Goal: Task Accomplishment & Management: Use online tool/utility

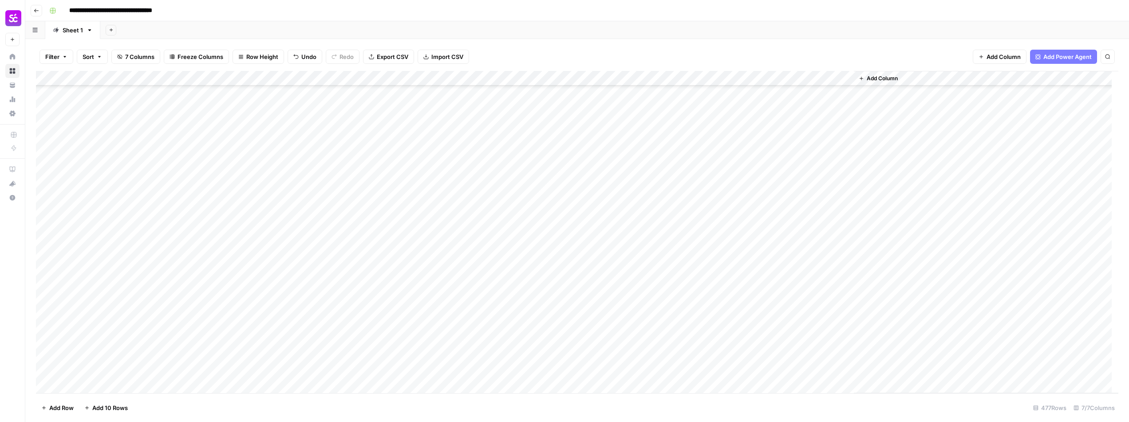
scroll to position [6902, 0]
click at [106, 343] on div "Add Column" at bounding box center [577, 232] width 1082 height 323
click at [765, 370] on div "Add Column" at bounding box center [577, 232] width 1082 height 323
click at [347, 221] on div "Add Column" at bounding box center [577, 232] width 1082 height 323
click at [561, 222] on div "Add Column" at bounding box center [577, 232] width 1082 height 323
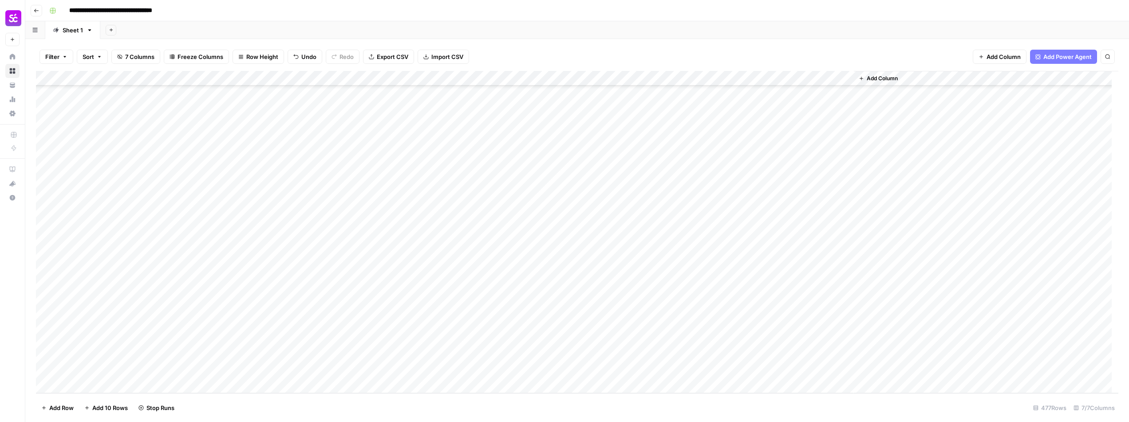
click at [631, 220] on div "Add Column" at bounding box center [577, 232] width 1082 height 323
click at [115, 215] on div "Add Column" at bounding box center [577, 232] width 1082 height 323
click at [114, 159] on div "Add Column" at bounding box center [577, 232] width 1082 height 323
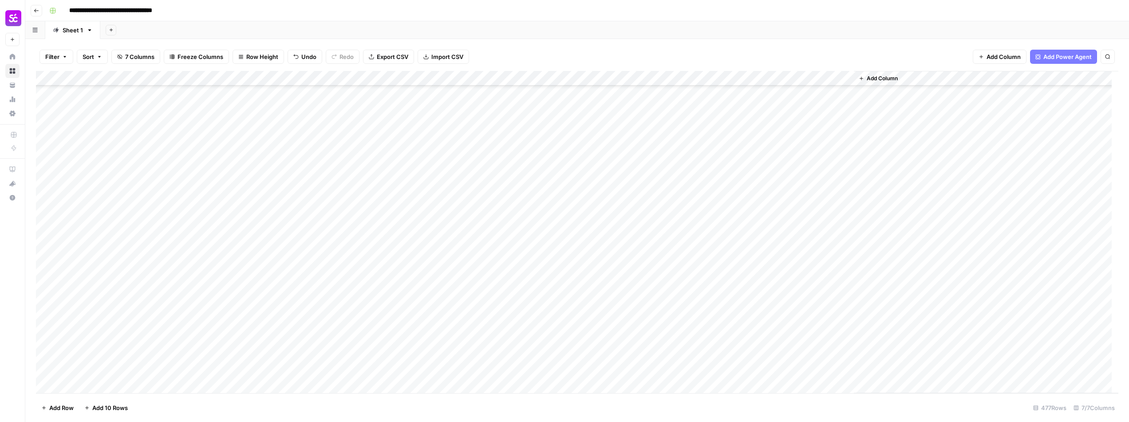
click at [755, 78] on div "Add Column" at bounding box center [577, 232] width 1082 height 323
click at [731, 166] on span "Edit Workflow" at bounding box center [750, 165] width 78 height 9
click at [755, 79] on div "Add Column" at bounding box center [577, 232] width 1082 height 323
click at [734, 161] on span "Edit Workflow" at bounding box center [750, 165] width 78 height 9
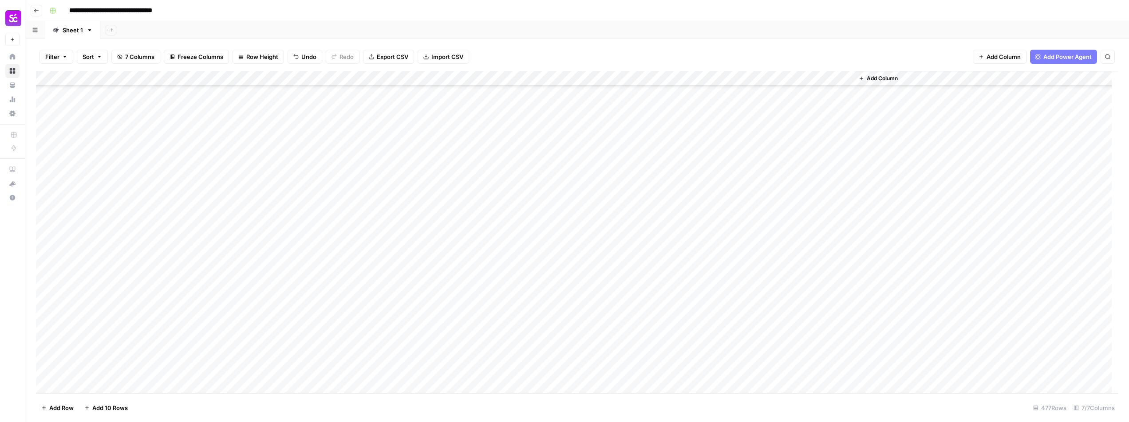
click at [701, 373] on div "Add Column" at bounding box center [577, 232] width 1082 height 323
click at [754, 372] on div "Add Column" at bounding box center [577, 232] width 1082 height 323
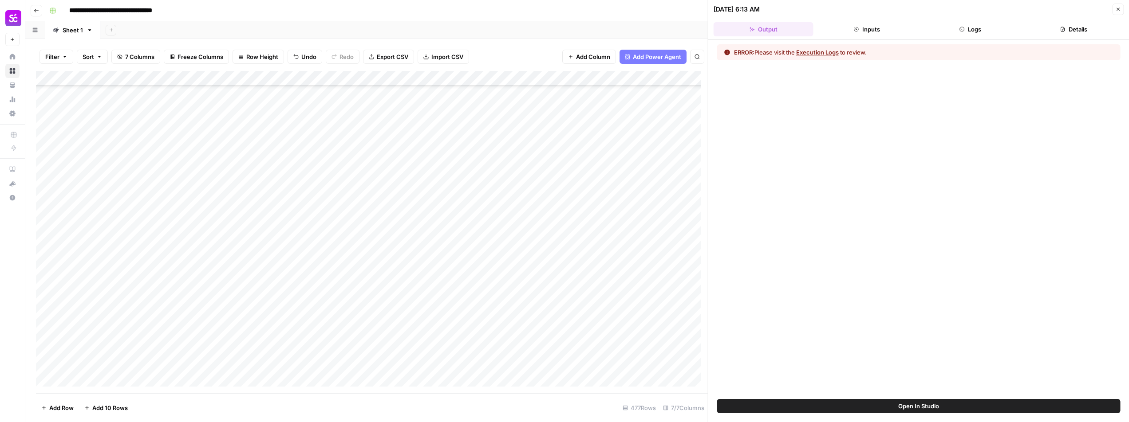
click at [824, 56] on button "Execution Logs" at bounding box center [817, 52] width 43 height 9
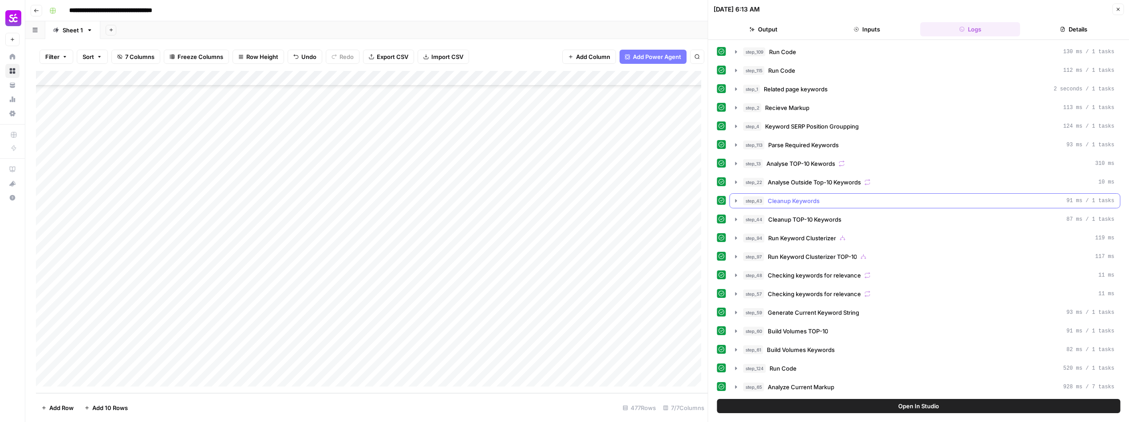
scroll to position [342, 0]
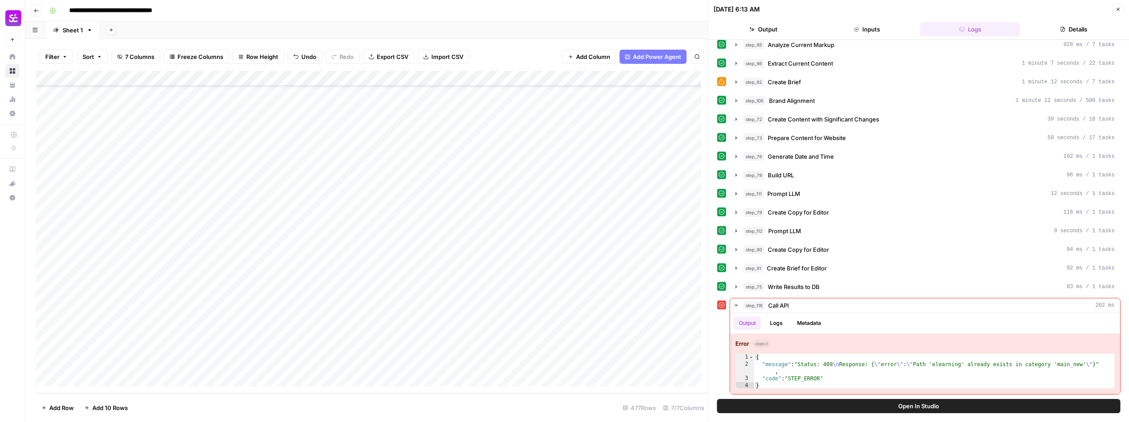
click at [1119, 12] on icon "button" at bounding box center [1117, 9] width 5 height 5
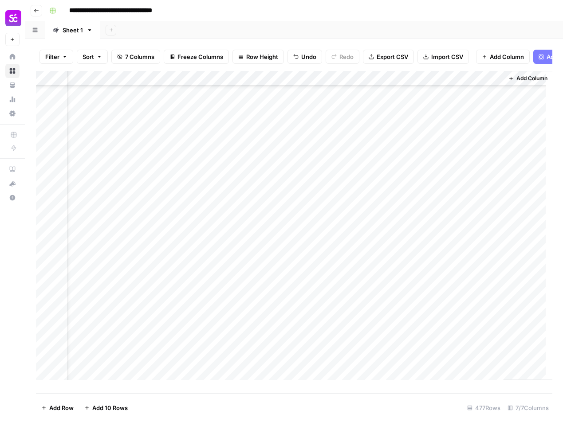
scroll to position [6902, 357]
click at [407, 378] on div "Add Column" at bounding box center [294, 229] width 516 height 316
click at [410, 378] on div "Add Column" at bounding box center [294, 229] width 516 height 316
click at [394, 378] on div "Add Column" at bounding box center [294, 229] width 516 height 316
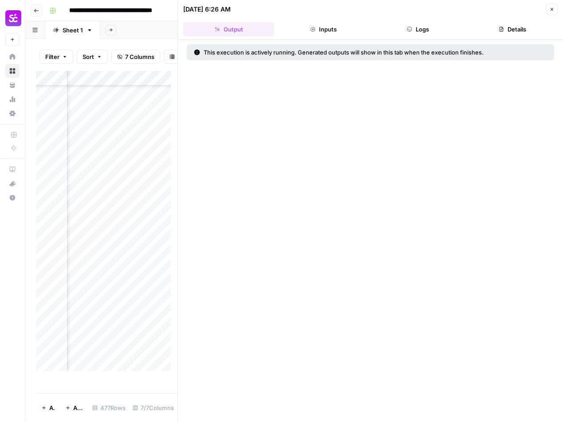
click at [419, 27] on button "Logs" at bounding box center [417, 29] width 91 height 14
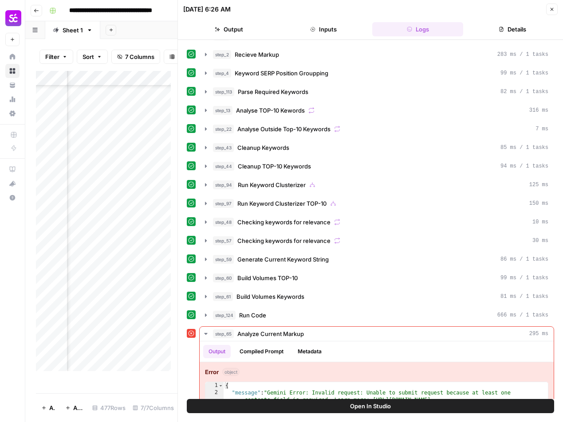
scroll to position [89, 0]
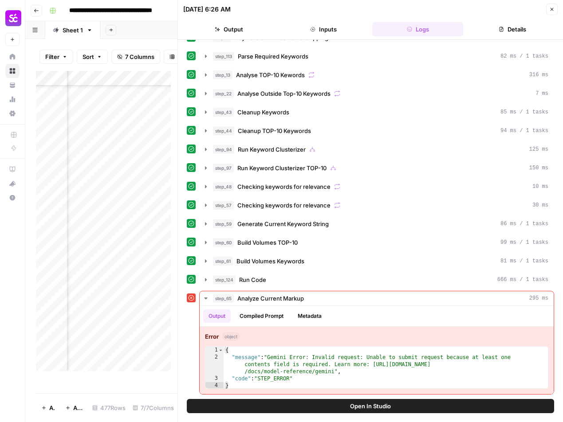
click at [551, 9] on icon "button" at bounding box center [551, 9] width 5 height 5
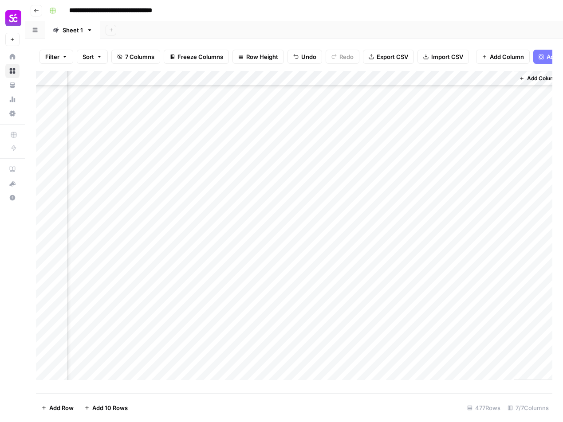
scroll to position [6902, 346]
click at [404, 86] on div "Add Column" at bounding box center [294, 229] width 516 height 316
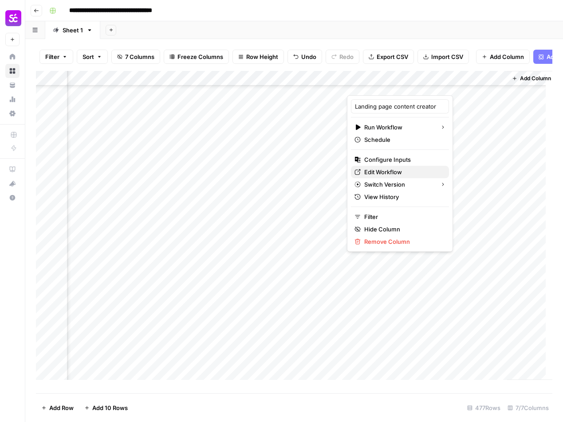
click at [393, 175] on span "Edit Workflow" at bounding box center [403, 172] width 78 height 9
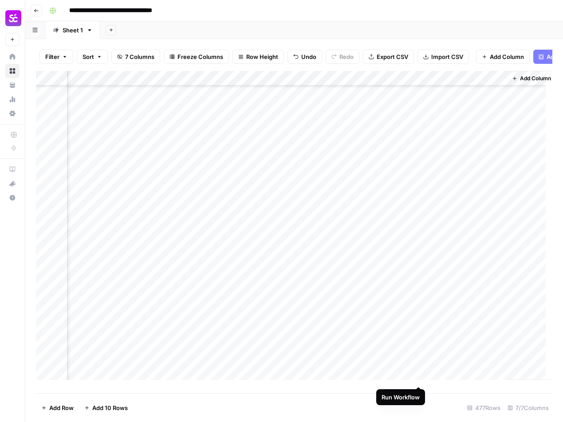
click at [418, 378] on div "Add Column" at bounding box center [294, 229] width 516 height 316
click at [405, 376] on div "Add Column" at bounding box center [294, 229] width 516 height 316
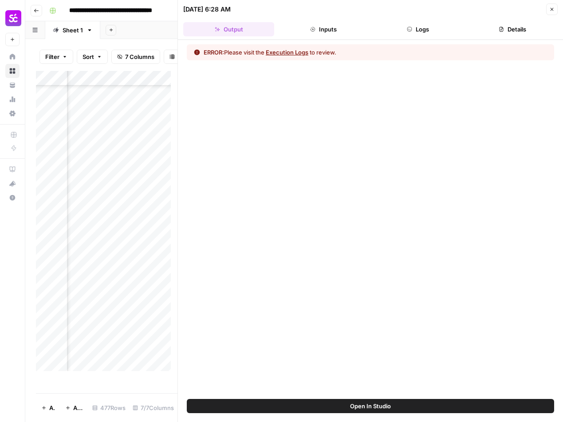
click at [421, 33] on button "Logs" at bounding box center [417, 29] width 91 height 14
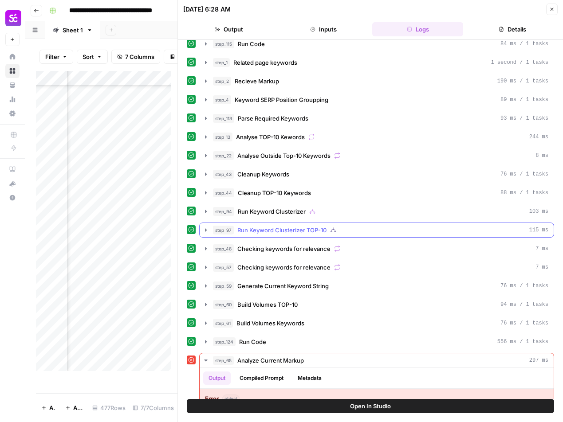
scroll to position [89, 0]
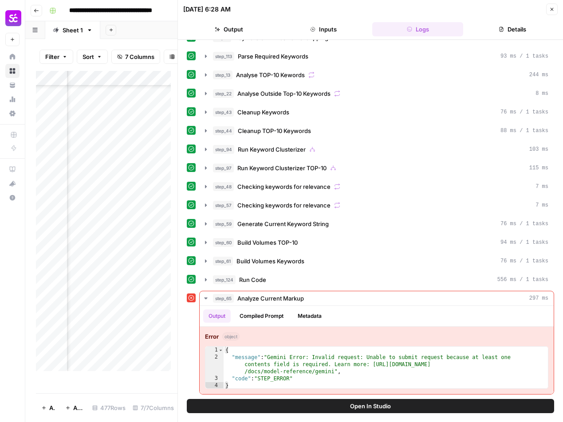
click at [554, 9] on icon "button" at bounding box center [551, 9] width 5 height 5
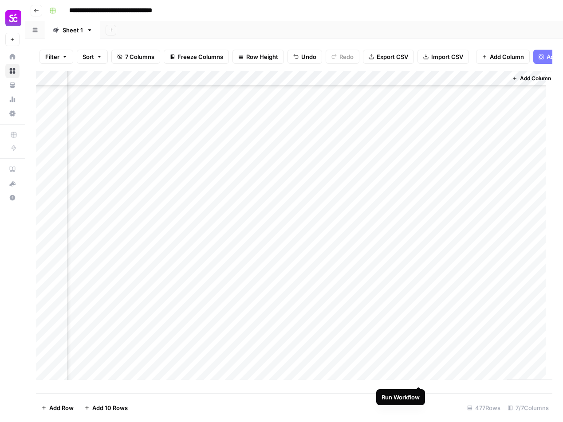
click at [418, 378] on div "Add Column" at bounding box center [294, 229] width 516 height 316
click at [406, 377] on div "Add Column" at bounding box center [294, 229] width 516 height 316
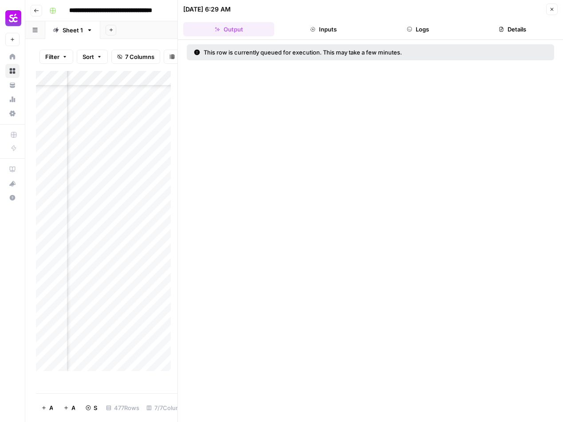
click at [402, 28] on button "Logs" at bounding box center [417, 29] width 91 height 14
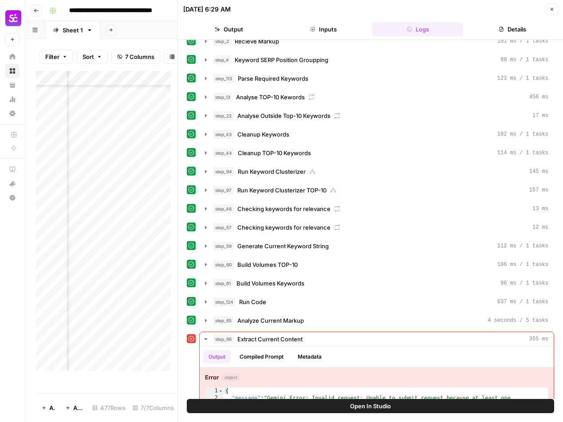
scroll to position [107, 0]
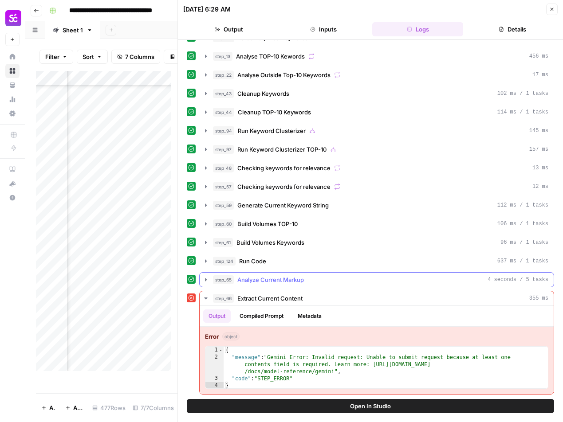
click at [207, 282] on icon "button" at bounding box center [205, 279] width 7 height 7
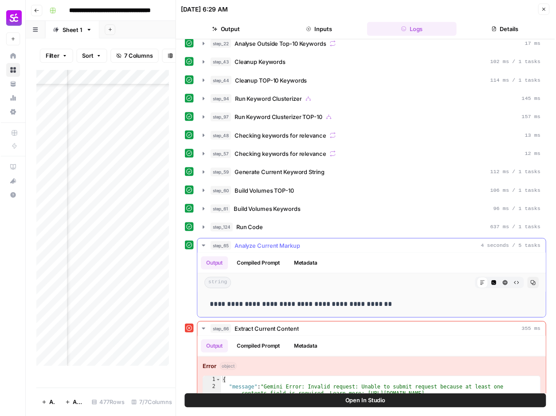
scroll to position [142, 0]
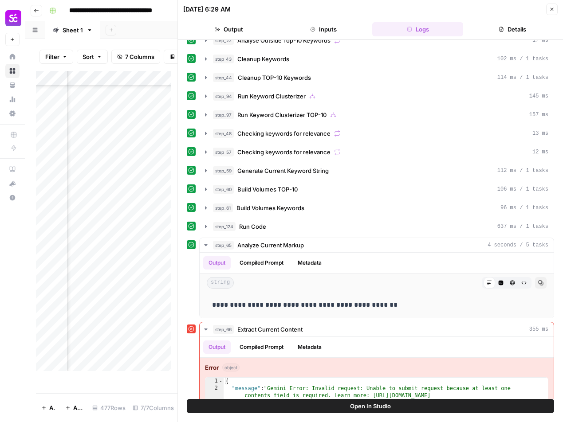
click at [555, 8] on button "Close" at bounding box center [552, 10] width 12 height 12
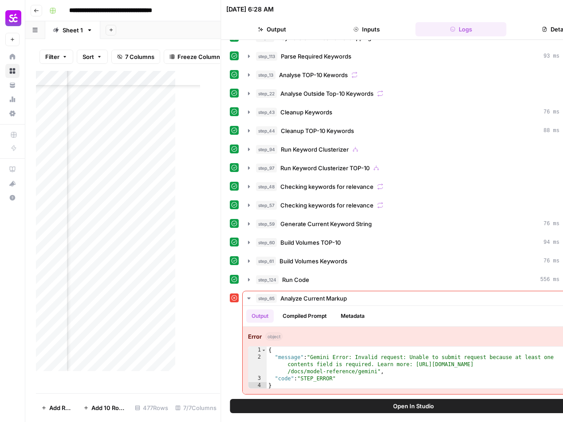
scroll to position [89, 0]
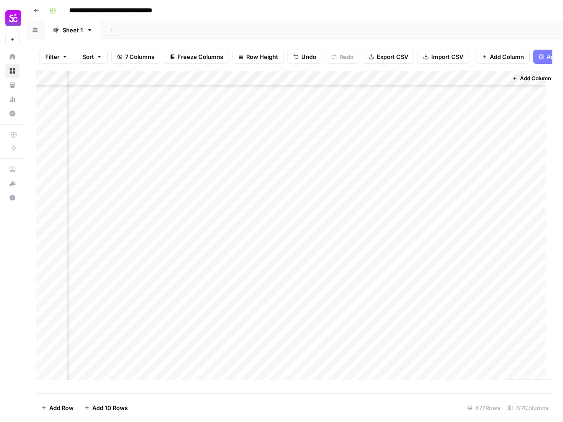
click at [418, 379] on div "Add Column" at bounding box center [294, 229] width 516 height 316
click at [408, 378] on div "Add Column" at bounding box center [294, 229] width 516 height 316
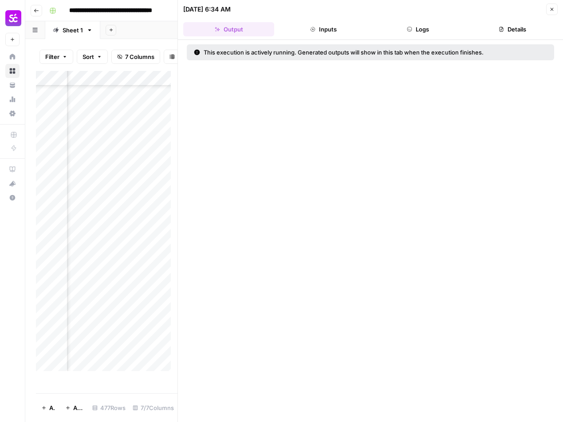
click at [419, 31] on button "Logs" at bounding box center [417, 29] width 91 height 14
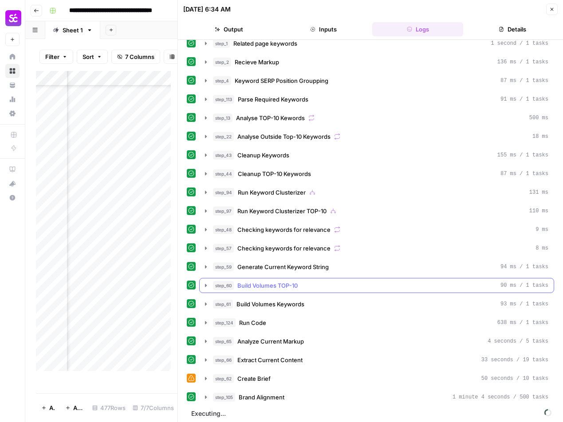
scroll to position [49, 0]
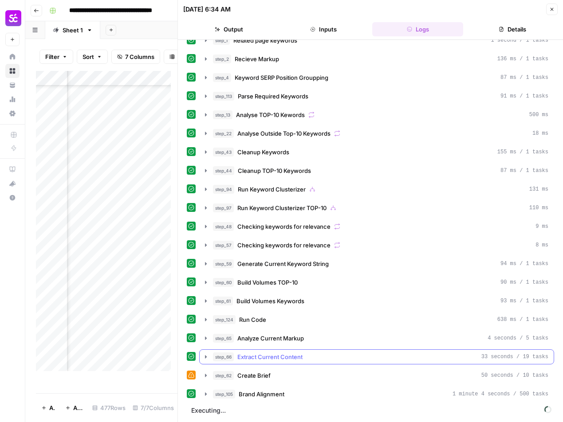
click at [207, 357] on icon "button" at bounding box center [205, 357] width 7 height 7
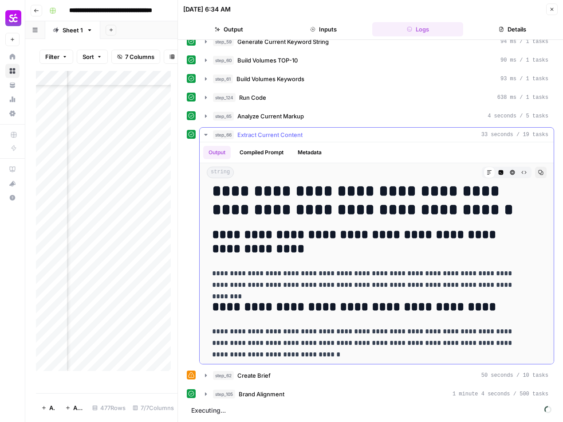
scroll to position [31, 0]
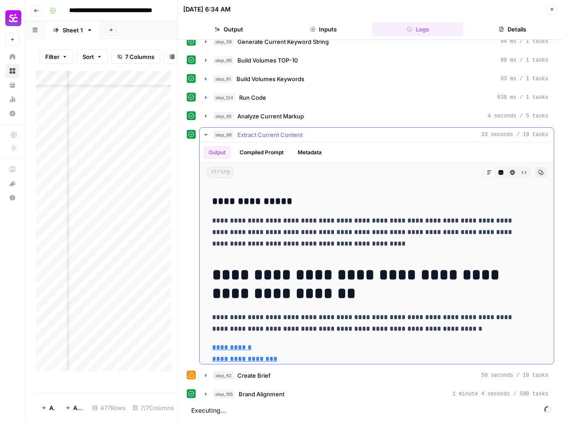
click at [208, 135] on icon "button" at bounding box center [205, 134] width 7 height 7
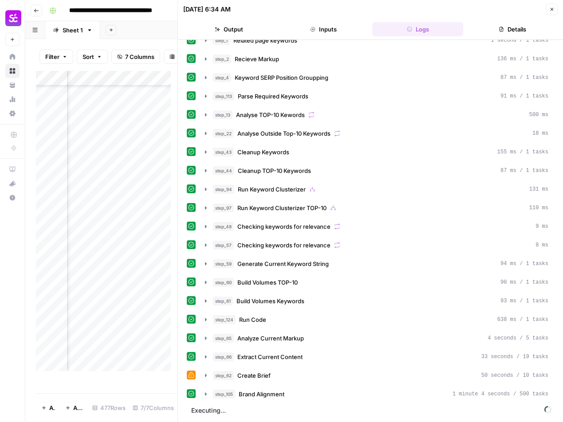
click at [549, 11] on icon "button" at bounding box center [551, 9] width 5 height 5
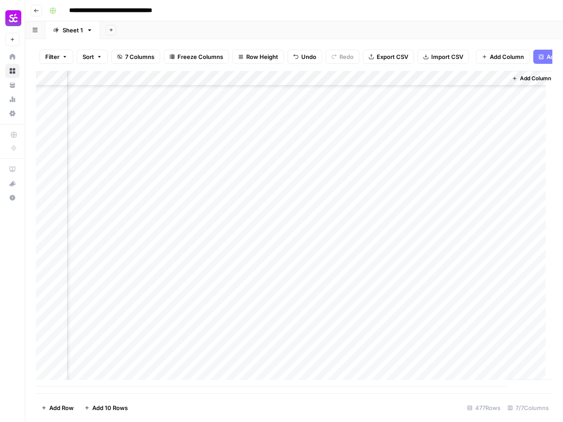
scroll to position [6915, 346]
click at [406, 364] on div "Add Column" at bounding box center [294, 229] width 516 height 316
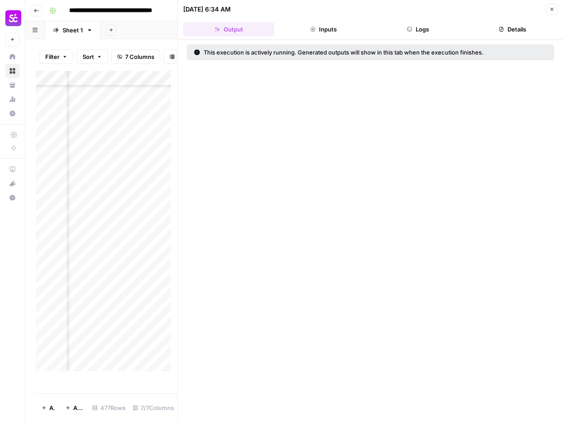
click at [425, 35] on button "Logs" at bounding box center [417, 29] width 91 height 14
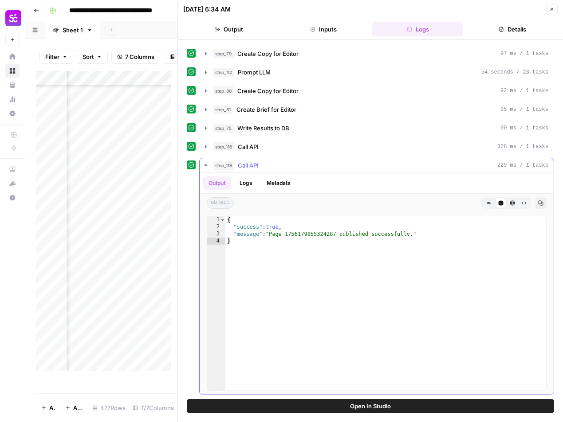
scroll to position [502, 0]
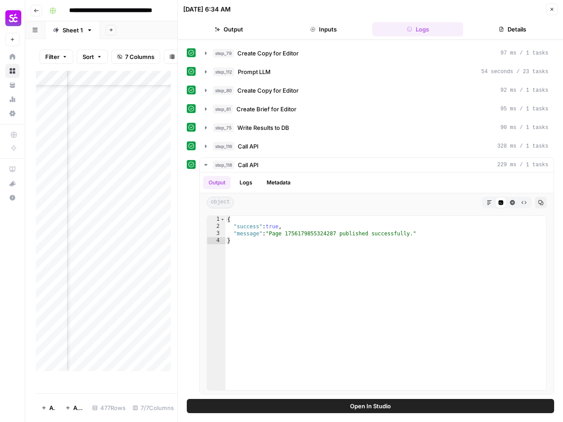
click at [552, 10] on icon "button" at bounding box center [552, 9] width 3 height 3
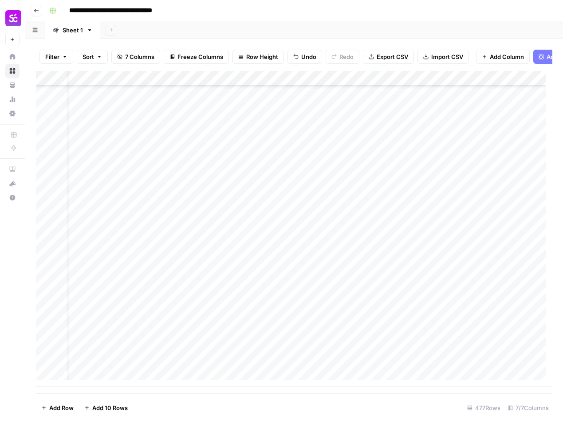
scroll to position [6915, 0]
click at [91, 335] on div "Add Column" at bounding box center [294, 229] width 516 height 316
click at [47, 156] on div "Add Column" at bounding box center [294, 229] width 516 height 316
click at [46, 139] on div "Add Column" at bounding box center [294, 229] width 516 height 316
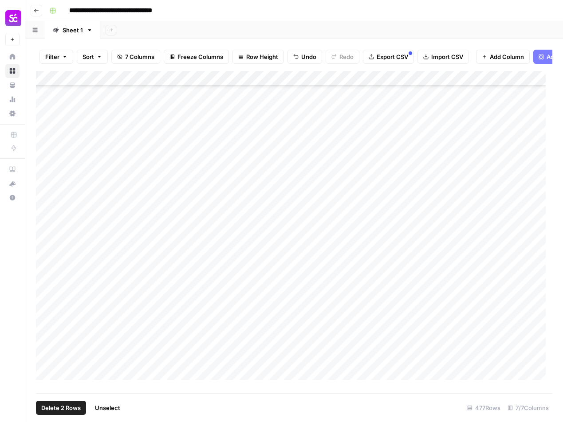
click at [64, 407] on span "Delete 2 Rows" at bounding box center [60, 408] width 39 height 9
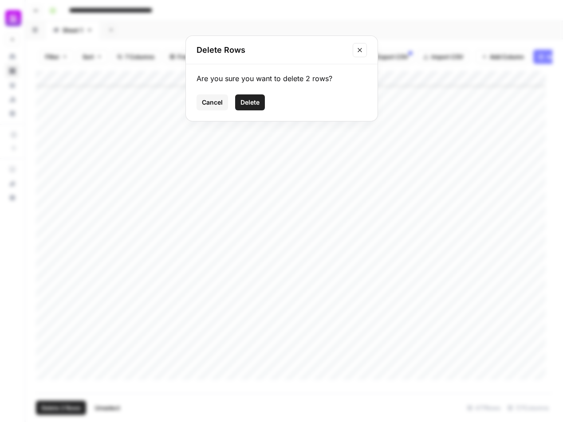
click at [248, 108] on button "Delete" at bounding box center [250, 102] width 30 height 16
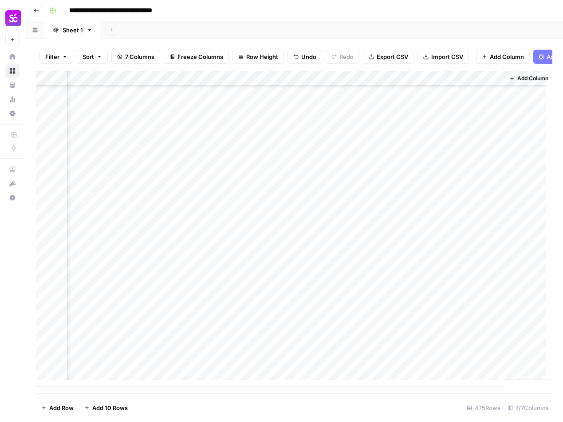
scroll to position [6885, 357]
click at [408, 334] on div "Add Column" at bounding box center [294, 229] width 516 height 316
click at [409, 350] on div "Add Column" at bounding box center [294, 229] width 516 height 316
click at [115, 319] on div "Add Column" at bounding box center [294, 229] width 516 height 316
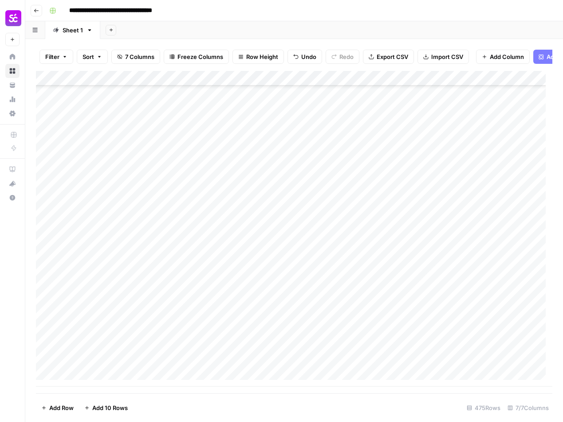
click at [142, 219] on div "Add Column" at bounding box center [294, 229] width 516 height 316
click at [96, 202] on div "Add Column" at bounding box center [294, 229] width 516 height 316
click at [90, 215] on div "Add Column" at bounding box center [294, 229] width 516 height 316
click at [101, 199] on div "Add Column" at bounding box center [294, 229] width 516 height 316
click at [103, 183] on div "Add Column" at bounding box center [294, 229] width 516 height 316
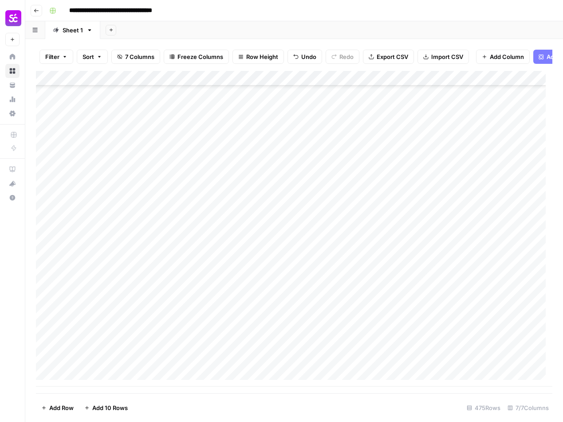
click at [104, 168] on div "Add Column" at bounding box center [294, 229] width 516 height 316
click at [96, 153] on div "Add Column" at bounding box center [294, 229] width 516 height 316
click at [101, 138] on div "Add Column" at bounding box center [294, 229] width 516 height 316
click at [92, 122] on div "Add Column" at bounding box center [294, 229] width 516 height 316
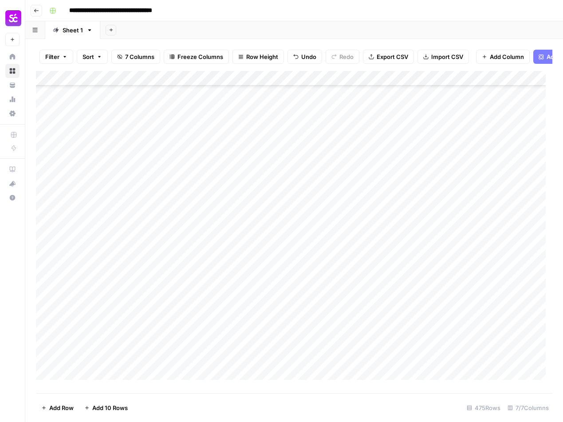
click at [97, 235] on div "Add Column" at bounding box center [294, 229] width 516 height 316
click at [107, 222] on div "Add Column" at bounding box center [294, 229] width 516 height 316
click at [94, 208] on div "Add Column" at bounding box center [294, 229] width 516 height 316
click at [91, 193] on div "Add Column" at bounding box center [294, 229] width 516 height 316
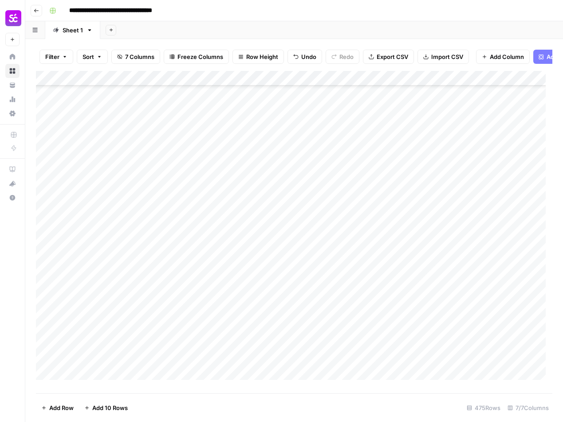
click at [96, 248] on div "Add Column" at bounding box center [294, 229] width 516 height 316
click at [95, 231] on div "Add Column" at bounding box center [294, 229] width 516 height 316
click at [97, 215] on div "Add Column" at bounding box center [294, 229] width 516 height 316
click at [95, 201] on div "Add Column" at bounding box center [294, 229] width 516 height 316
click at [97, 189] on div "Add Column" at bounding box center [294, 229] width 516 height 316
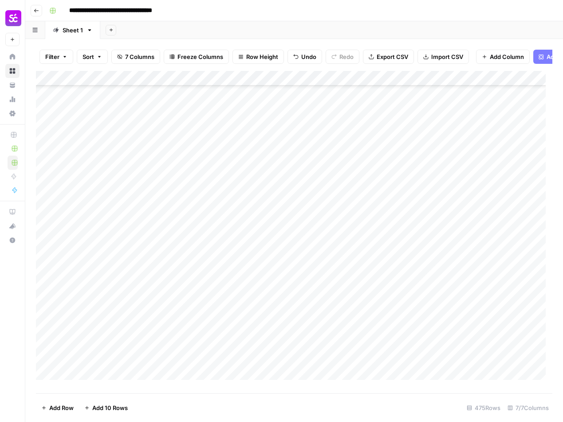
click at [90, 170] on div "Add Column" at bounding box center [294, 229] width 516 height 316
click at [94, 157] on div "Add Column" at bounding box center [294, 229] width 516 height 316
click at [45, 367] on div "Add Column" at bounding box center [294, 229] width 516 height 316
click at [55, 409] on span "Delete 1 Row" at bounding box center [58, 408] width 35 height 9
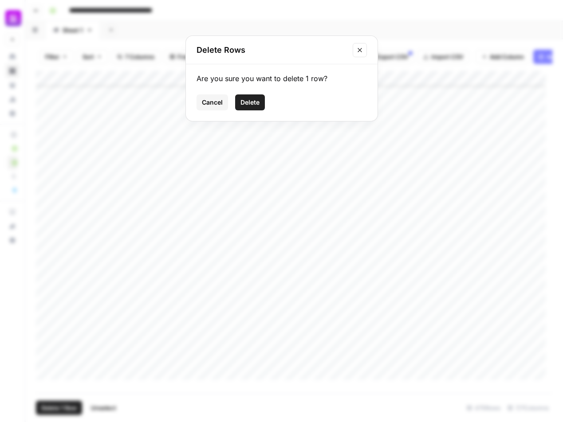
click at [255, 100] on span "Delete" at bounding box center [249, 102] width 19 height 9
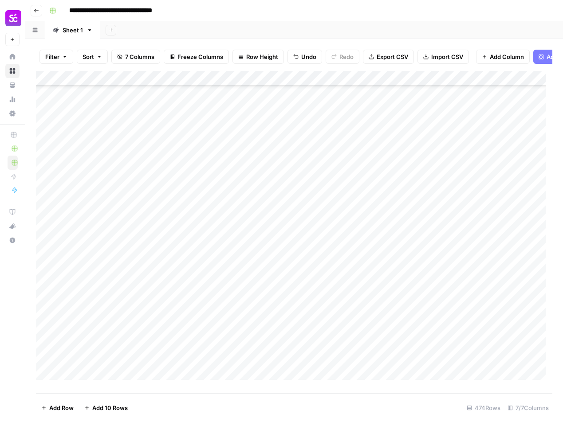
click at [107, 137] on div "Add Column" at bounding box center [294, 229] width 516 height 316
click at [106, 172] on div "Add Column" at bounding box center [294, 229] width 516 height 316
click at [101, 187] on div "Add Column" at bounding box center [294, 229] width 516 height 316
click at [407, 185] on div "Add Column" at bounding box center [294, 229] width 516 height 316
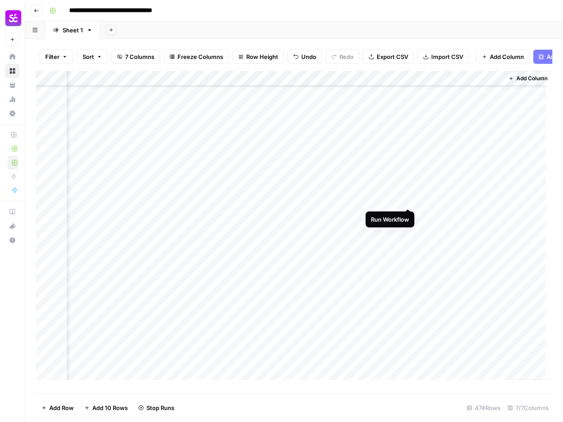
drag, startPoint x: 408, startPoint y: 201, endPoint x: 410, endPoint y: 205, distance: 4.6
click at [408, 201] on div "Add Column" at bounding box center [294, 229] width 516 height 316
click at [409, 216] on div "Add Column" at bounding box center [294, 229] width 516 height 316
click at [408, 230] on div "Add Column" at bounding box center [294, 229] width 516 height 316
click at [408, 244] on div "Add Column" at bounding box center [294, 229] width 516 height 316
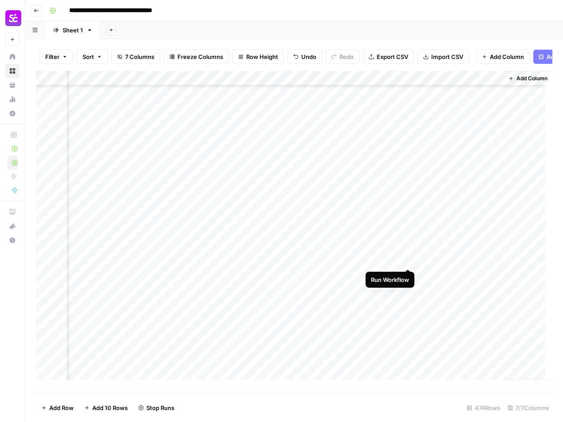
click at [407, 259] on div "Add Column" at bounding box center [294, 229] width 516 height 316
click at [409, 119] on div "Add Column" at bounding box center [294, 229] width 516 height 316
click at [409, 132] on div "Add Column" at bounding box center [294, 229] width 516 height 316
click at [408, 147] on div "Add Column" at bounding box center [294, 229] width 516 height 316
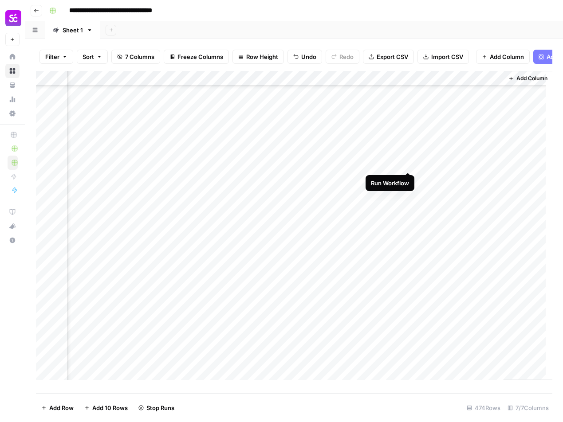
click at [409, 163] on div "Add Column" at bounding box center [294, 229] width 516 height 316
click at [408, 177] on div "Add Column" at bounding box center [294, 229] width 516 height 316
click at [406, 194] on div "Add Column" at bounding box center [294, 229] width 516 height 316
click at [406, 208] on div "Add Column" at bounding box center [294, 229] width 516 height 316
click at [409, 225] on div "Add Column" at bounding box center [294, 229] width 516 height 316
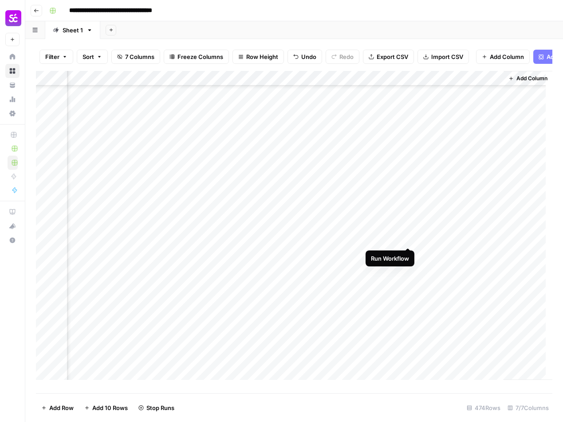
click at [408, 239] on div "Add Column" at bounding box center [294, 229] width 516 height 316
click at [408, 252] on div "Add Column" at bounding box center [294, 229] width 516 height 316
click at [409, 268] on div "Add Column" at bounding box center [294, 229] width 516 height 316
click at [408, 283] on div "Add Column" at bounding box center [294, 229] width 516 height 316
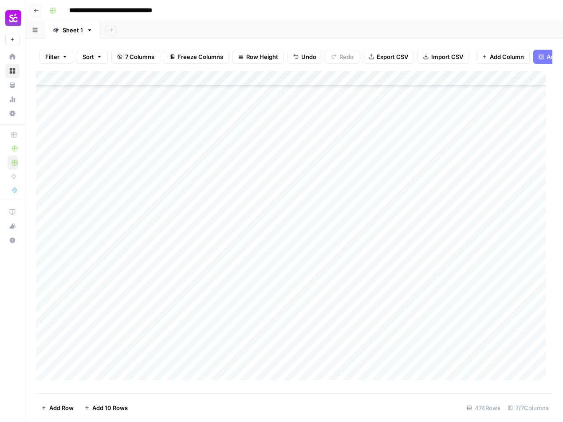
click at [98, 146] on div "Add Column" at bounding box center [294, 229] width 516 height 316
click at [133, 158] on div "Add Column" at bounding box center [294, 229] width 516 height 316
click at [82, 173] on div "Add Column" at bounding box center [294, 229] width 516 height 316
click at [95, 189] on div "Add Column" at bounding box center [294, 229] width 516 height 316
click at [115, 207] on div "Add Column" at bounding box center [294, 229] width 516 height 316
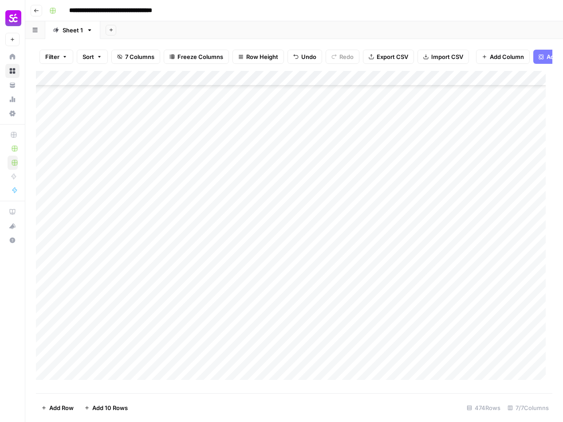
click at [99, 220] on div "Add Column" at bounding box center [294, 229] width 516 height 316
click at [101, 233] on div "Add Column" at bounding box center [294, 229] width 516 height 316
click at [105, 249] on div "Add Column" at bounding box center [294, 229] width 516 height 316
click at [88, 265] on div "Add Column" at bounding box center [294, 229] width 516 height 316
click at [90, 276] on div "Add Column" at bounding box center [294, 229] width 516 height 316
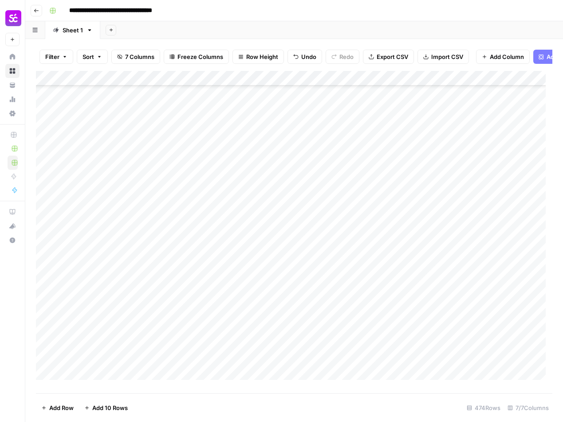
click at [100, 295] on div "Add Column" at bounding box center [294, 229] width 516 height 316
click at [104, 162] on div "Add Column" at bounding box center [294, 229] width 516 height 316
click at [87, 180] on div "Add Column" at bounding box center [294, 229] width 516 height 316
click at [99, 189] on div "Add Column" at bounding box center [294, 229] width 516 height 316
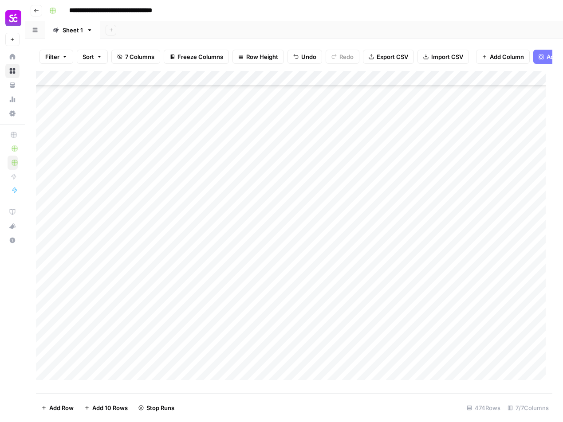
click at [98, 209] on div "Add Column" at bounding box center [294, 229] width 516 height 316
click at [93, 224] on div "Add Column" at bounding box center [294, 229] width 516 height 316
click at [94, 240] on div "Add Column" at bounding box center [294, 229] width 516 height 316
click at [87, 255] on div "Add Column" at bounding box center [294, 229] width 516 height 316
click at [103, 267] on div "Add Column" at bounding box center [294, 229] width 516 height 316
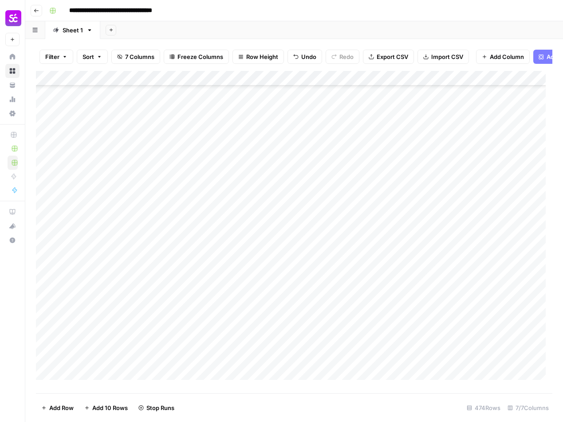
scroll to position [6544, 0]
click at [98, 194] on div "Add Column" at bounding box center [294, 229] width 516 height 316
click at [79, 206] on div "Add Column" at bounding box center [294, 229] width 516 height 316
click at [87, 223] on div "Add Column" at bounding box center [294, 229] width 516 height 316
click at [105, 238] on div "Add Column" at bounding box center [294, 229] width 516 height 316
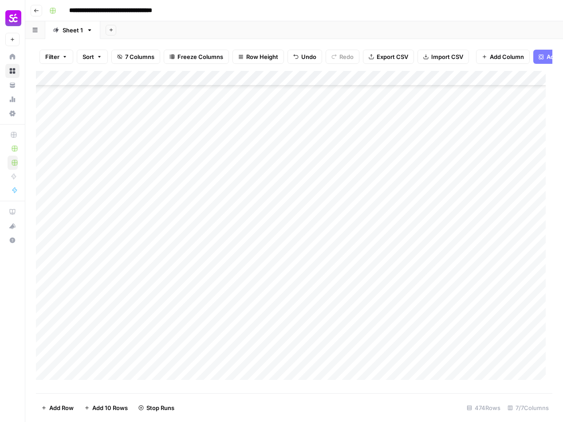
click at [115, 252] on div "Add Column" at bounding box center [294, 229] width 516 height 316
click at [102, 270] on div "Add Column" at bounding box center [294, 229] width 516 height 316
click at [407, 268] on div "Add Column" at bounding box center [294, 229] width 516 height 316
click at [408, 251] on div "Add Column" at bounding box center [294, 229] width 516 height 316
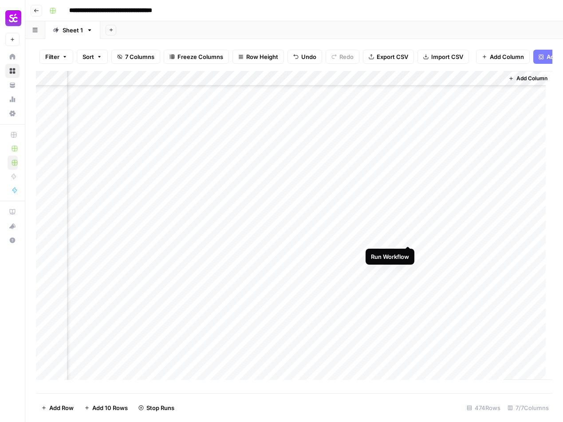
click at [408, 238] on div "Add Column" at bounding box center [294, 229] width 516 height 316
click at [408, 224] on div "Add Column" at bounding box center [294, 229] width 516 height 316
click at [408, 207] on div "Add Column" at bounding box center [294, 229] width 516 height 316
click at [407, 192] on div "Add Column" at bounding box center [294, 229] width 516 height 316
click at [407, 176] on div "Add Column" at bounding box center [294, 229] width 516 height 316
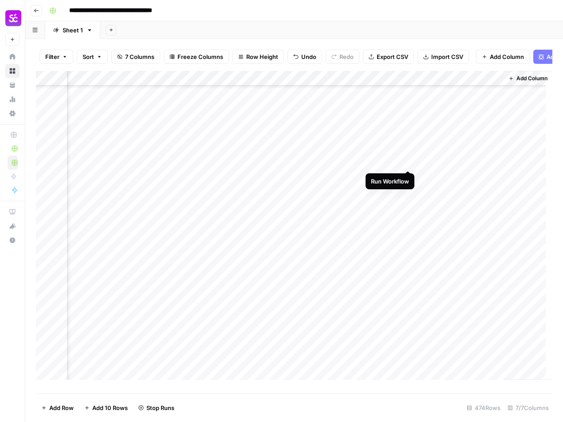
click at [409, 160] on div "Add Column" at bounding box center [294, 229] width 516 height 316
click at [408, 146] on div "Add Column" at bounding box center [294, 229] width 516 height 316
click at [409, 269] on div "Add Column" at bounding box center [294, 229] width 516 height 316
click at [408, 254] on div "Add Column" at bounding box center [294, 229] width 516 height 316
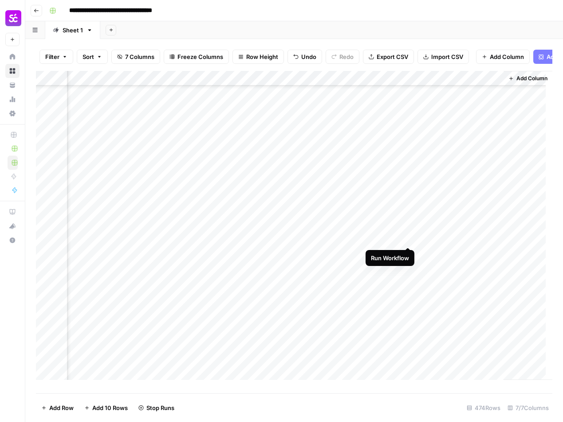
click at [408, 239] on div "Add Column" at bounding box center [294, 229] width 516 height 316
click at [407, 224] on div "Add Column" at bounding box center [294, 229] width 516 height 316
click at [407, 209] on div "Add Column" at bounding box center [294, 229] width 516 height 316
click at [407, 192] on div "Add Column" at bounding box center [294, 229] width 516 height 316
click at [407, 178] on div "Add Column" at bounding box center [294, 229] width 516 height 316
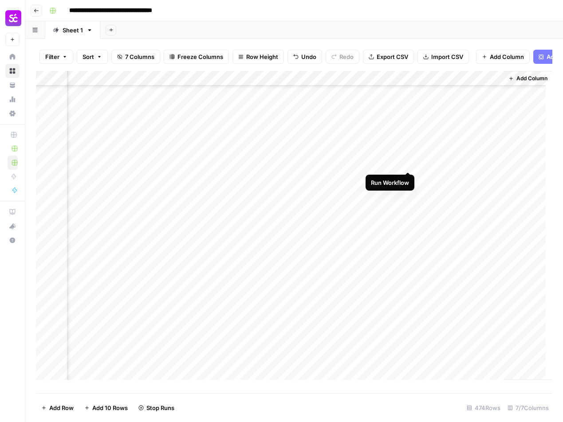
click at [407, 164] on div "Add Column" at bounding box center [294, 229] width 516 height 316
click at [407, 149] on div "Add Column" at bounding box center [294, 229] width 516 height 316
click at [410, 133] on div "Add Column" at bounding box center [294, 229] width 516 height 316
click at [444, 280] on div "Add Column" at bounding box center [294, 229] width 516 height 316
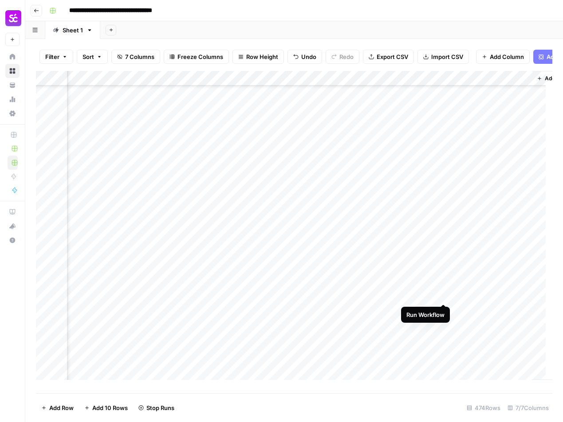
click at [443, 295] on div "Add Column" at bounding box center [294, 229] width 516 height 316
click at [443, 311] on div "Add Column" at bounding box center [294, 229] width 516 height 316
click at [443, 325] on div "Add Column" at bounding box center [294, 229] width 516 height 316
click at [443, 340] on div "Add Column" at bounding box center [294, 229] width 516 height 316
click at [443, 354] on div "Add Column" at bounding box center [294, 229] width 516 height 316
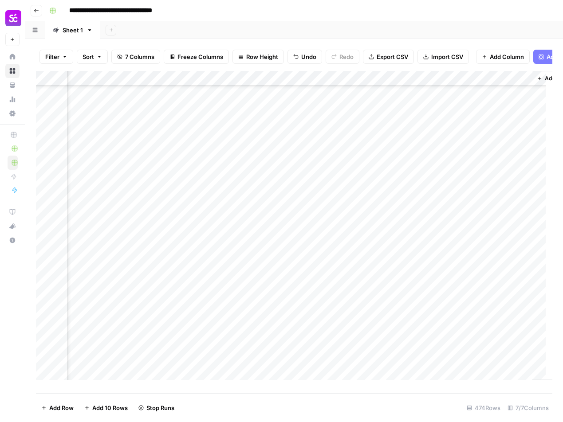
scroll to position [6284, 322]
click at [443, 271] on div "Add Column" at bounding box center [294, 229] width 516 height 316
click at [99, 271] on div "Add Column" at bounding box center [294, 229] width 516 height 316
click at [115, 255] on div "Add Column" at bounding box center [294, 229] width 516 height 316
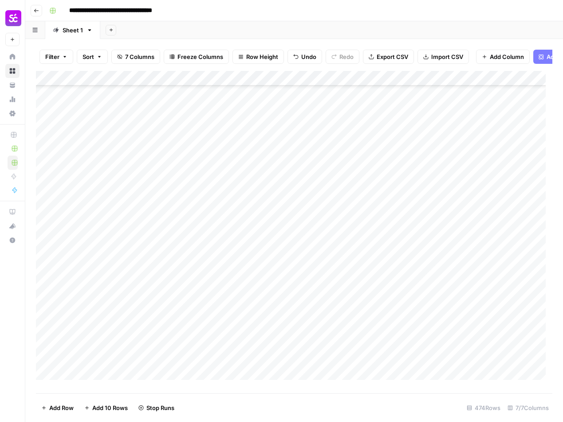
click at [98, 241] on div "Add Column" at bounding box center [294, 229] width 516 height 316
click at [106, 170] on div "Add Column" at bounding box center [294, 229] width 516 height 316
click at [82, 155] on div "Add Column" at bounding box center [294, 229] width 516 height 316
click at [90, 137] on div "Add Column" at bounding box center [294, 229] width 516 height 316
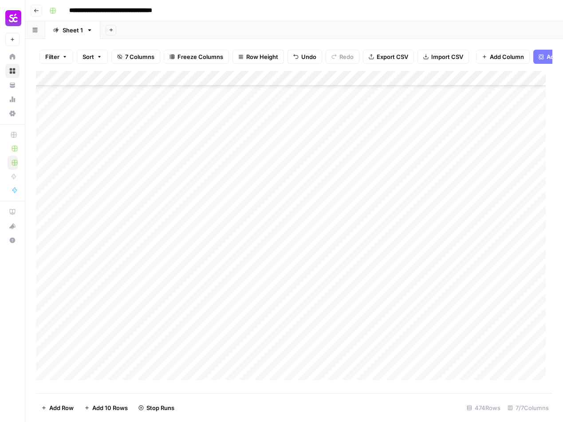
scroll to position [6176, 0]
click at [106, 184] on div "Add Column" at bounding box center [294, 229] width 516 height 316
click at [111, 166] on div "Add Column" at bounding box center [294, 229] width 516 height 316
click at [118, 154] on div "Add Column" at bounding box center [294, 229] width 516 height 316
click at [124, 136] on div "Add Column" at bounding box center [294, 229] width 516 height 316
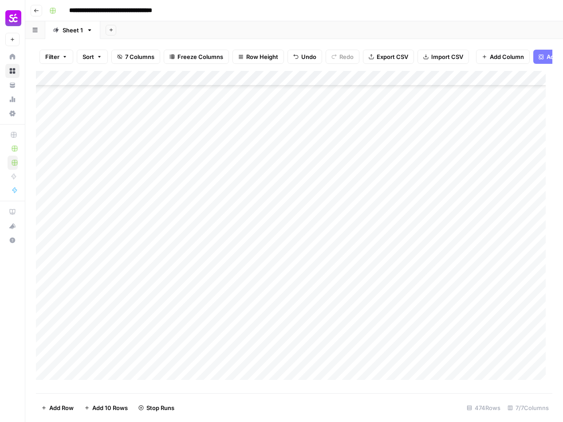
click at [110, 125] on div "Add Column" at bounding box center [294, 229] width 516 height 316
click at [102, 215] on div "Add Column" at bounding box center [294, 229] width 516 height 316
click at [94, 201] on div "Add Column" at bounding box center [294, 229] width 516 height 316
click at [114, 190] on div "Add Column" at bounding box center [294, 229] width 516 height 316
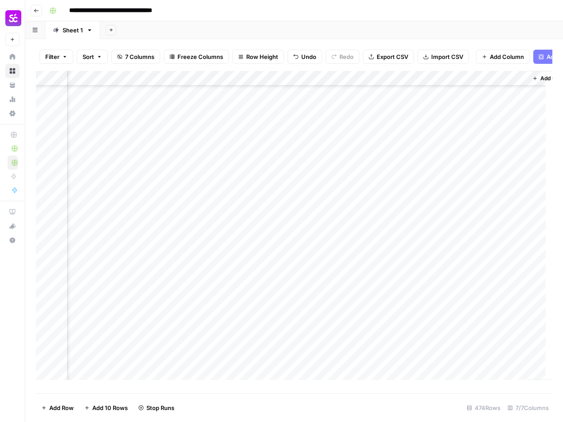
scroll to position [5976, 357]
click at [408, 187] on div "Add Column" at bounding box center [294, 229] width 516 height 316
click at [408, 202] on div "Add Column" at bounding box center [294, 229] width 516 height 316
click at [408, 218] on div "Add Column" at bounding box center [294, 229] width 516 height 316
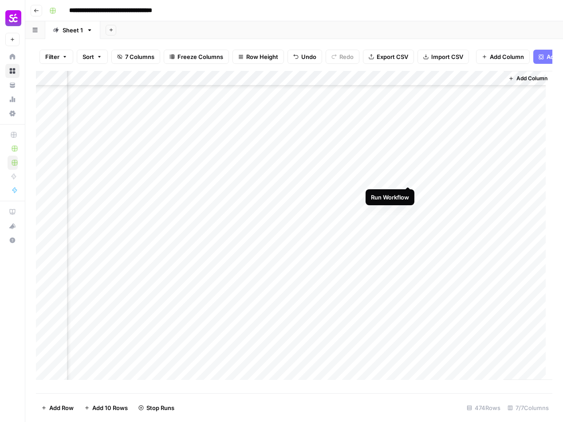
click at [409, 177] on div "Add Column" at bounding box center [294, 229] width 516 height 316
click at [408, 193] on div "Add Column" at bounding box center [294, 229] width 516 height 316
click at [409, 206] on div "Add Column" at bounding box center [294, 229] width 516 height 316
click at [409, 224] on div "Add Column" at bounding box center [294, 229] width 516 height 316
click at [408, 236] on div "Add Column" at bounding box center [294, 229] width 516 height 316
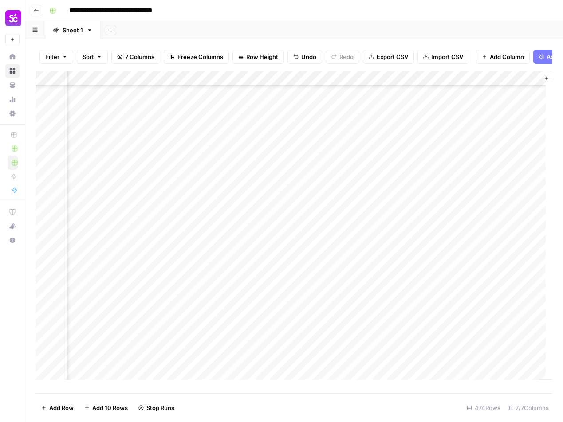
scroll to position [6121, 319]
click at [446, 268] on div "Add Column" at bounding box center [294, 229] width 516 height 316
click at [447, 286] on div "Add Column" at bounding box center [294, 229] width 516 height 316
click at [446, 299] on div "Add Column" at bounding box center [294, 229] width 516 height 316
click at [445, 314] on div "Add Column" at bounding box center [294, 229] width 516 height 316
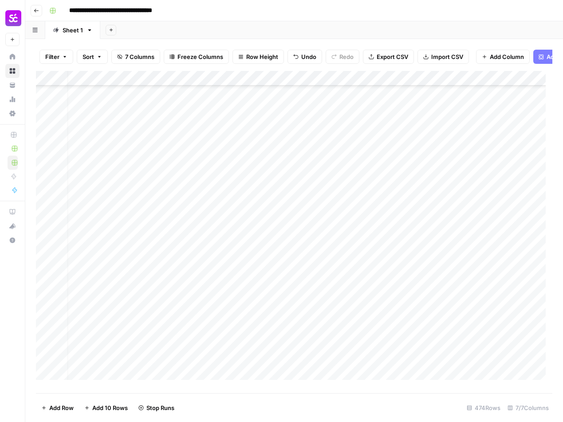
scroll to position [6585, 0]
click at [97, 292] on div "Add Column" at bounding box center [294, 229] width 516 height 316
click at [122, 256] on div "Add Column" at bounding box center [294, 229] width 516 height 316
click at [121, 245] on div "Add Column" at bounding box center [294, 229] width 516 height 316
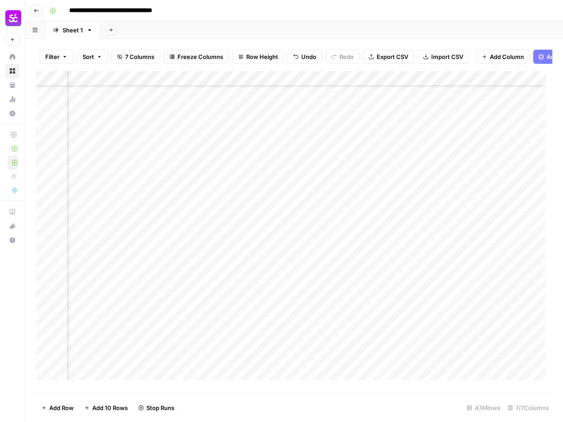
click at [221, 243] on div "Add Column" at bounding box center [294, 229] width 516 height 316
click at [218, 243] on div "Add Column" at bounding box center [294, 229] width 516 height 316
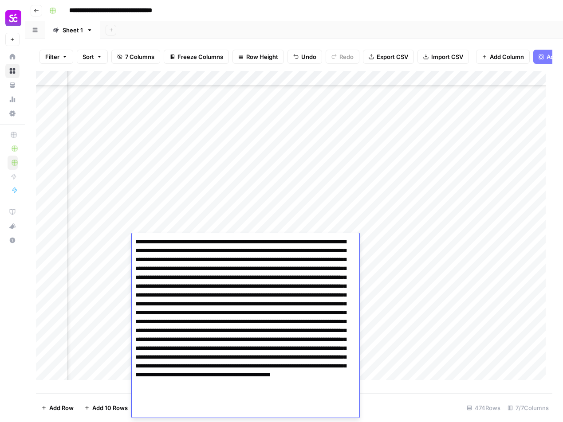
scroll to position [17, 0]
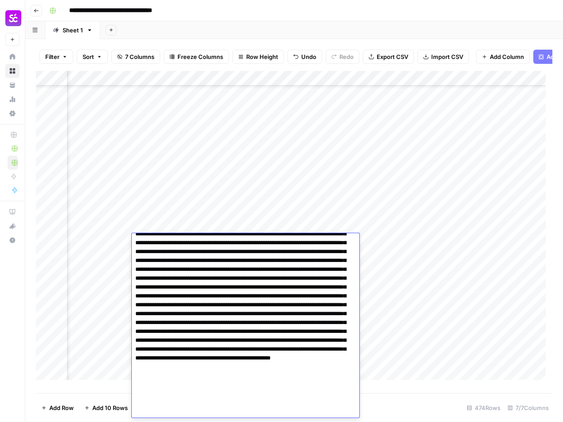
click at [218, 243] on textarea at bounding box center [242, 318] width 221 height 199
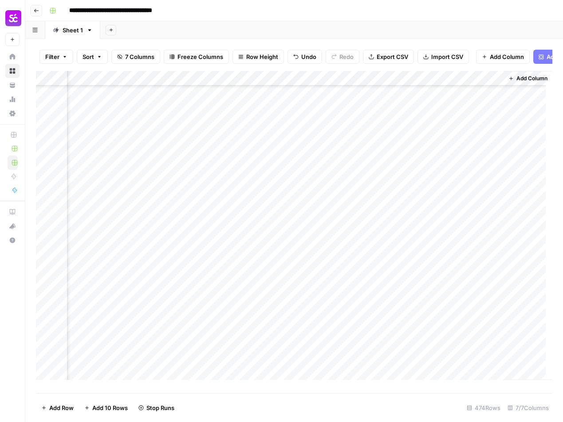
scroll to position [6585, 357]
click at [409, 226] on div "Add Column" at bounding box center [294, 229] width 516 height 316
click at [409, 213] on div "Add Column" at bounding box center [294, 229] width 516 height 316
click at [409, 195] on div "Add Column" at bounding box center [294, 229] width 516 height 316
click at [409, 181] on div "Add Column" at bounding box center [294, 229] width 516 height 316
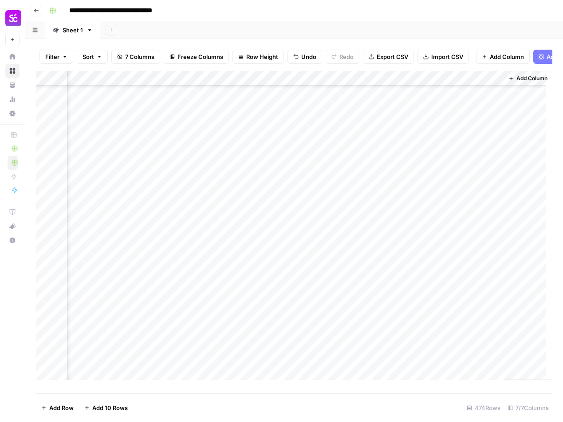
drag, startPoint x: 408, startPoint y: 169, endPoint x: 409, endPoint y: 164, distance: 5.1
click at [408, 168] on div "Add Column" at bounding box center [294, 229] width 516 height 316
click at [408, 152] on div "Add Column" at bounding box center [294, 229] width 516 height 316
click at [408, 135] on div "Add Column" at bounding box center [294, 229] width 516 height 316
drag, startPoint x: 408, startPoint y: 119, endPoint x: 409, endPoint y: 113, distance: 6.4
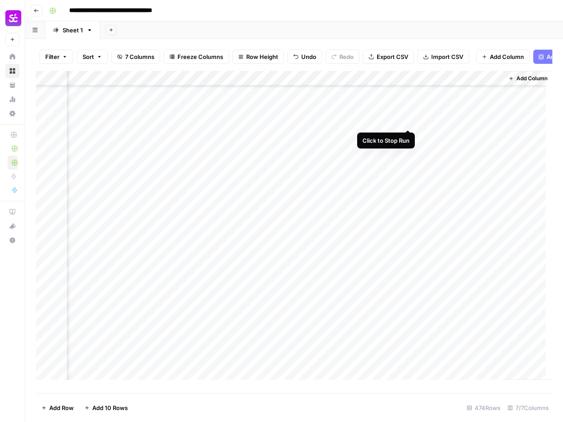
click at [408, 119] on div "Add Column" at bounding box center [294, 229] width 516 height 316
click at [409, 106] on div "Add Column" at bounding box center [294, 229] width 516 height 316
click at [408, 146] on div "Add Column" at bounding box center [294, 229] width 516 height 316
drag, startPoint x: 408, startPoint y: 131, endPoint x: 409, endPoint y: 119, distance: 12.0
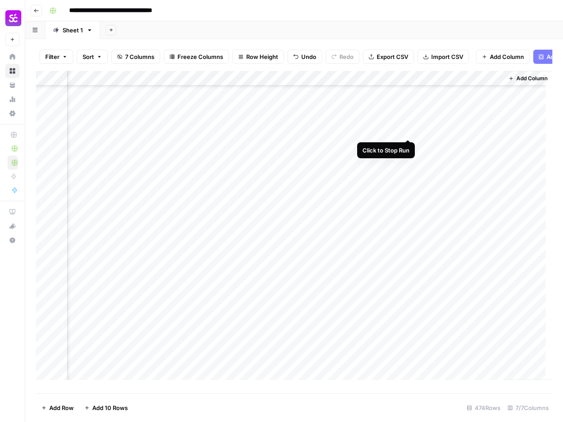
click at [408, 130] on div "Add Column" at bounding box center [294, 229] width 516 height 316
click at [409, 115] on div "Add Column" at bounding box center [294, 229] width 516 height 316
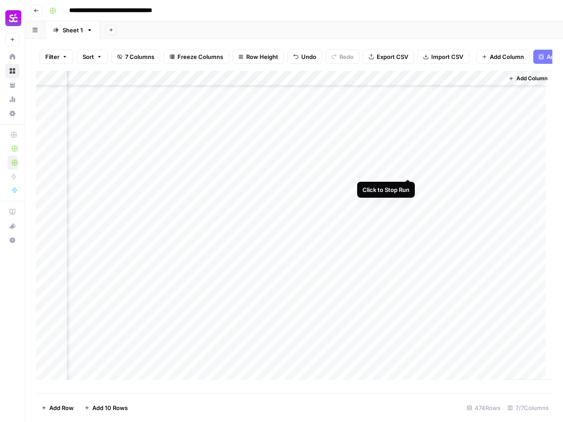
click at [410, 168] on div "Add Column" at bounding box center [294, 229] width 516 height 316
click at [410, 153] on div "Add Column" at bounding box center [294, 229] width 516 height 316
click at [408, 140] on div "Add Column" at bounding box center [294, 229] width 516 height 316
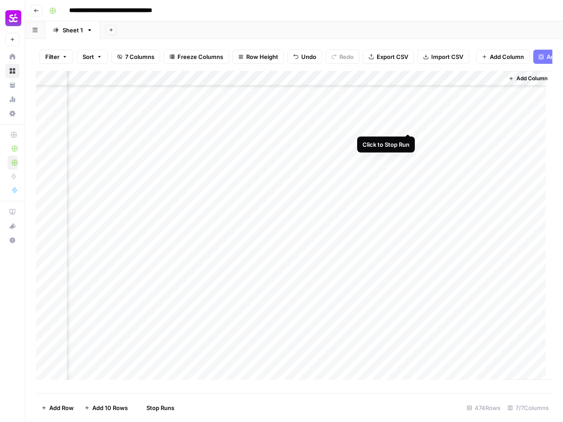
click at [408, 125] on div "Add Column" at bounding box center [294, 229] width 516 height 316
click at [408, 110] on div "Add Column" at bounding box center [294, 229] width 516 height 316
drag, startPoint x: 409, startPoint y: 156, endPoint x: 411, endPoint y: 144, distance: 12.2
click at [409, 156] on div "Add Column" at bounding box center [294, 229] width 516 height 316
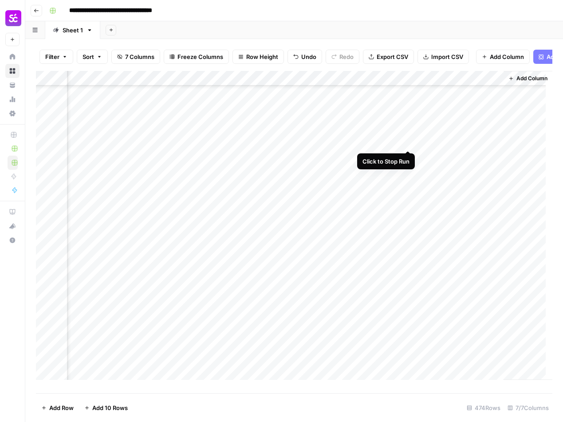
click at [409, 141] on div "Add Column" at bounding box center [294, 229] width 516 height 316
click at [408, 127] on div "Add Column" at bounding box center [294, 229] width 516 height 316
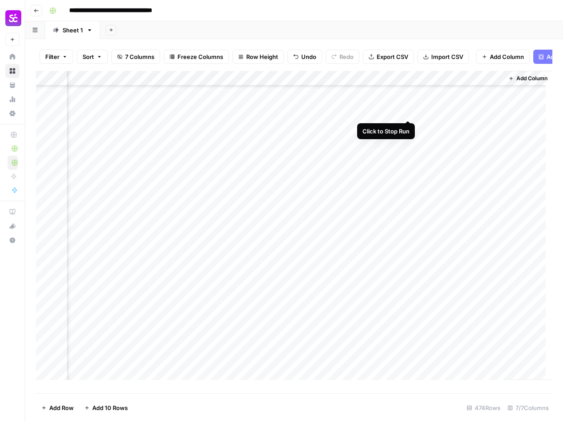
click at [410, 113] on div "Add Column" at bounding box center [294, 229] width 516 height 316
click at [409, 169] on div "Add Column" at bounding box center [294, 229] width 516 height 316
drag, startPoint x: 410, startPoint y: 155, endPoint x: 409, endPoint y: 145, distance: 10.2
click at [410, 155] on div "Add Column" at bounding box center [294, 229] width 516 height 316
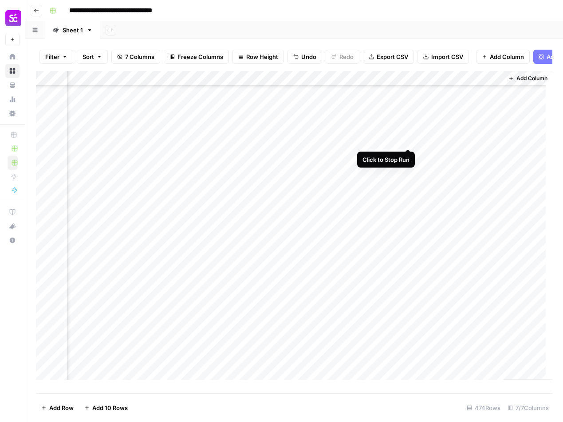
click at [409, 138] on div "Add Column" at bounding box center [294, 229] width 516 height 316
click at [409, 126] on div "Add Column" at bounding box center [294, 229] width 516 height 316
click at [409, 110] on div "Add Column" at bounding box center [294, 229] width 516 height 316
drag, startPoint x: 410, startPoint y: 140, endPoint x: 409, endPoint y: 130, distance: 10.7
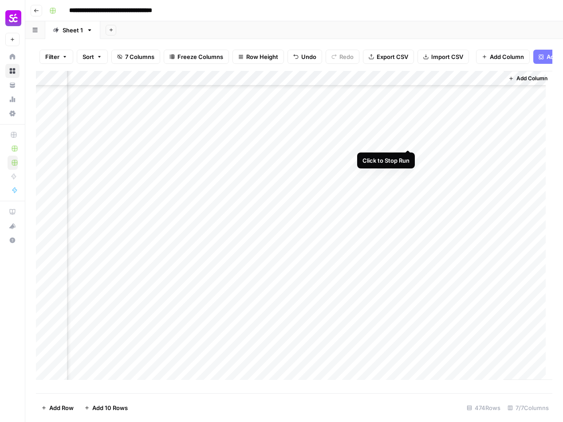
click at [410, 140] on div "Add Column" at bounding box center [294, 229] width 516 height 316
drag, startPoint x: 409, startPoint y: 126, endPoint x: 411, endPoint y: 113, distance: 13.4
click at [409, 126] on div "Add Column" at bounding box center [294, 229] width 516 height 316
click at [411, 110] on div "Add Column" at bounding box center [294, 229] width 516 height 316
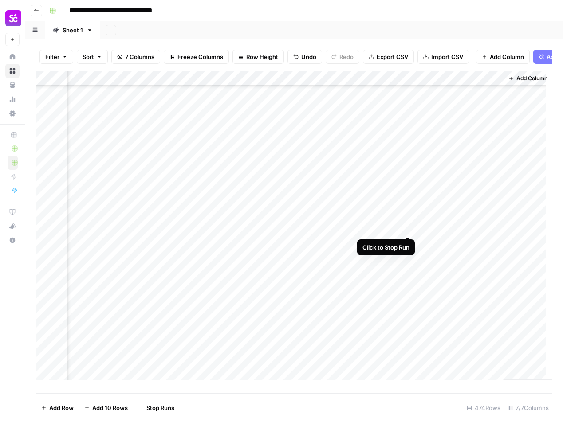
click at [408, 227] on div "Add Column" at bounding box center [294, 229] width 516 height 316
click at [407, 244] on div "Add Column" at bounding box center [294, 229] width 516 height 316
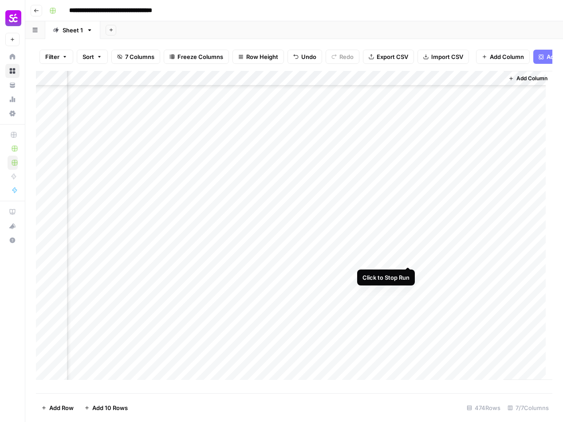
click at [408, 258] on div "Add Column" at bounding box center [294, 229] width 516 height 316
click at [408, 273] on div "Add Column" at bounding box center [294, 229] width 516 height 316
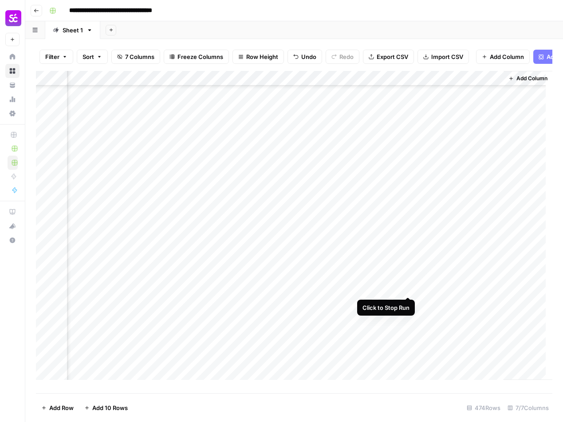
drag, startPoint x: 408, startPoint y: 286, endPoint x: 410, endPoint y: 273, distance: 13.1
click at [408, 286] on div "Add Column" at bounding box center [294, 229] width 516 height 316
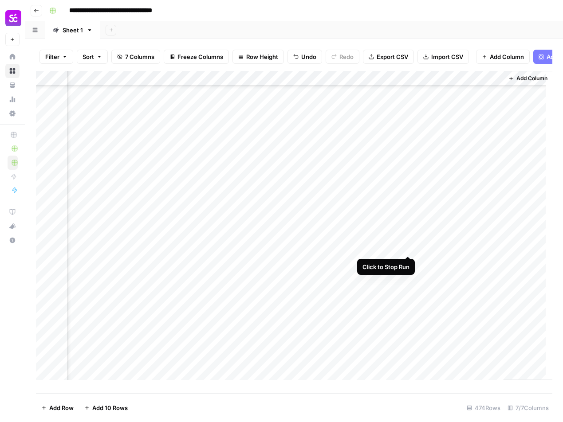
click at [409, 246] on div "Add Column" at bounding box center [294, 229] width 516 height 316
click at [408, 262] on div "Add Column" at bounding box center [294, 229] width 516 height 316
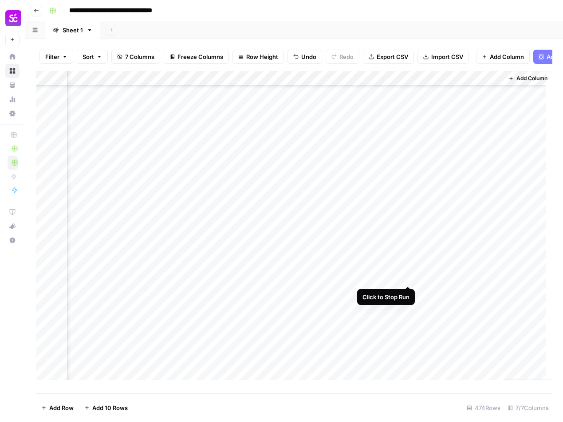
click at [408, 275] on div "Add Column" at bounding box center [294, 229] width 516 height 316
click at [407, 135] on div "Add Column" at bounding box center [294, 229] width 516 height 316
click at [408, 152] on div "Add Column" at bounding box center [294, 229] width 516 height 316
click at [409, 169] on div "Add Column" at bounding box center [294, 229] width 516 height 316
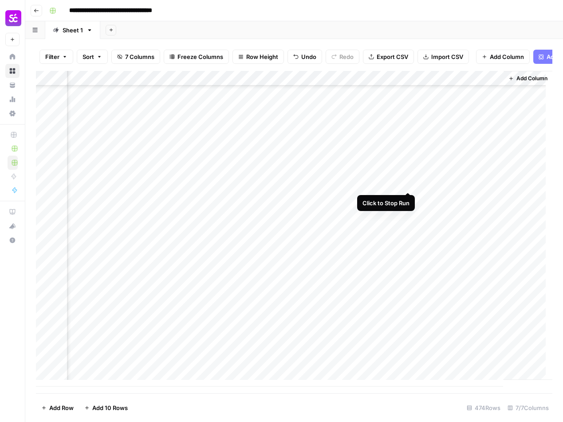
click at [409, 182] on div "Add Column" at bounding box center [294, 229] width 516 height 316
click at [408, 197] on div "Add Column" at bounding box center [294, 229] width 516 height 316
click at [410, 213] on div "Add Column" at bounding box center [294, 229] width 516 height 316
click at [396, 85] on div "Add Column" at bounding box center [294, 229] width 516 height 316
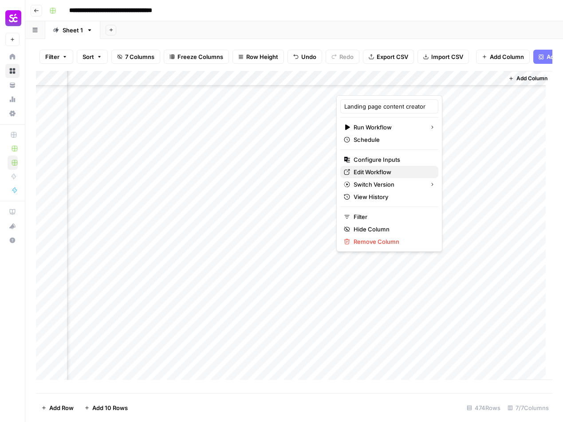
click at [374, 171] on span "Edit Workflow" at bounding box center [393, 172] width 78 height 9
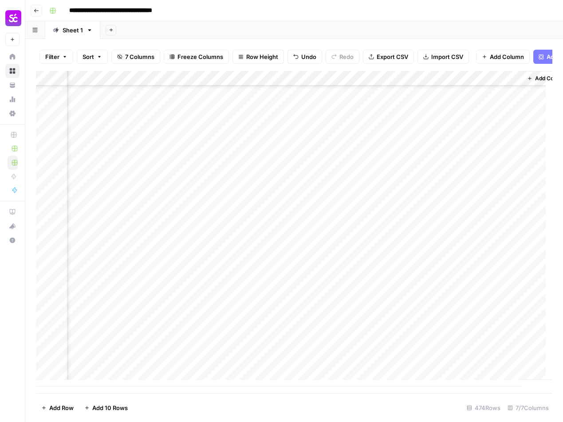
scroll to position [6870, 357]
click at [407, 334] on div "Add Column" at bounding box center [294, 229] width 516 height 316
click at [408, 349] on div "Add Column" at bounding box center [294, 229] width 516 height 316
click at [409, 366] on div "Add Column" at bounding box center [294, 229] width 516 height 316
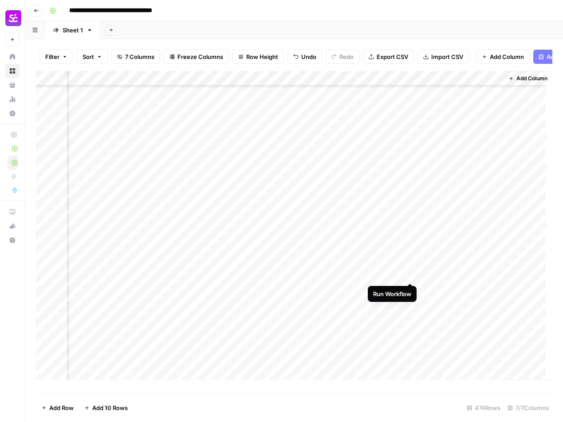
click at [410, 275] on div "Add Column" at bounding box center [294, 229] width 516 height 316
click at [411, 290] on div "Add Column" at bounding box center [294, 229] width 516 height 316
click at [410, 304] on div "Add Column" at bounding box center [294, 229] width 516 height 316
click at [412, 320] on div "Add Column" at bounding box center [294, 229] width 516 height 316
click at [410, 334] on div "Add Column" at bounding box center [294, 229] width 516 height 316
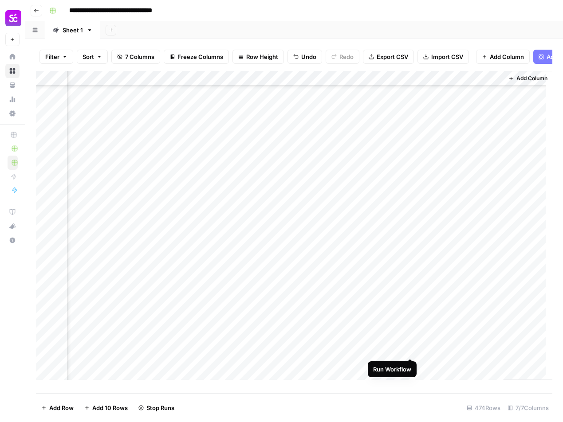
click at [411, 350] on div "Add Column" at bounding box center [294, 229] width 516 height 316
click at [84, 257] on div "Add Column" at bounding box center [294, 229] width 516 height 316
click at [104, 240] on div "Add Column" at bounding box center [294, 229] width 516 height 316
click at [104, 228] on div "Add Column" at bounding box center [294, 229] width 516 height 316
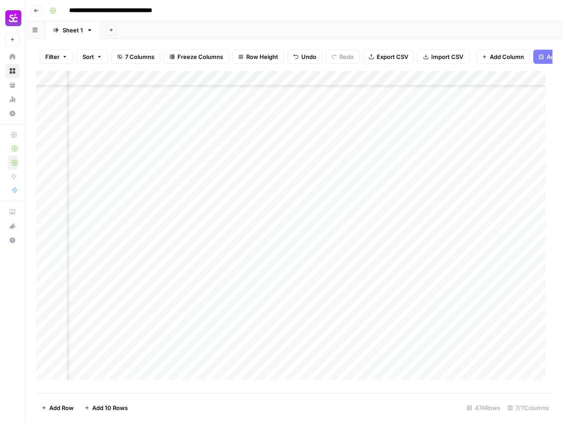
scroll to position [6579, 0]
click at [136, 250] on div "Add Column" at bounding box center [294, 229] width 516 height 316
click at [106, 264] on div "Add Column" at bounding box center [294, 229] width 516 height 316
click at [86, 279] on div "Add Column" at bounding box center [294, 229] width 516 height 316
click at [87, 291] on div "Add Column" at bounding box center [294, 229] width 516 height 316
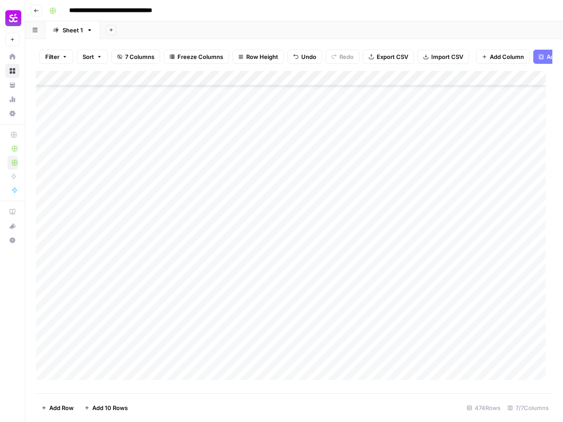
click at [89, 308] on div "Add Column" at bounding box center [294, 229] width 516 height 316
click at [109, 323] on div "Add Column" at bounding box center [294, 229] width 516 height 316
click at [71, 339] on div "Add Column" at bounding box center [294, 229] width 516 height 316
click at [117, 350] on div "Add Column" at bounding box center [294, 229] width 516 height 316
click at [90, 367] on div "Add Column" at bounding box center [294, 229] width 516 height 316
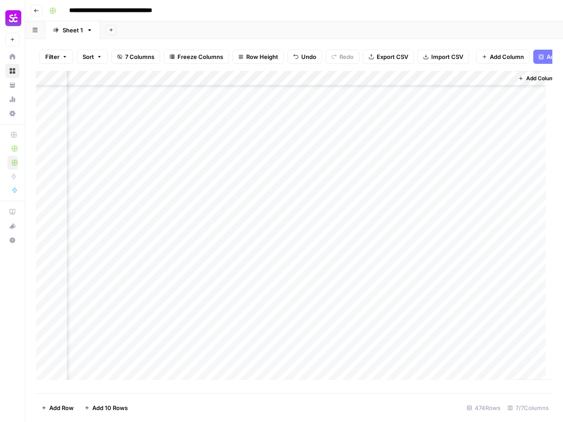
scroll to position [6579, 357]
click at [408, 248] on div "Add Column" at bounding box center [294, 229] width 516 height 316
click at [408, 264] on div "Add Column" at bounding box center [294, 229] width 516 height 316
click at [409, 279] on div "Add Column" at bounding box center [294, 229] width 516 height 316
click at [408, 295] on div "Add Column" at bounding box center [294, 229] width 516 height 316
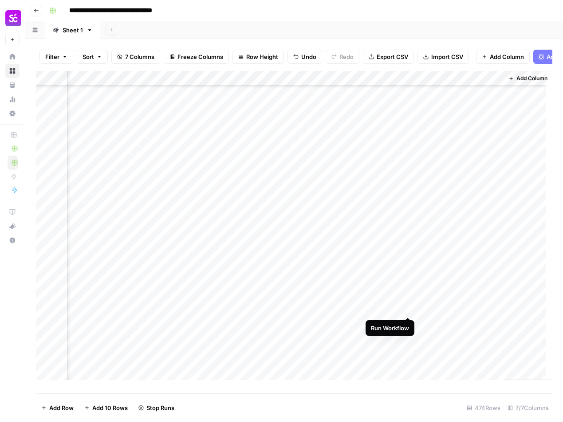
click at [408, 308] on div "Add Column" at bounding box center [294, 229] width 516 height 316
click at [406, 323] on div "Add Column" at bounding box center [294, 229] width 516 height 316
click at [409, 184] on div "Add Column" at bounding box center [294, 229] width 516 height 316
click at [408, 201] on div "Add Column" at bounding box center [294, 229] width 516 height 316
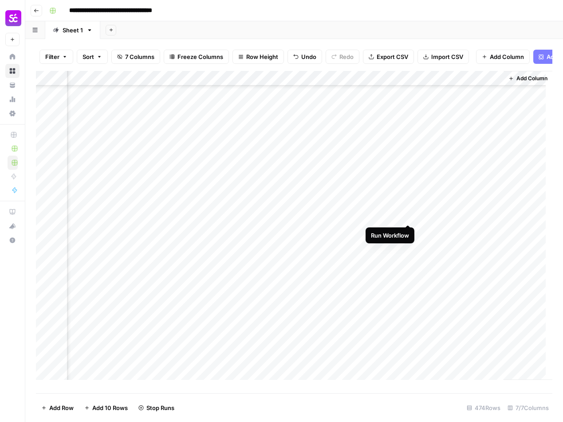
click at [409, 214] on div "Add Column" at bounding box center [294, 229] width 516 height 316
click at [409, 230] on div "Add Column" at bounding box center [294, 229] width 516 height 316
click at [408, 246] on div "Add Column" at bounding box center [294, 229] width 516 height 316
click at [409, 260] on div "Add Column" at bounding box center [294, 229] width 516 height 316
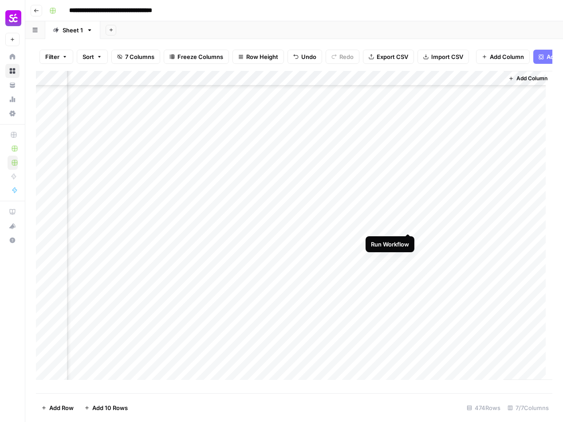
click at [410, 224] on div "Add Column" at bounding box center [294, 229] width 516 height 316
click at [408, 240] on div "Add Column" at bounding box center [294, 229] width 516 height 316
click at [408, 252] on div "Add Column" at bounding box center [294, 229] width 516 height 316
click at [408, 270] on div "Add Column" at bounding box center [294, 229] width 516 height 316
click at [409, 285] on div "Add Column" at bounding box center [294, 229] width 516 height 316
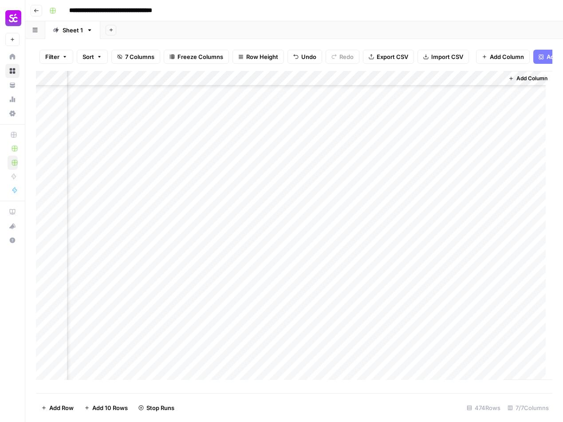
scroll to position [6188, 357]
click at [408, 201] on div "Add Column" at bounding box center [294, 229] width 516 height 316
click at [407, 216] on div "Add Column" at bounding box center [294, 229] width 516 height 316
click at [409, 232] on div "Add Column" at bounding box center [294, 229] width 516 height 316
click at [409, 248] on div "Add Column" at bounding box center [294, 229] width 516 height 316
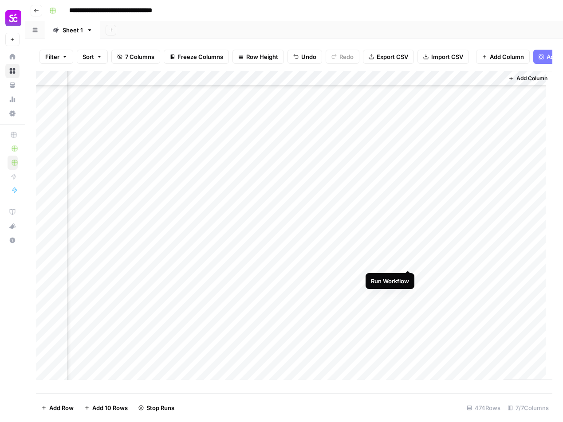
click at [409, 262] on div "Add Column" at bounding box center [294, 229] width 516 height 316
click at [409, 276] on div "Add Column" at bounding box center [294, 229] width 516 height 316
click at [409, 291] on div "Add Column" at bounding box center [294, 229] width 516 height 316
click at [409, 252] on div "Add Column" at bounding box center [294, 229] width 516 height 316
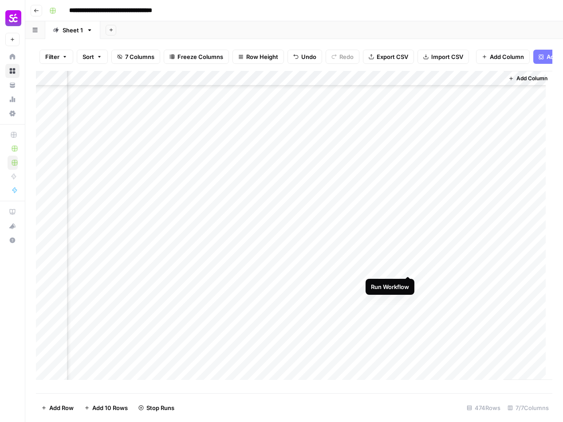
click at [411, 269] on div "Add Column" at bounding box center [294, 229] width 516 height 316
click at [409, 281] on div "Add Column" at bounding box center [294, 229] width 516 height 316
click at [409, 247] on div "Add Column" at bounding box center [294, 229] width 516 height 316
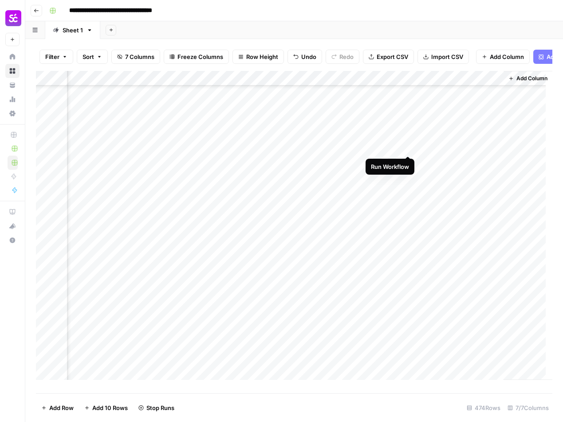
click at [409, 147] on div "Add Column" at bounding box center [294, 229] width 516 height 316
click at [408, 162] on div "Add Column" at bounding box center [294, 229] width 516 height 316
click at [408, 177] on div "Add Column" at bounding box center [294, 229] width 516 height 316
click at [410, 191] on div "Add Column" at bounding box center [294, 229] width 516 height 316
click at [409, 207] on div "Add Column" at bounding box center [294, 229] width 516 height 316
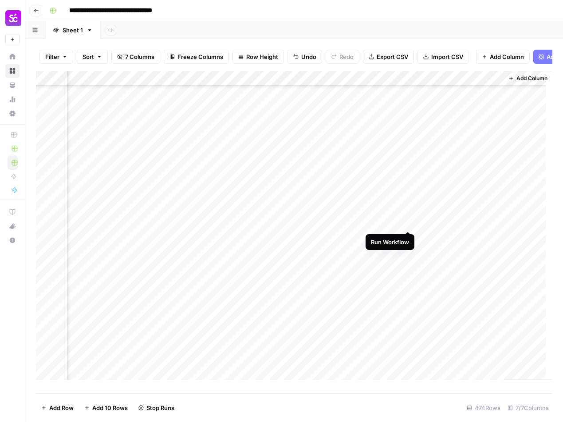
click at [408, 225] on div "Add Column" at bounding box center [294, 229] width 516 height 316
click at [409, 238] on div "Add Column" at bounding box center [294, 229] width 516 height 316
click at [408, 253] on div "Add Column" at bounding box center [294, 229] width 516 height 316
click at [407, 268] on div "Add Column" at bounding box center [294, 229] width 516 height 316
click at [409, 283] on div "Add Column" at bounding box center [294, 229] width 516 height 316
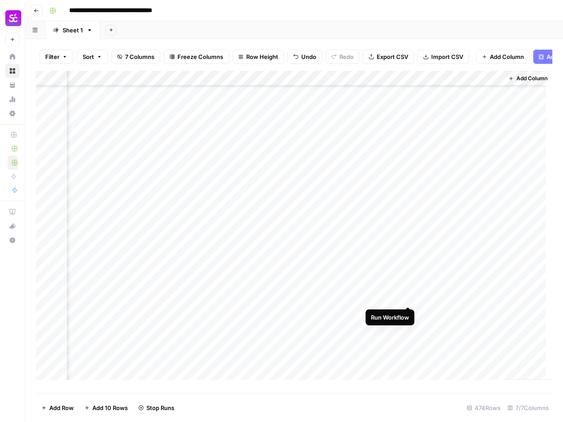
click at [409, 296] on div "Add Column" at bounding box center [294, 229] width 516 height 316
click at [409, 311] on div "Add Column" at bounding box center [294, 229] width 516 height 316
click at [408, 209] on div "Add Column" at bounding box center [294, 229] width 516 height 316
click at [408, 220] on div "Add Column" at bounding box center [294, 229] width 516 height 316
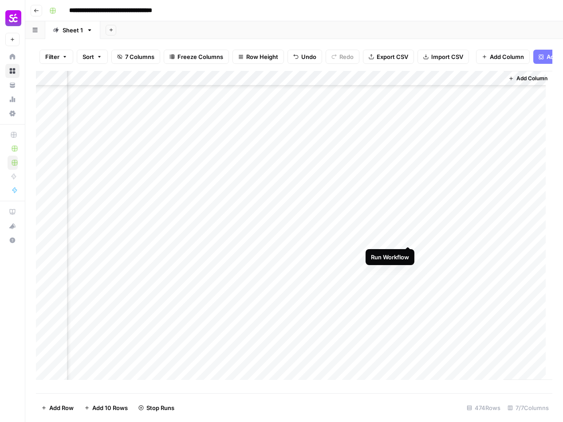
click at [407, 239] on div "Add Column" at bounding box center [294, 229] width 516 height 316
click at [408, 254] on div "Add Column" at bounding box center [294, 229] width 516 height 316
click at [408, 265] on div "Add Column" at bounding box center [294, 229] width 516 height 316
click at [409, 280] on div "Add Column" at bounding box center [294, 229] width 516 height 316
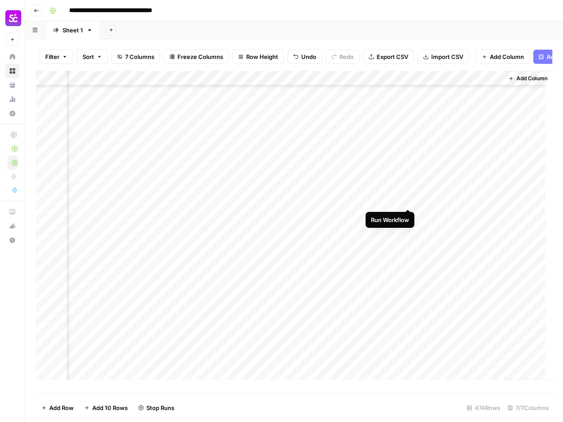
click at [410, 201] on div "Add Column" at bounding box center [294, 229] width 516 height 316
click at [407, 215] on div "Add Column" at bounding box center [294, 229] width 516 height 316
click at [408, 228] on div "Add Column" at bounding box center [294, 229] width 516 height 316
click at [87, 258] on div "Add Column" at bounding box center [294, 229] width 516 height 316
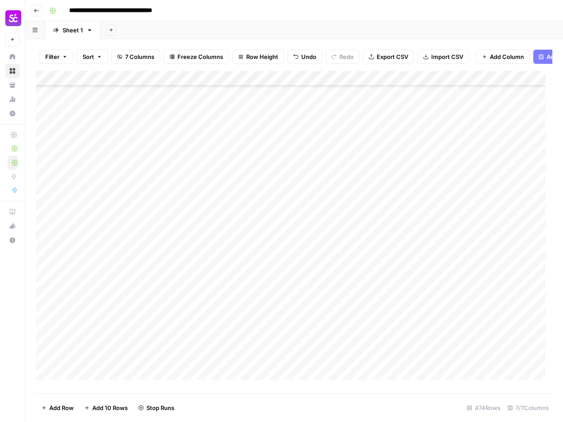
scroll to position [5595, 0]
click at [104, 282] on div "Add Column" at bounding box center [294, 229] width 516 height 316
click at [328, 120] on div "Add Column" at bounding box center [294, 229] width 516 height 316
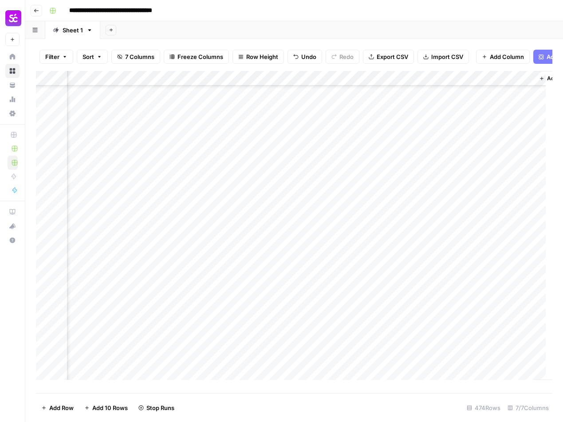
click at [326, 196] on div "Add Column" at bounding box center [294, 229] width 516 height 316
click at [414, 196] on div "Add Column" at bounding box center [294, 229] width 516 height 316
click at [445, 122] on div "Add Column" at bounding box center [294, 229] width 516 height 316
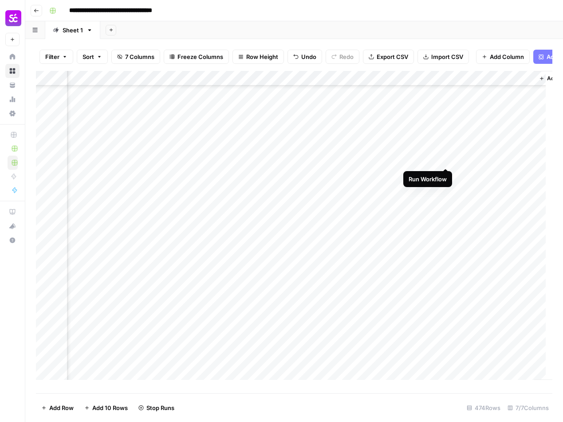
click at [446, 161] on div "Add Column" at bounding box center [294, 229] width 516 height 316
click at [187, 216] on div "Add Column" at bounding box center [294, 229] width 516 height 316
click at [122, 213] on div "Add Column" at bounding box center [294, 229] width 516 height 316
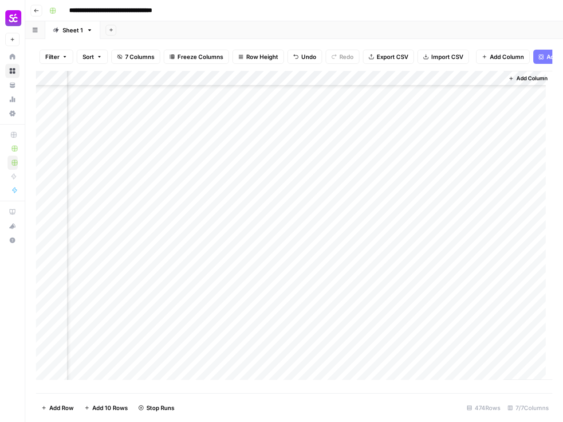
scroll to position [5246, 357]
click at [198, 222] on div "Add Column" at bounding box center [294, 229] width 516 height 316
click at [106, 223] on div "Add Column" at bounding box center [294, 229] width 516 height 316
click at [125, 194] on div "Add Column" at bounding box center [294, 229] width 516 height 316
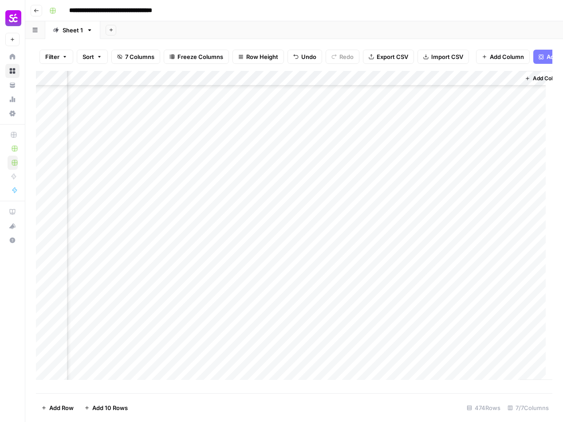
scroll to position [6328, 355]
click at [364, 197] on div "Add Column" at bounding box center [294, 229] width 516 height 316
click at [398, 197] on div "Add Column" at bounding box center [294, 229] width 516 height 316
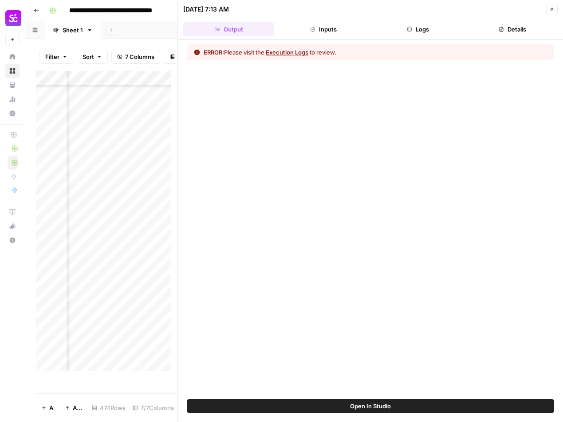
click at [430, 38] on header "08/26/25 at 7:13 AM Close Output Inputs Logs Details" at bounding box center [370, 20] width 385 height 40
click at [424, 31] on button "Logs" at bounding box center [417, 29] width 91 height 14
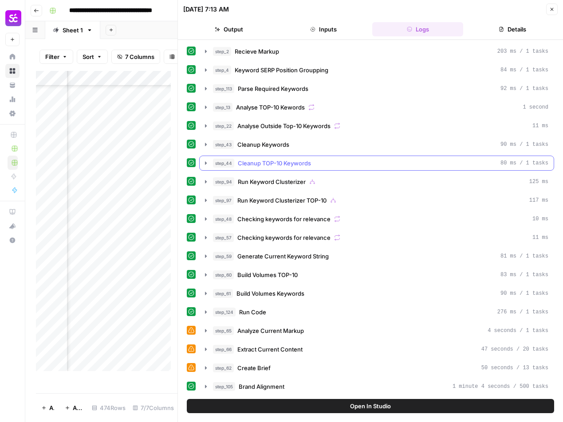
scroll to position [324, 0]
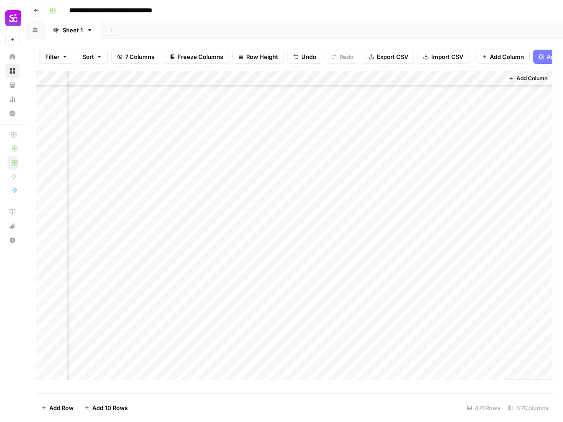
scroll to position [6328, 346]
click at [408, 227] on div "Add Column" at bounding box center [294, 229] width 516 height 316
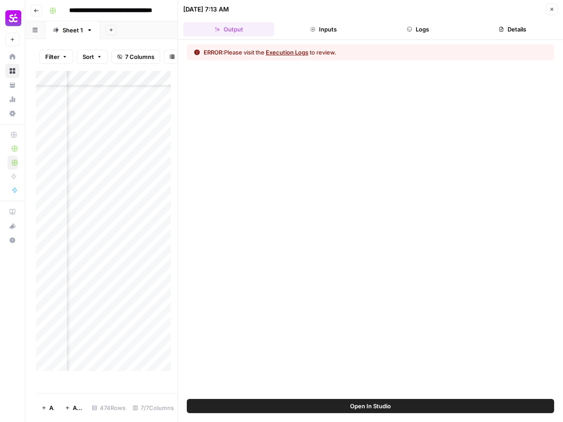
click at [414, 31] on button "Logs" at bounding box center [417, 29] width 91 height 14
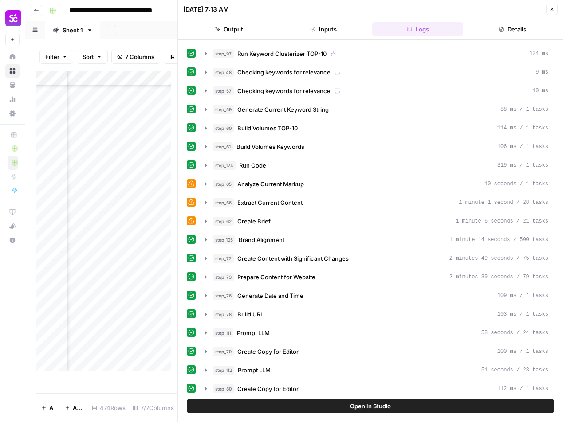
scroll to position [324, 0]
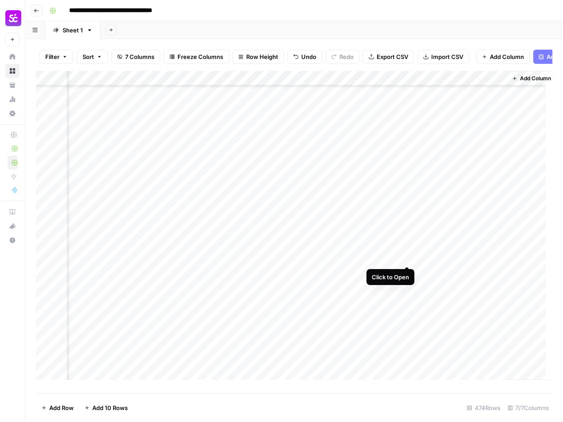
click at [407, 257] on div "Add Column" at bounding box center [294, 229] width 516 height 316
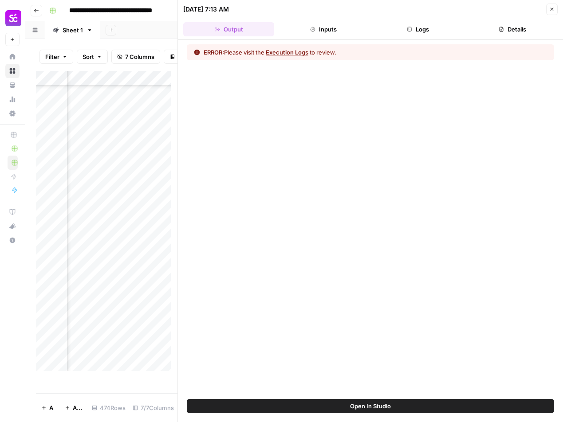
click at [427, 41] on div "ERROR: Please visit the Execution Logs to review." at bounding box center [370, 219] width 385 height 359
click at [422, 30] on button "Logs" at bounding box center [417, 29] width 91 height 14
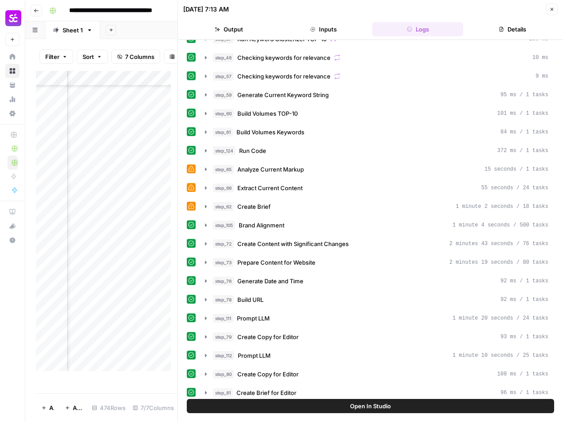
scroll to position [324, 0]
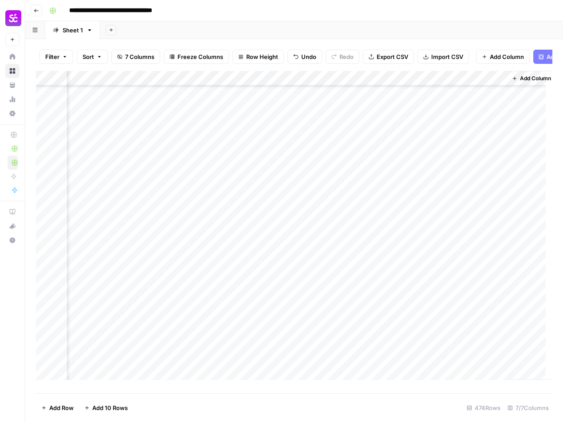
click at [419, 258] on div "Add Column" at bounding box center [294, 229] width 516 height 316
click at [419, 228] on div "Add Column" at bounding box center [294, 229] width 516 height 316
click at [421, 198] on div "Add Column" at bounding box center [294, 229] width 516 height 316
click at [408, 312] on div "Add Column" at bounding box center [294, 229] width 516 height 316
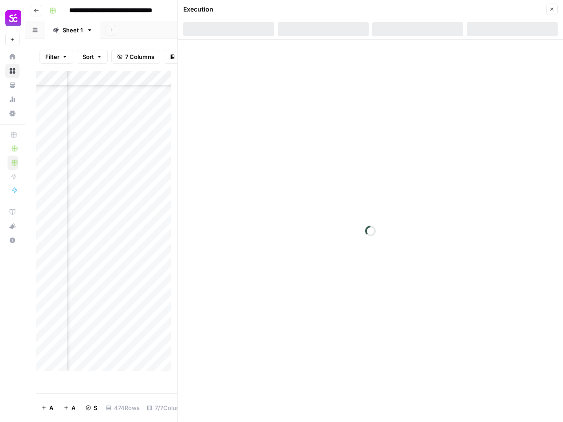
click at [430, 29] on div at bounding box center [417, 29] width 91 height 14
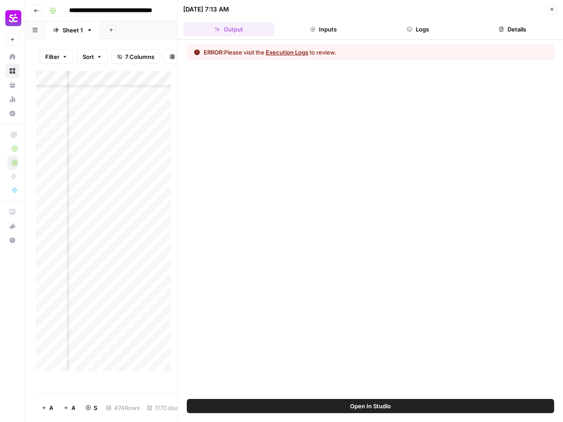
click at [430, 31] on button "Logs" at bounding box center [417, 29] width 91 height 14
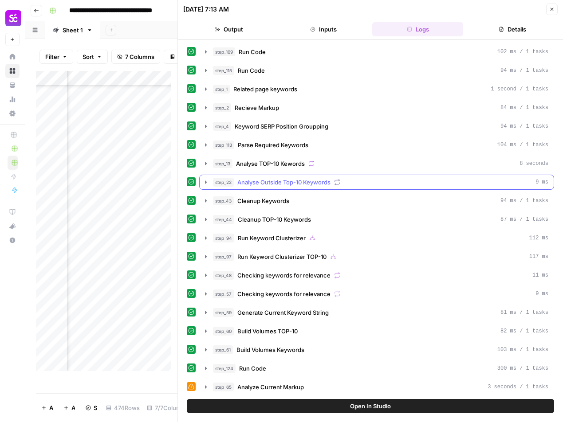
scroll to position [317, 0]
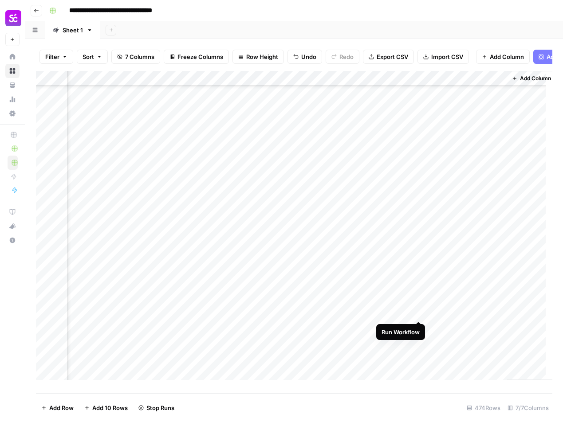
click at [418, 313] on div "Add Column" at bounding box center [294, 229] width 516 height 316
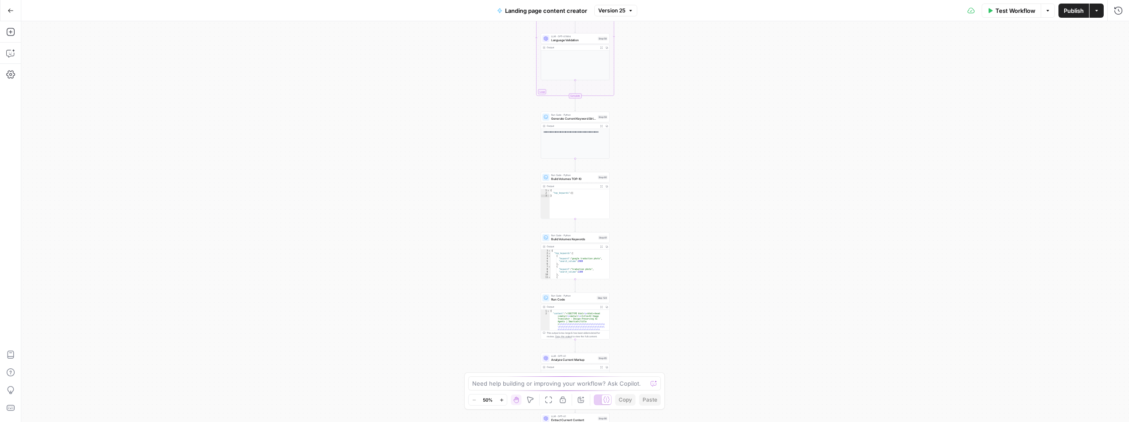
click at [652, 187] on div "**********" at bounding box center [574, 221] width 1107 height 401
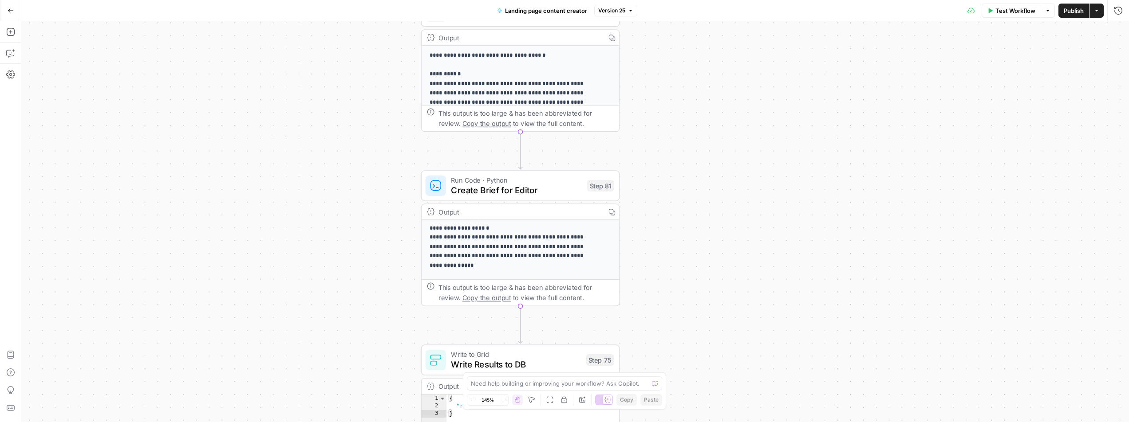
scroll to position [151, 0]
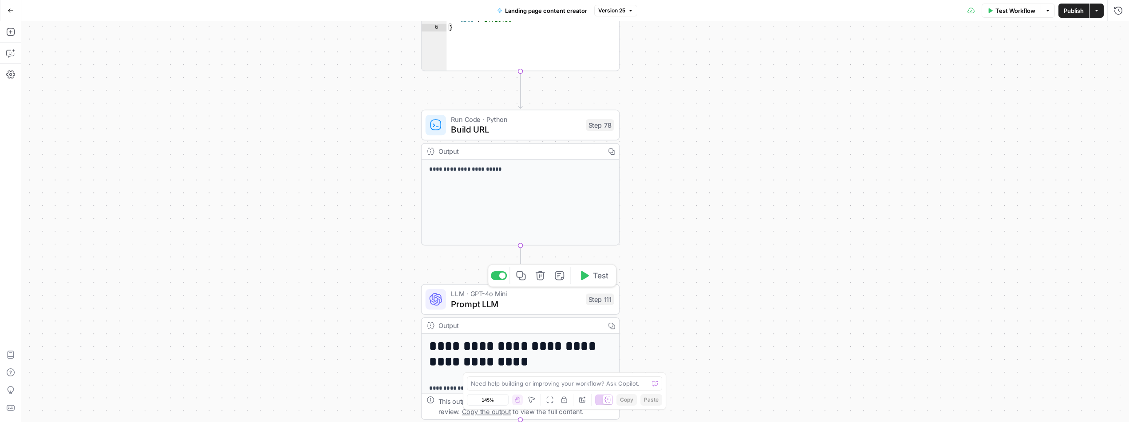
click at [513, 304] on span "Prompt LLM" at bounding box center [516, 304] width 130 height 13
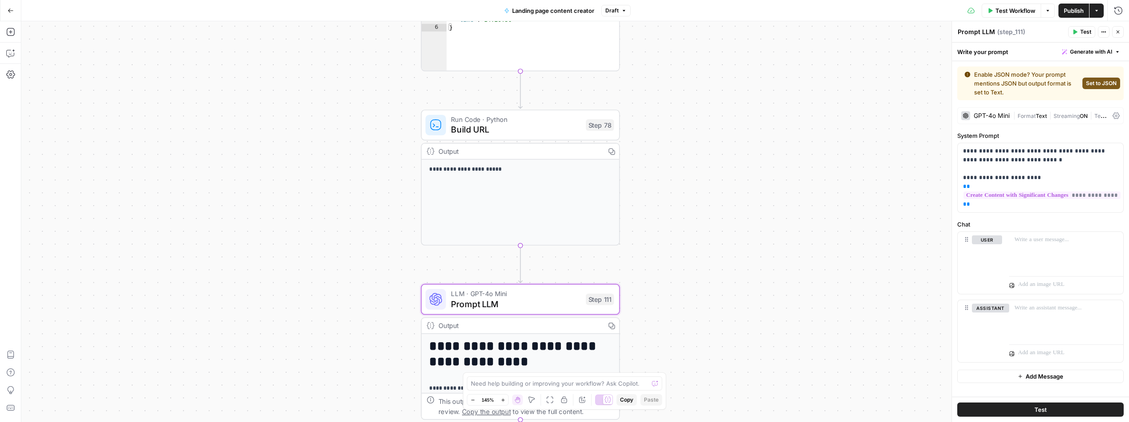
click at [998, 115] on div "GPT-4o Mini" at bounding box center [991, 116] width 36 height 6
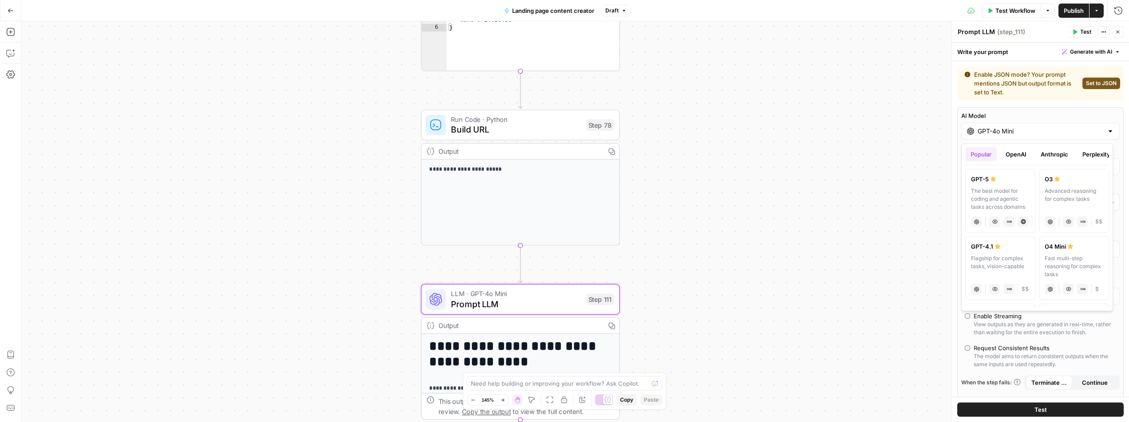
click at [998, 130] on input "GPT-4o Mini" at bounding box center [1040, 131] width 126 height 9
click at [1008, 257] on div "Flagship for complex tasks, vision-capable" at bounding box center [1000, 267] width 59 height 24
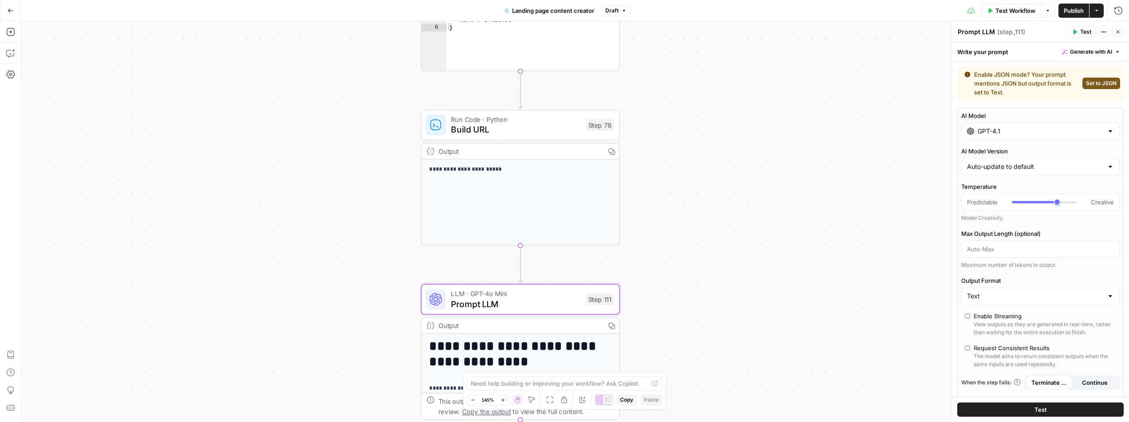
type input "GPT-4.1"
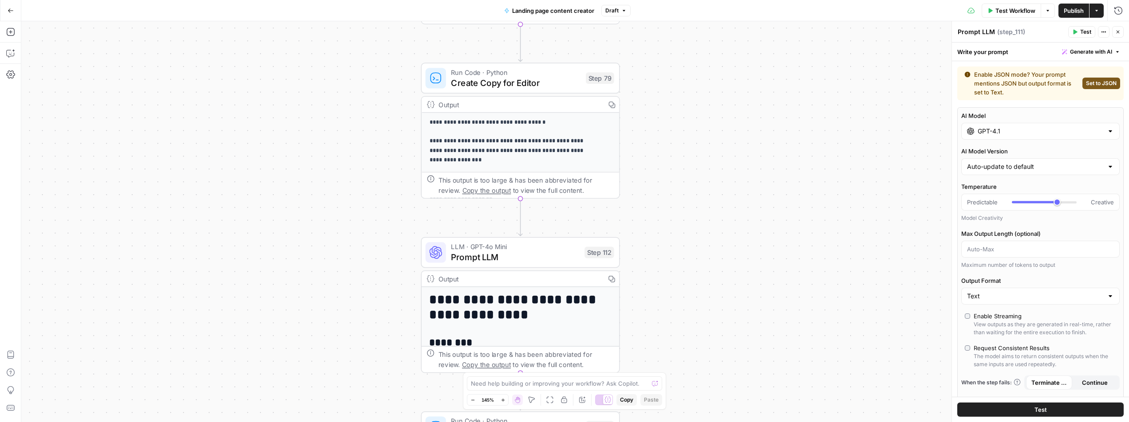
click at [555, 260] on span "Prompt LLM" at bounding box center [515, 257] width 128 height 13
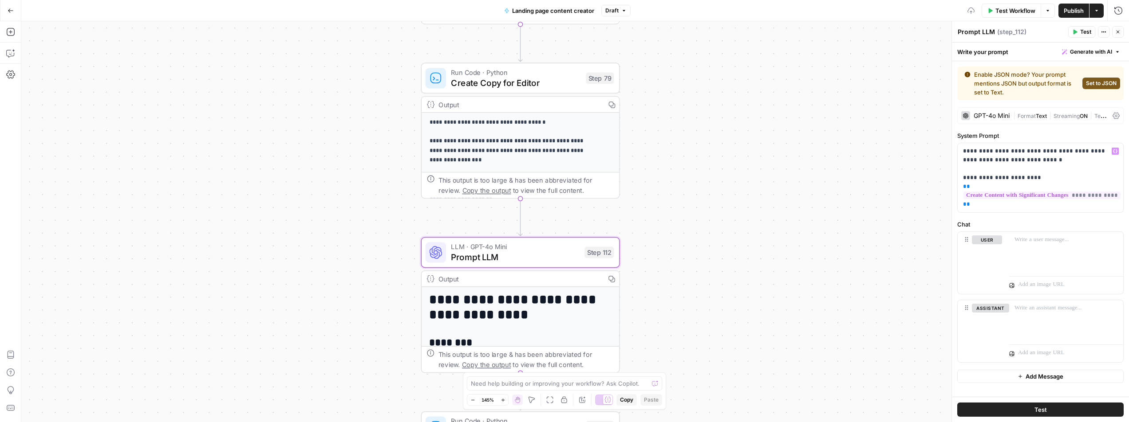
click at [992, 116] on div "GPT-4o Mini" at bounding box center [991, 116] width 36 height 6
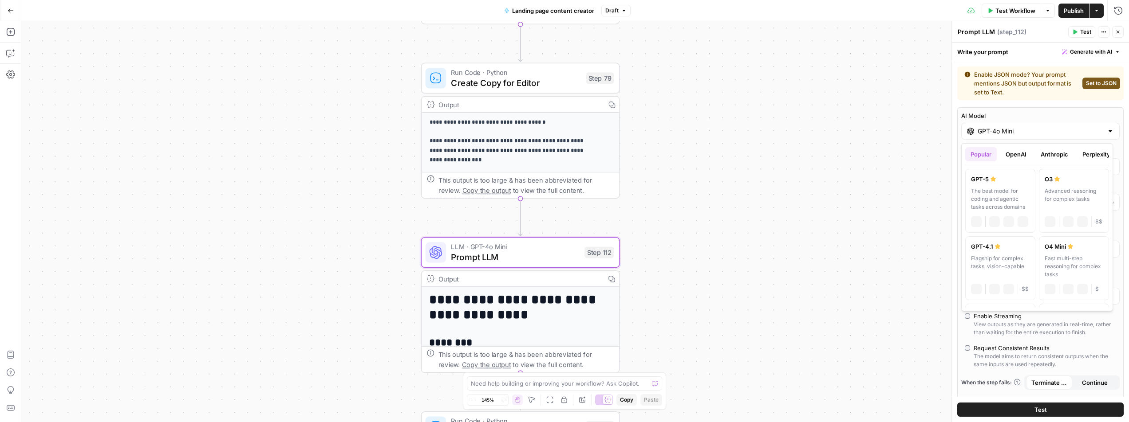
click at [994, 138] on div "GPT-4o Mini" at bounding box center [1040, 131] width 158 height 17
click at [991, 268] on div "Flagship for complex tasks, vision-capable" at bounding box center [1000, 267] width 59 height 24
type input "GPT-4.1"
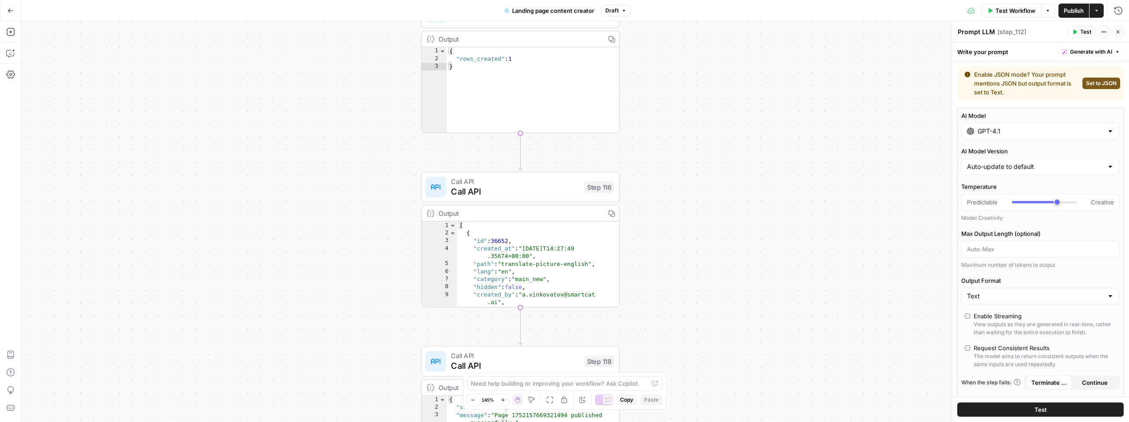
click at [1013, 133] on input "GPT-4.1" at bounding box center [1040, 131] width 126 height 9
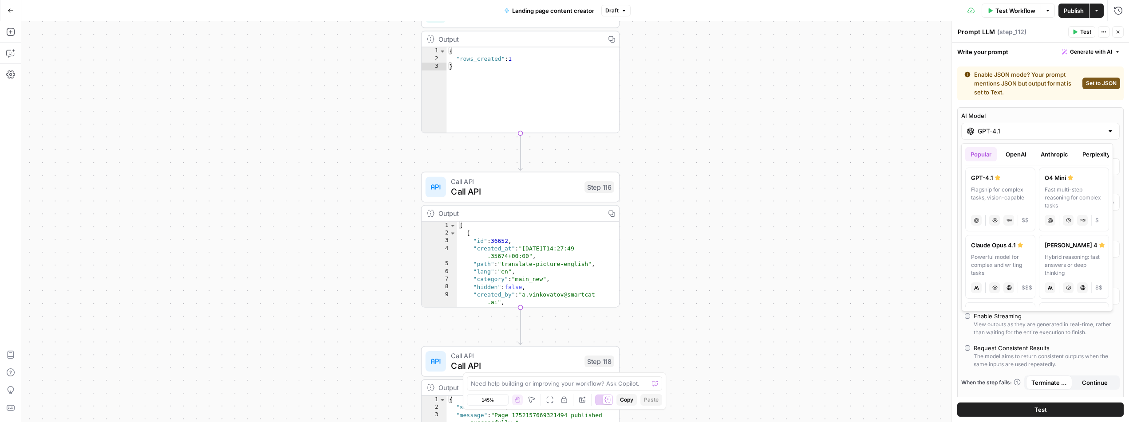
scroll to position [68, 0]
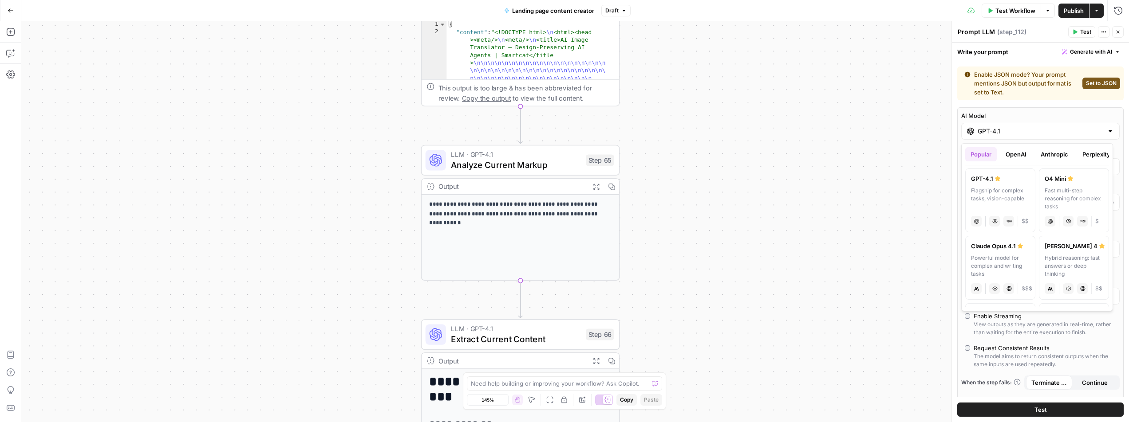
click at [555, 162] on span "Analyze Current Markup" at bounding box center [516, 164] width 130 height 13
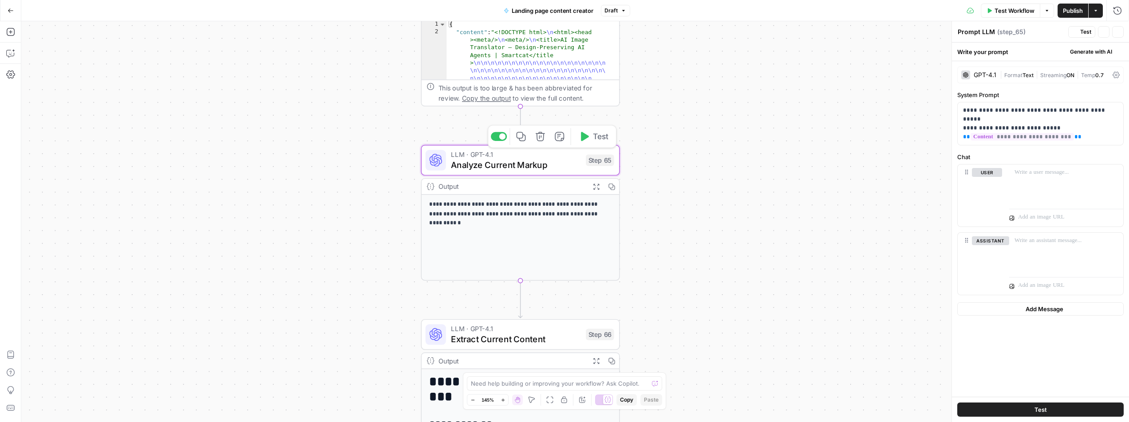
type textarea "Analyze Current Markup"
click at [988, 77] on div "GPT-4.1" at bounding box center [984, 75] width 23 height 6
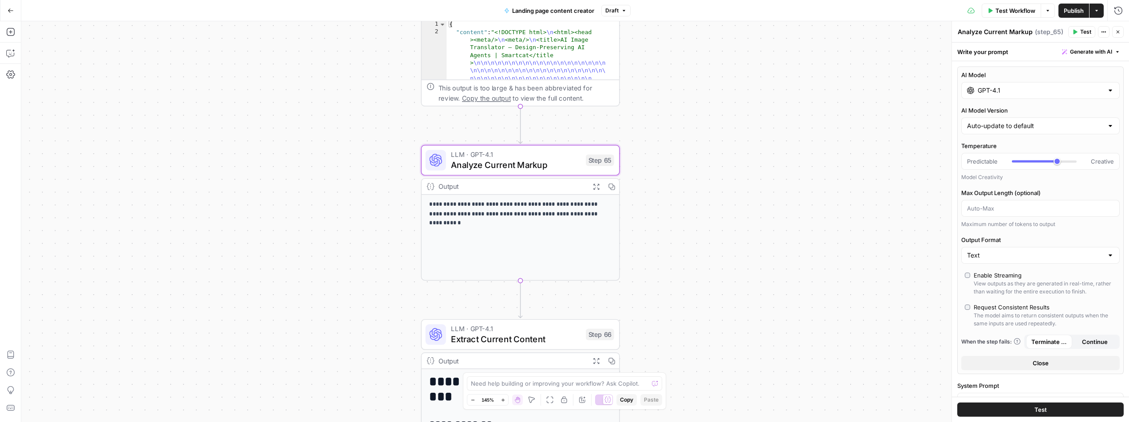
click at [1014, 93] on input "GPT-4.1" at bounding box center [1040, 90] width 126 height 9
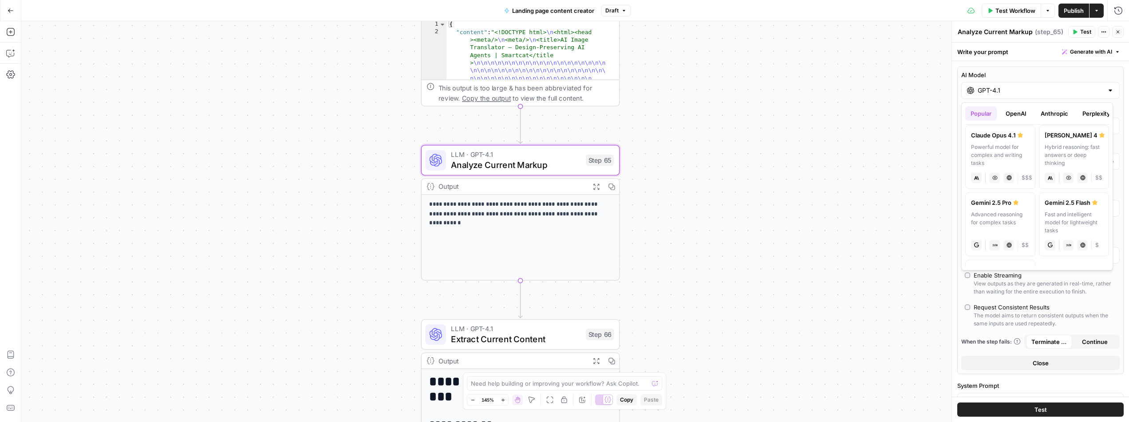
scroll to position [140, 0]
click at [1002, 216] on div "Advanced reasoning for complex tasks" at bounding box center [1000, 221] width 59 height 24
type input "Gemini 2.5 Pro"
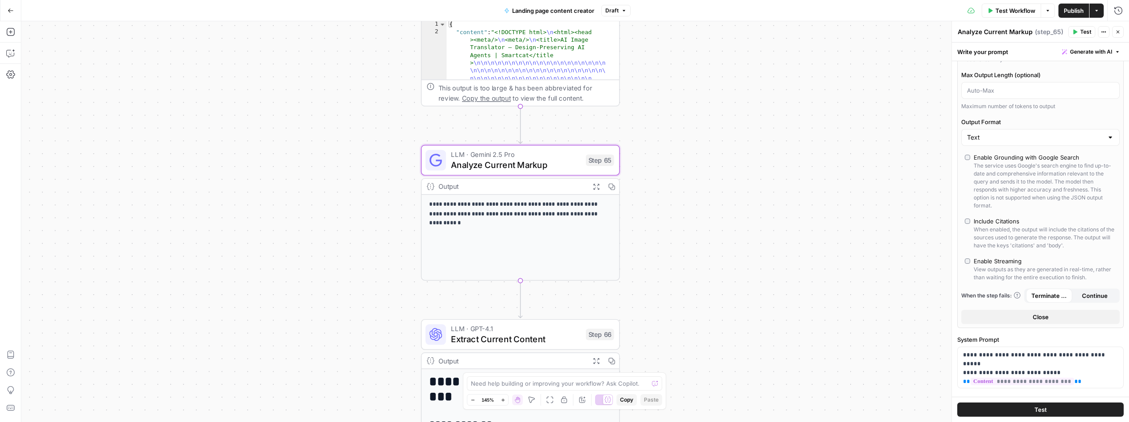
scroll to position [208, 0]
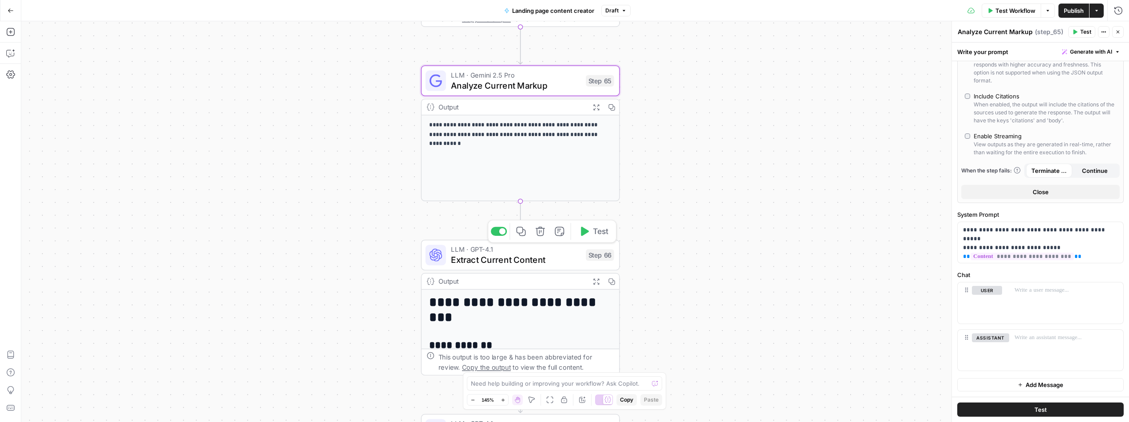
click at [553, 262] on span "Extract Current Content" at bounding box center [516, 259] width 130 height 13
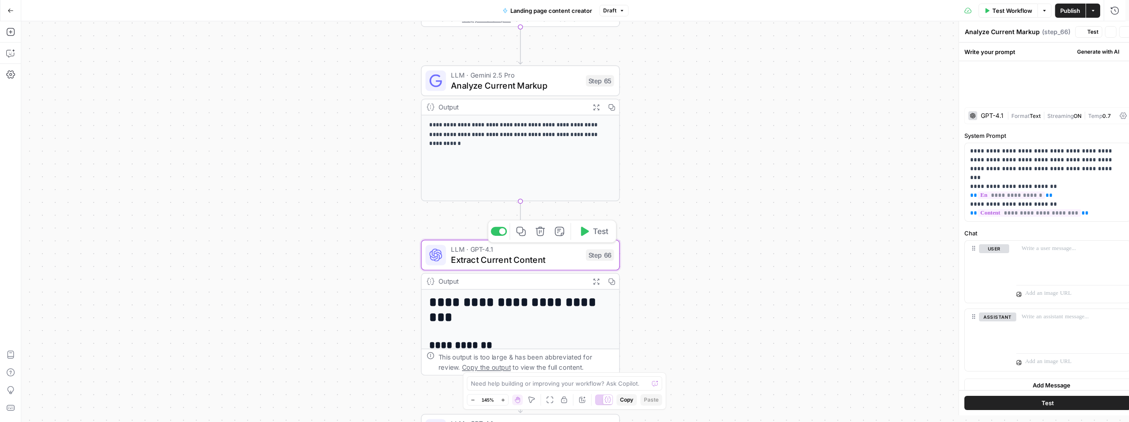
type textarea "Extract Current Content"
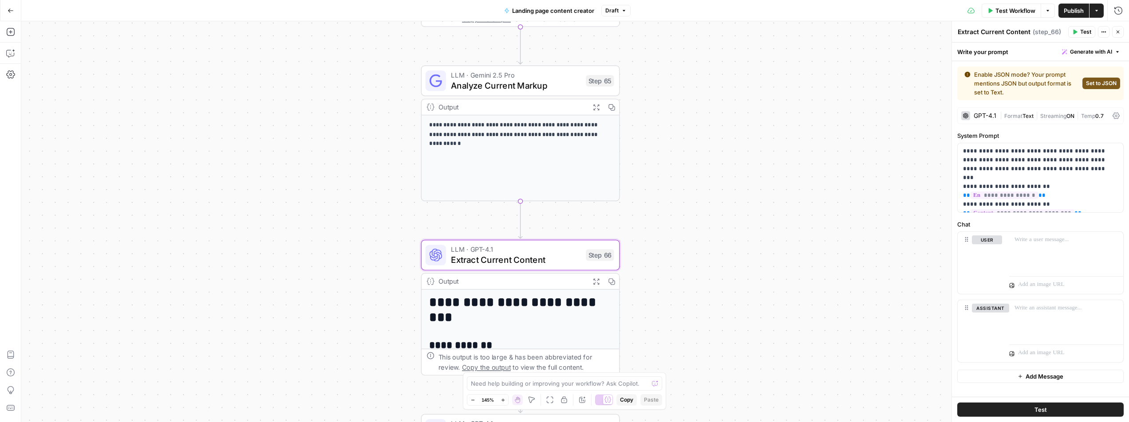
click at [1114, 116] on icon at bounding box center [1115, 115] width 7 height 7
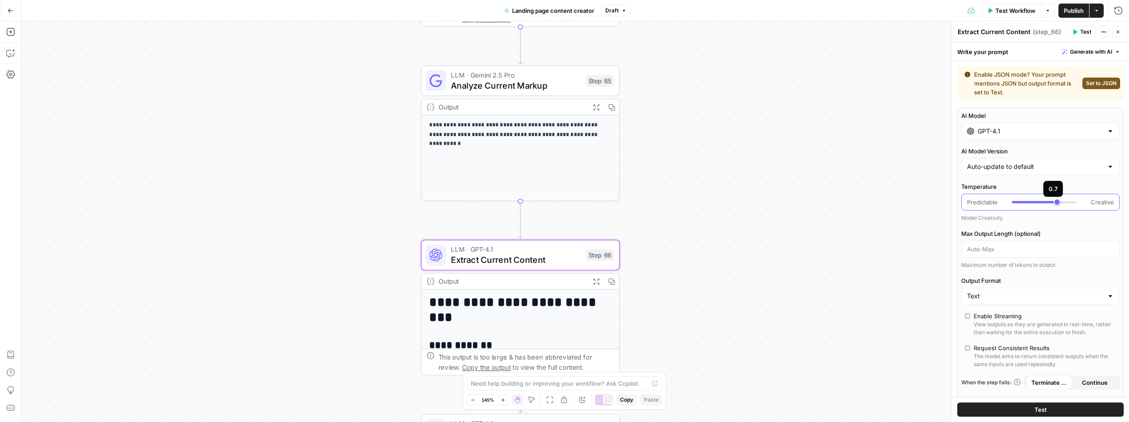
click at [1023, 203] on div at bounding box center [1033, 202] width 45 height 2
type input "***"
drag, startPoint x: 1044, startPoint y: 200, endPoint x: 1050, endPoint y: 200, distance: 5.3
click at [1050, 200] on div at bounding box center [1043, 202] width 65 height 9
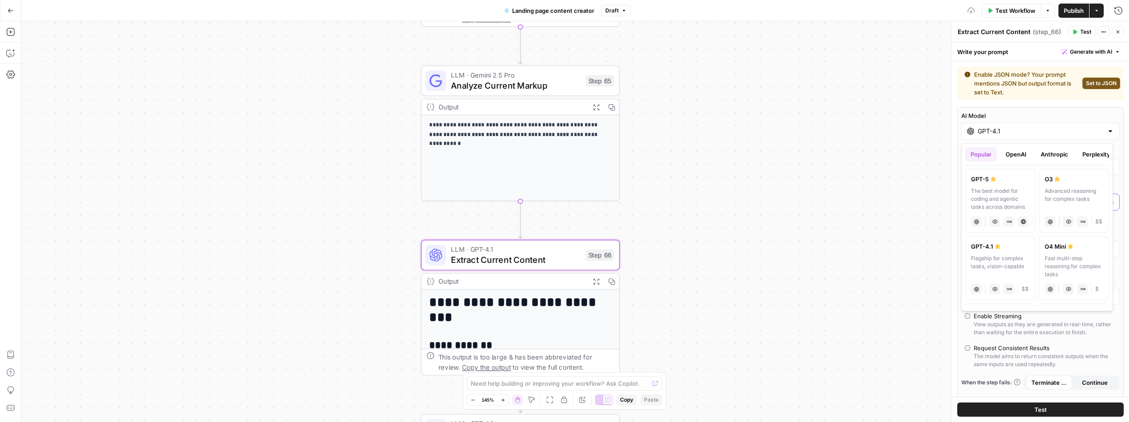
click at [980, 124] on div "GPT-4.1" at bounding box center [1040, 131] width 158 height 17
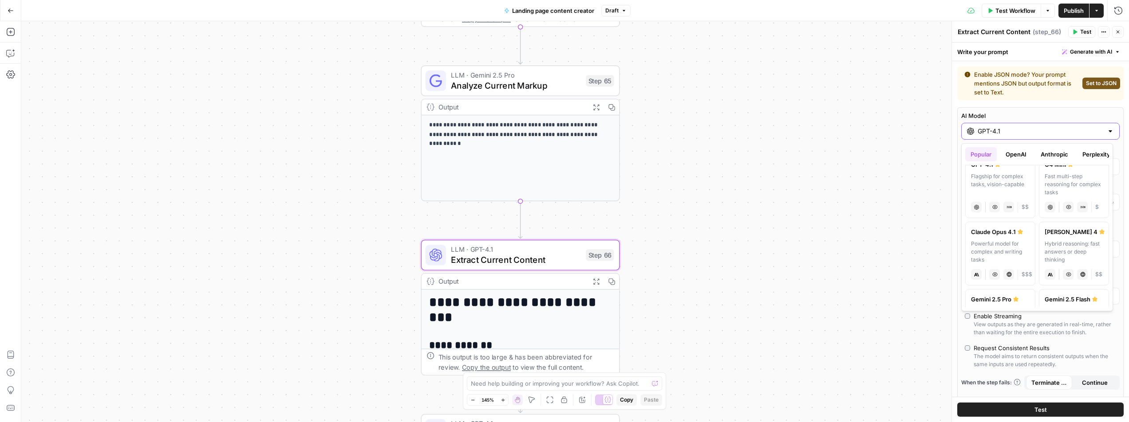
scroll to position [180, 0]
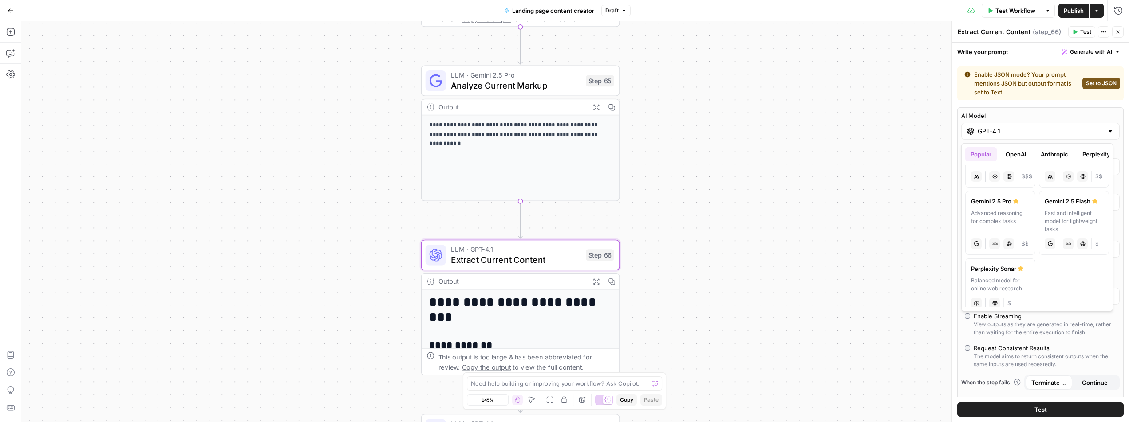
click at [1000, 220] on div "Advanced reasoning for complex tasks" at bounding box center [1000, 221] width 59 height 24
type input "Gemini 2.5 Pro"
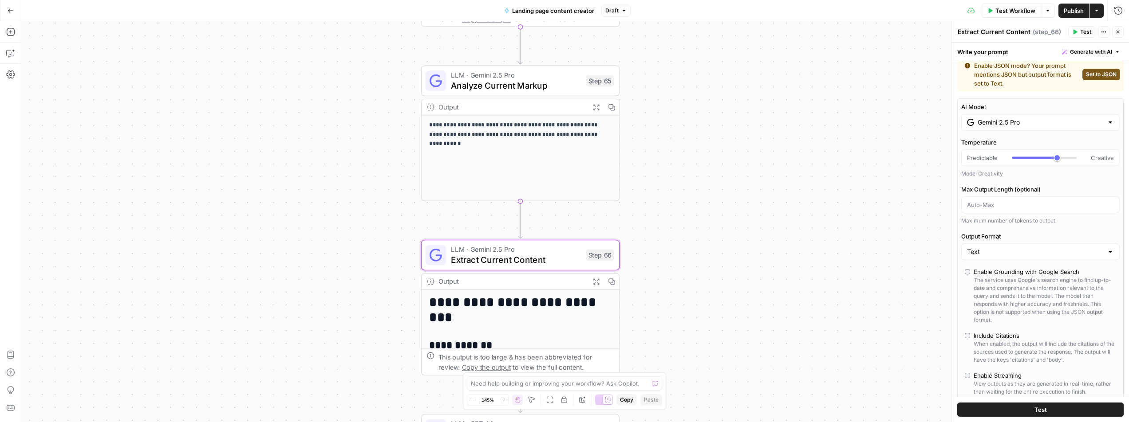
scroll to position [9, 0]
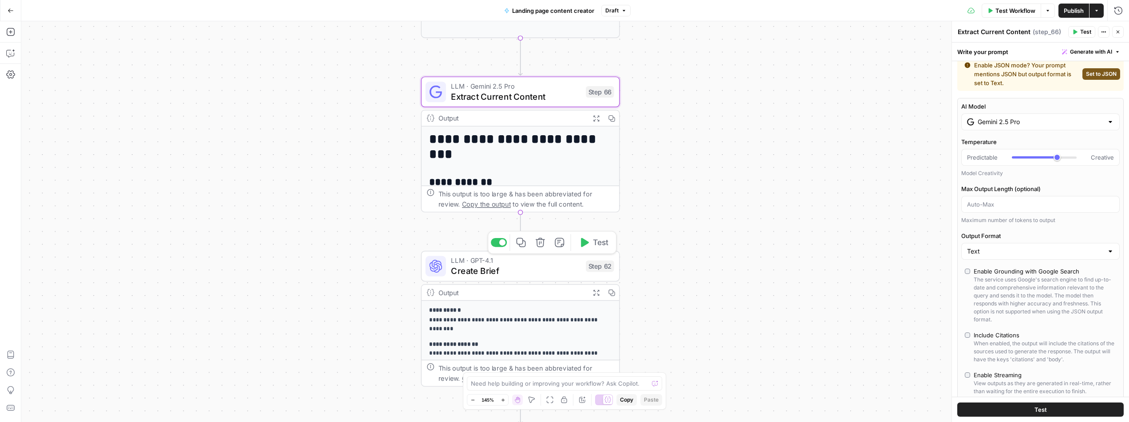
click at [532, 272] on span "Create Brief" at bounding box center [516, 270] width 130 height 13
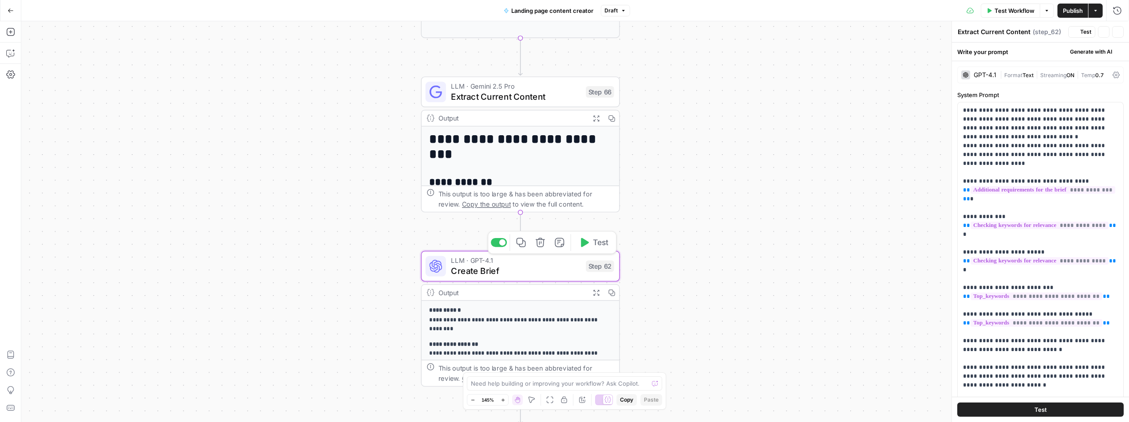
type textarea "Create Brief"
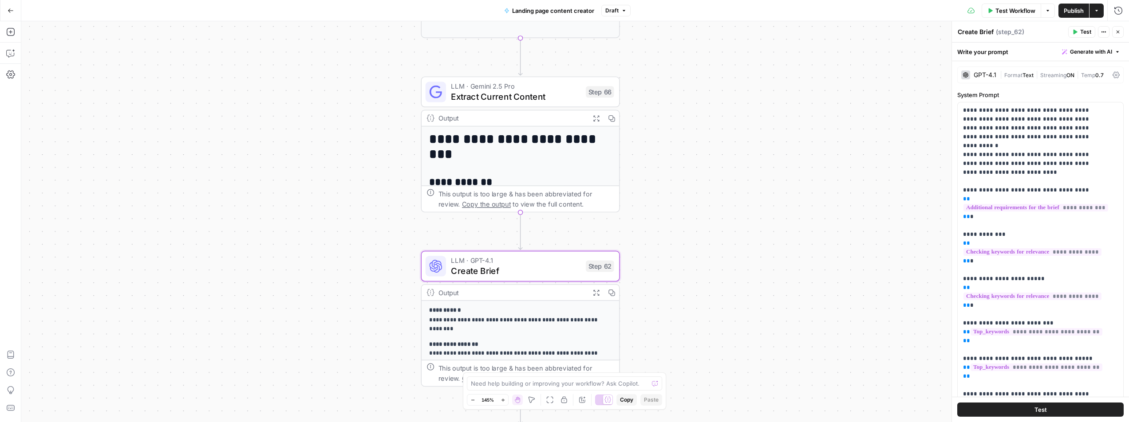
click at [992, 76] on div "GPT-4.1" at bounding box center [984, 75] width 23 height 6
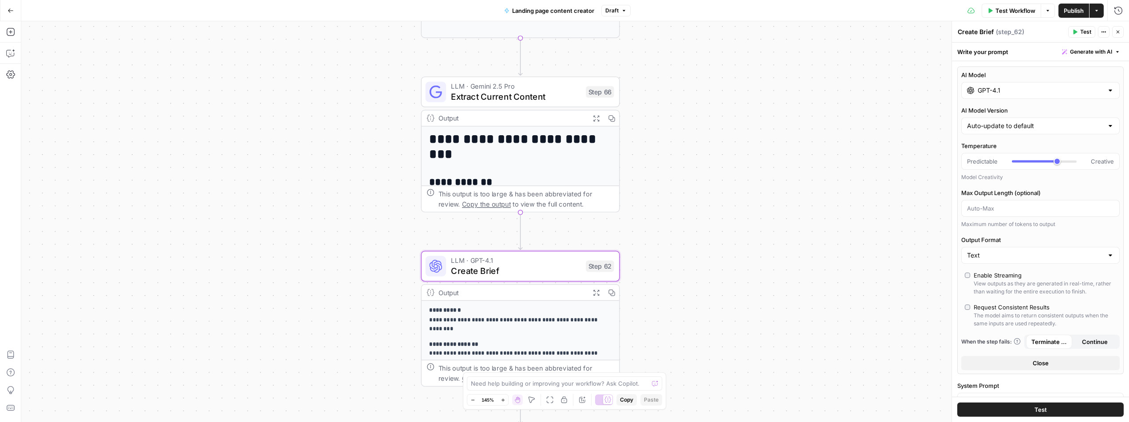
click at [992, 92] on input "GPT-4.1" at bounding box center [1040, 90] width 126 height 9
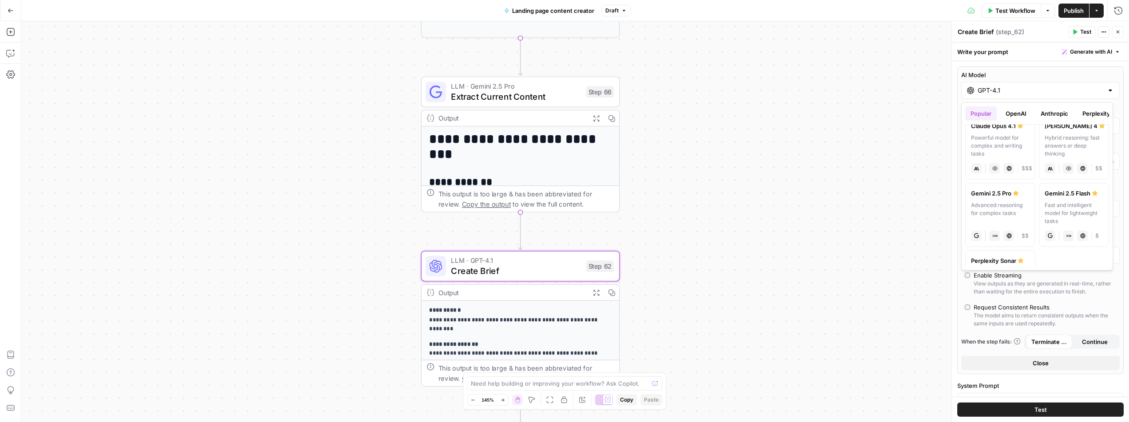
scroll to position [148, 0]
click at [993, 216] on div "JSON Mode" at bounding box center [994, 217] width 33 height 9
click at [993, 204] on div "Advanced reasoning for complex tasks" at bounding box center [1000, 213] width 59 height 24
type input "Gemini 2.5 Pro"
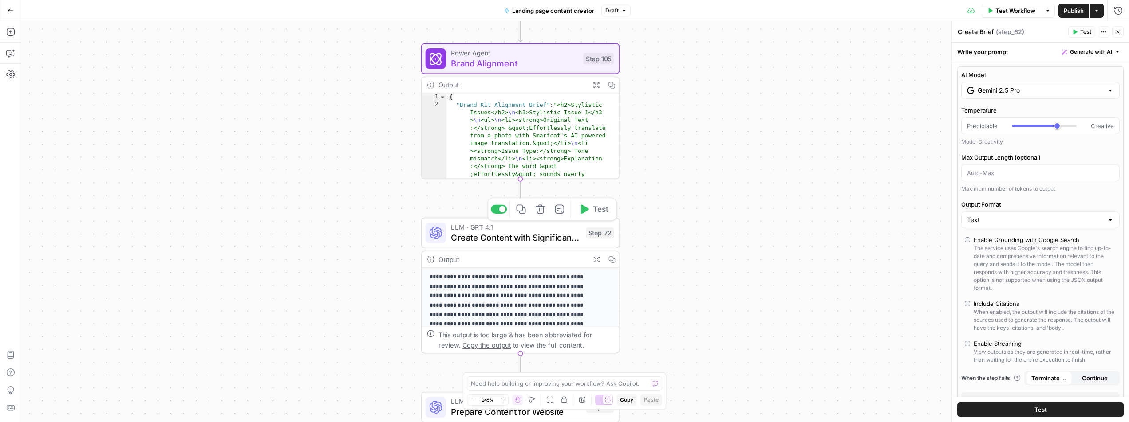
click at [523, 230] on span "LLM · GPT-4.1" at bounding box center [516, 227] width 130 height 10
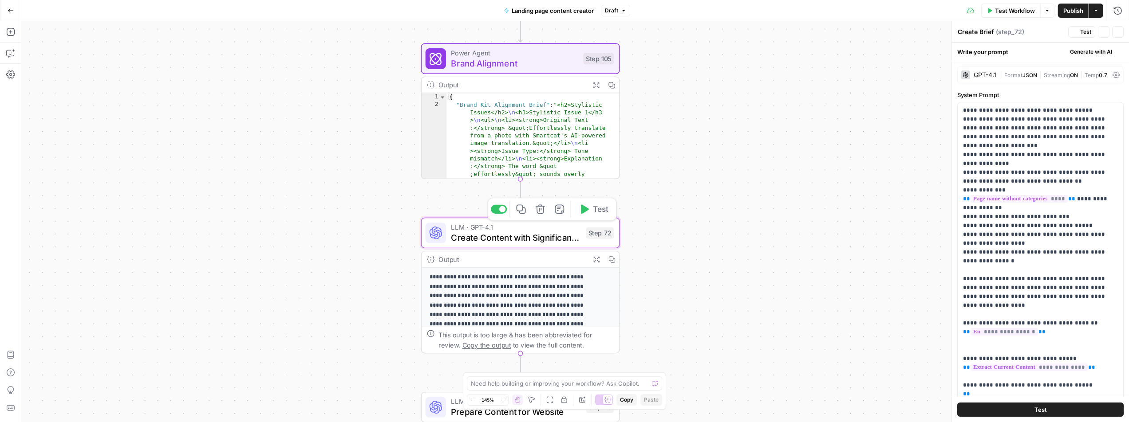
type textarea "Create Сontent with Significant Changes"
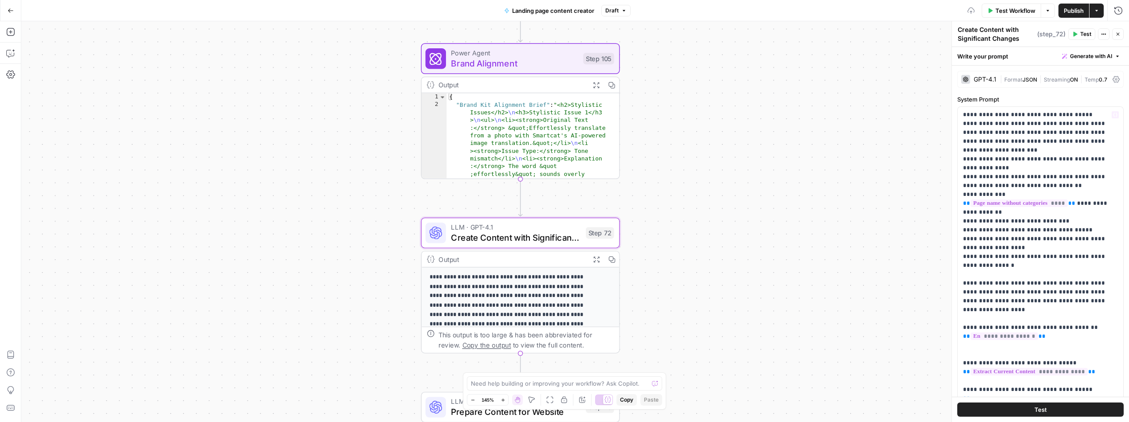
click at [989, 75] on div "GPT-4.1" at bounding box center [978, 79] width 35 height 9
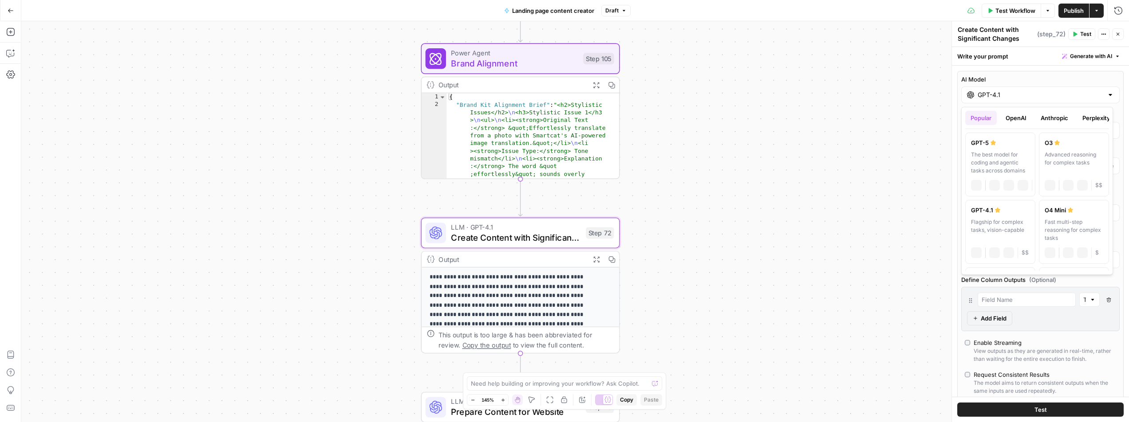
click at [986, 100] on div "GPT-4.1" at bounding box center [1040, 95] width 158 height 17
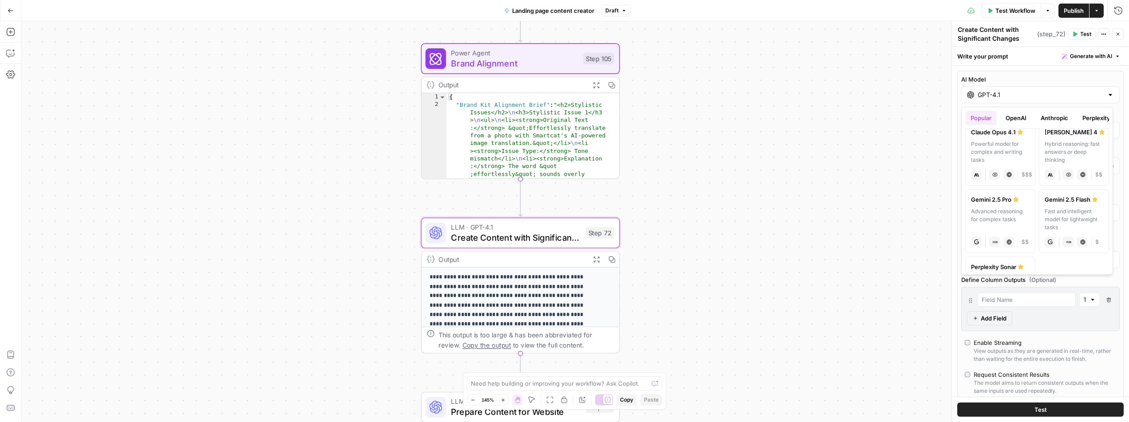
click at [989, 201] on div "Gemini 2.5 Pro" at bounding box center [1000, 199] width 59 height 9
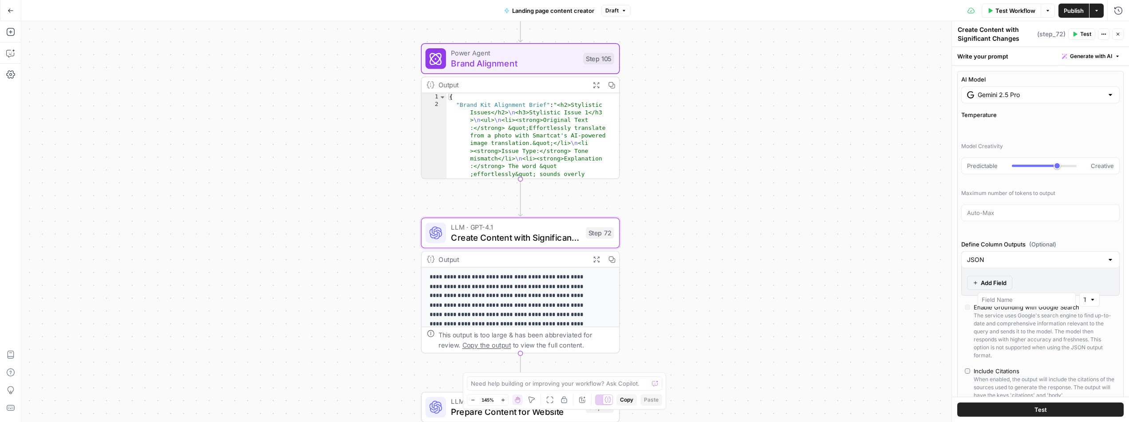
type input "Gemini 2.5 Pro"
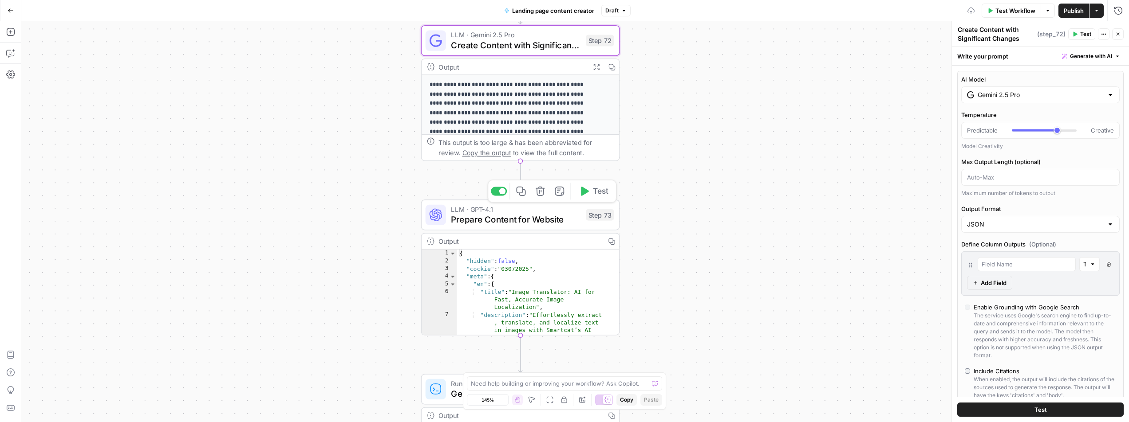
click at [539, 219] on span "Prepare Content for Website" at bounding box center [516, 219] width 130 height 13
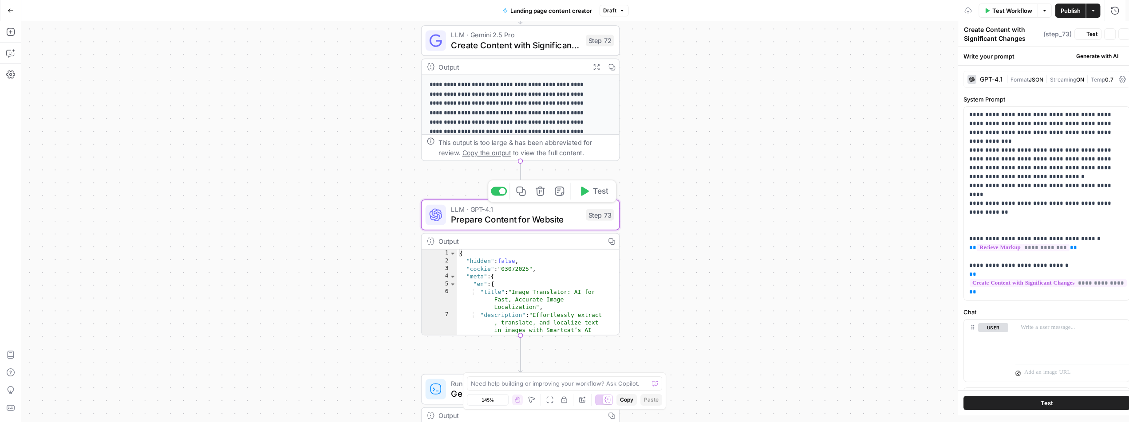
type textarea "Prepare Content for Website"
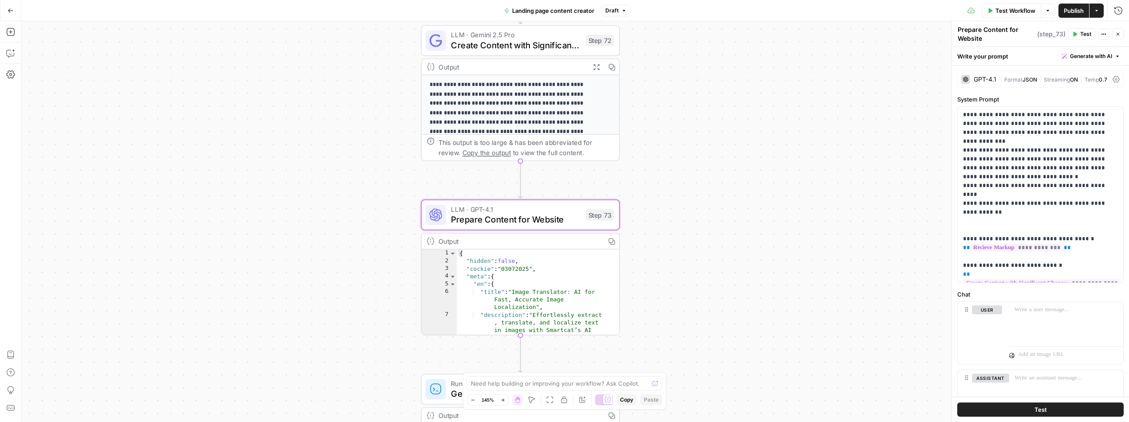
click at [977, 81] on div "GPT-4.1" at bounding box center [984, 79] width 23 height 6
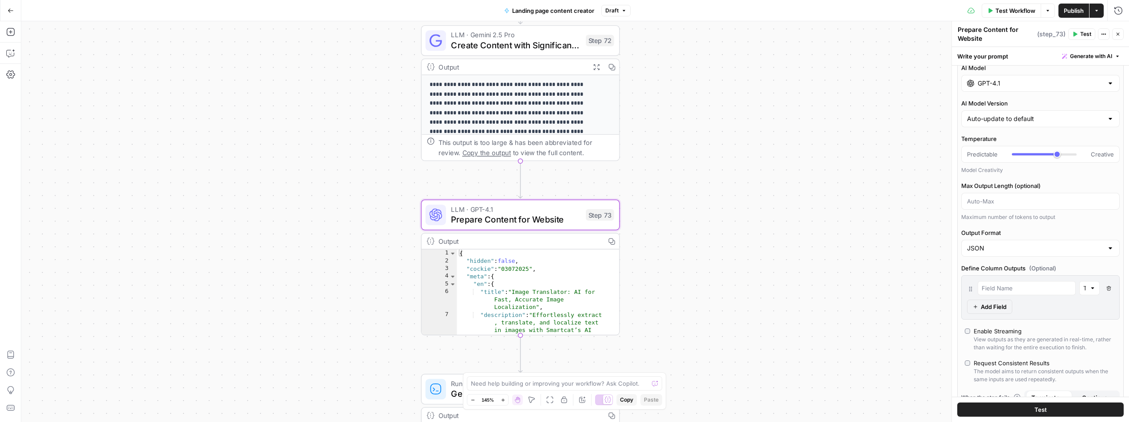
scroll to position [0, 0]
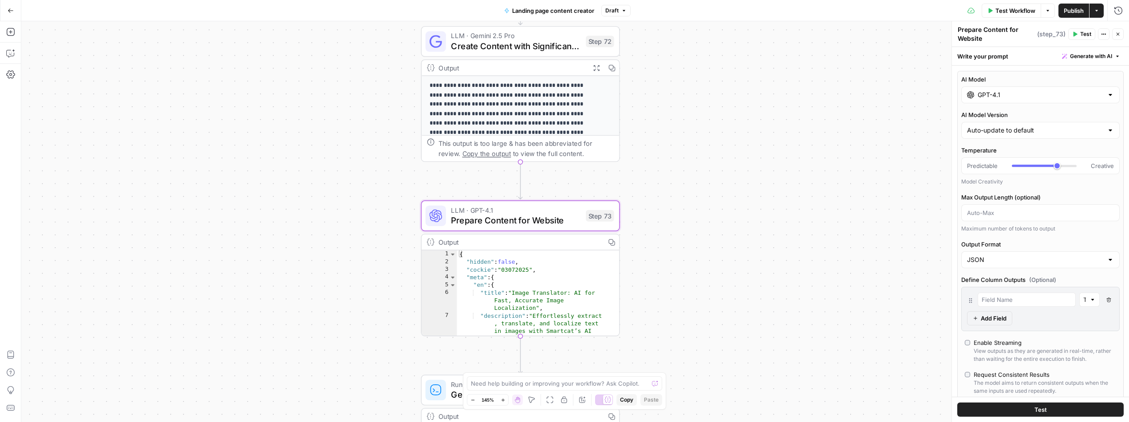
click at [985, 97] on input "GPT-4.1" at bounding box center [1040, 94] width 126 height 9
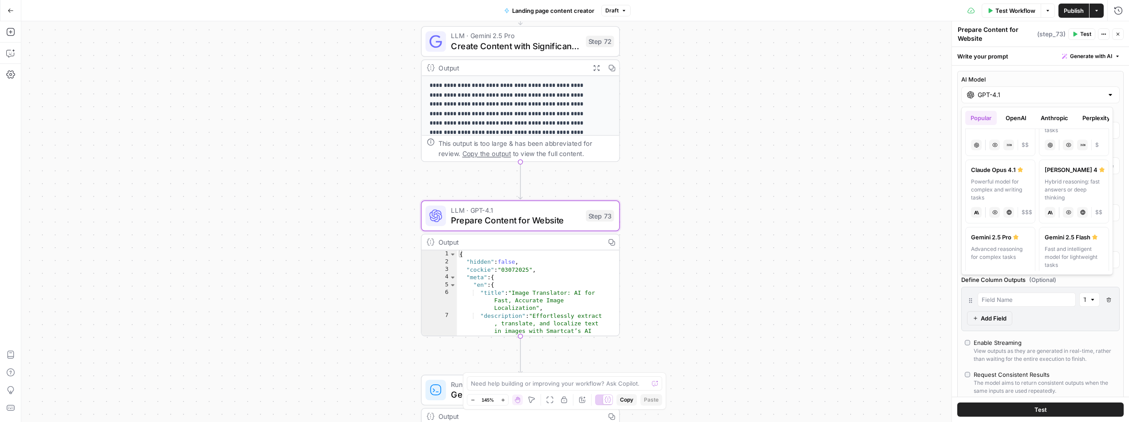
scroll to position [162, 0]
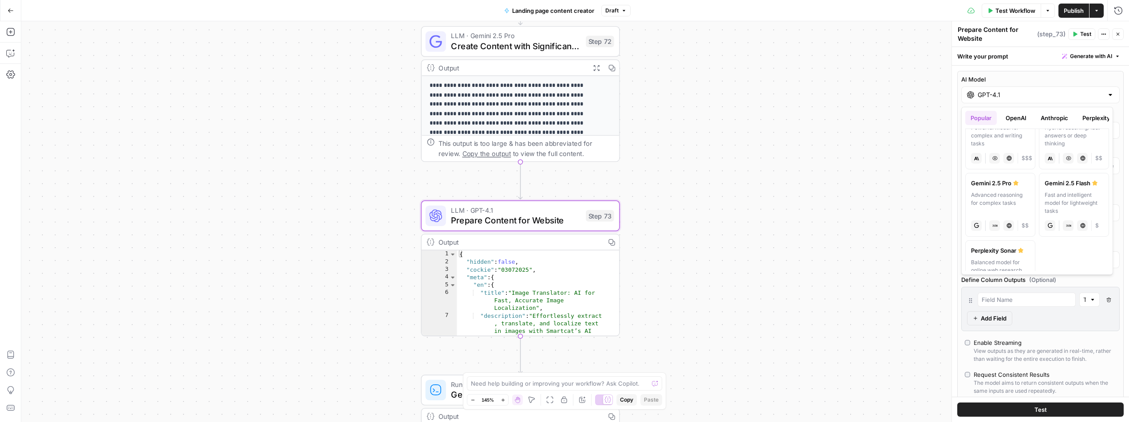
click at [999, 195] on div "Advanced reasoning for complex tasks" at bounding box center [1000, 203] width 59 height 24
type input "Gemini 2.5 Pro"
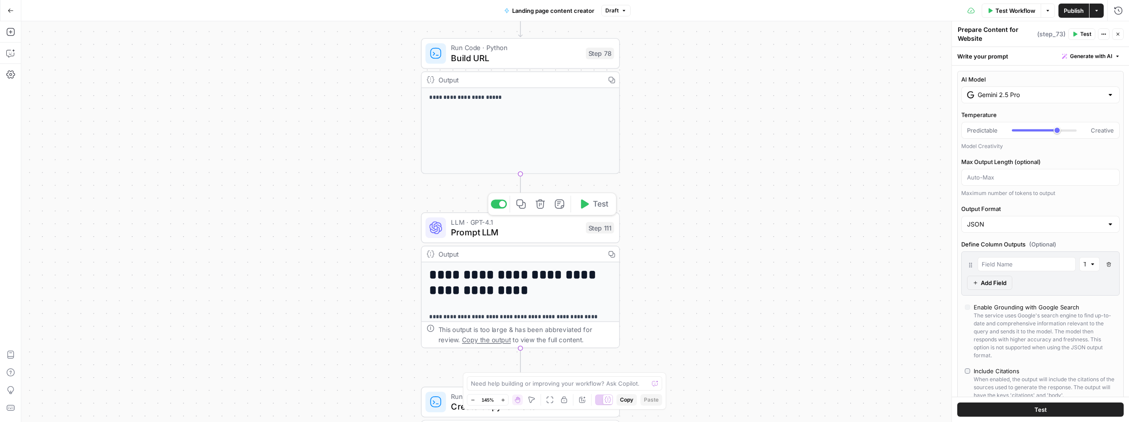
click at [550, 237] on span "Prompt LLM" at bounding box center [516, 232] width 130 height 13
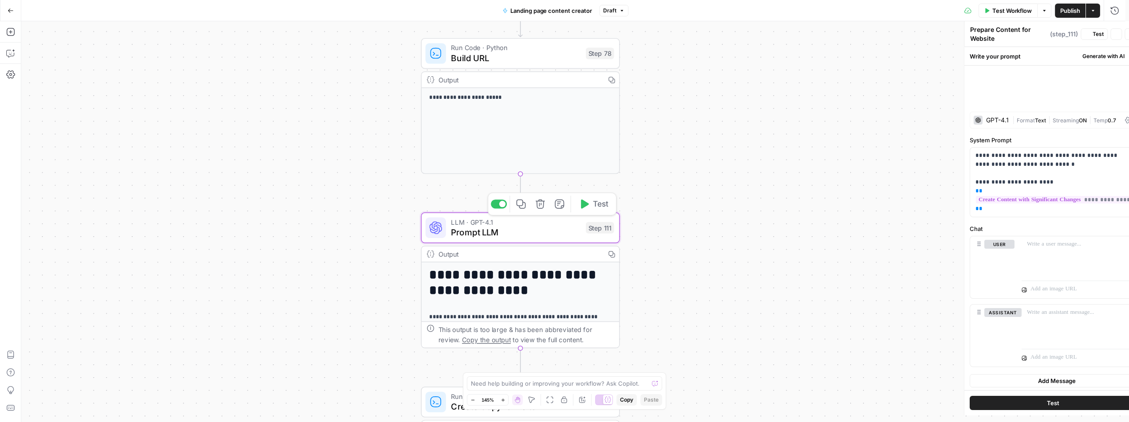
type textarea "Prompt LLM"
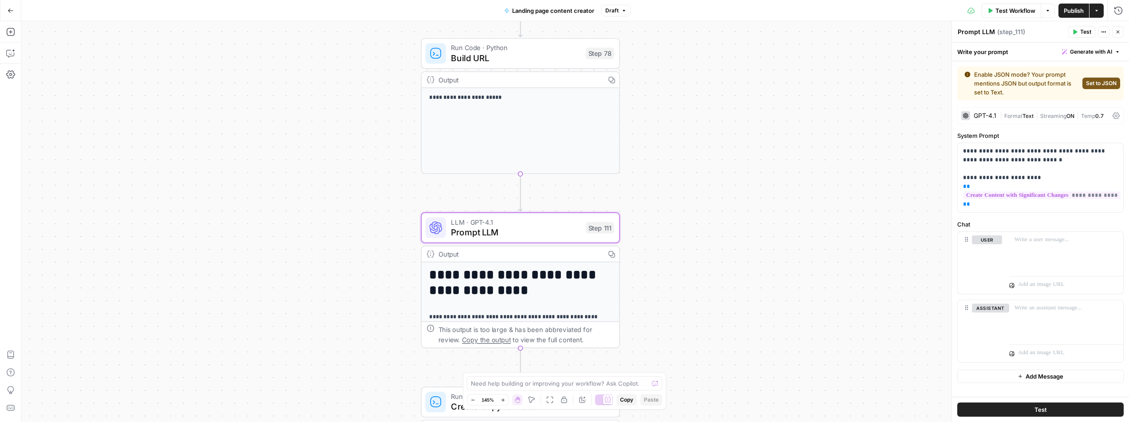
click at [984, 116] on div "GPT-4.1" at bounding box center [984, 116] width 23 height 6
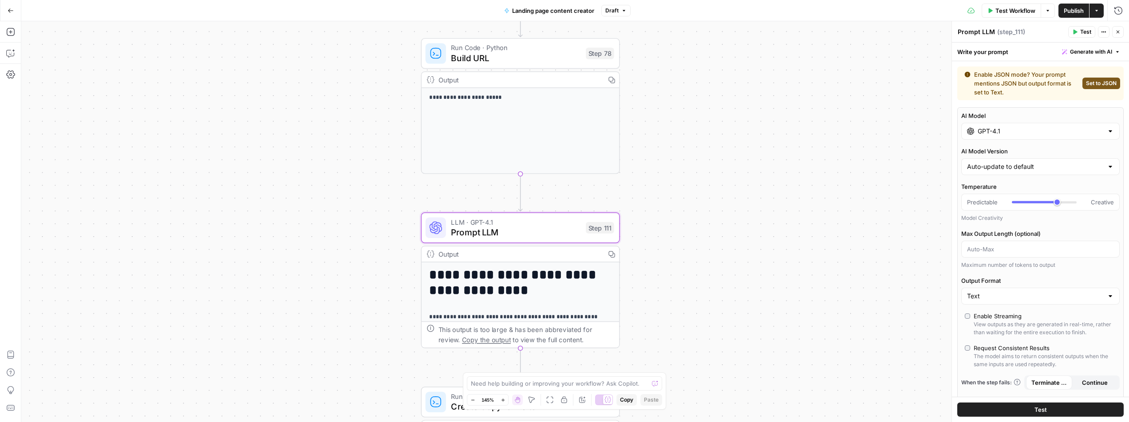
click at [988, 135] on input "GPT-4.1" at bounding box center [1040, 131] width 126 height 9
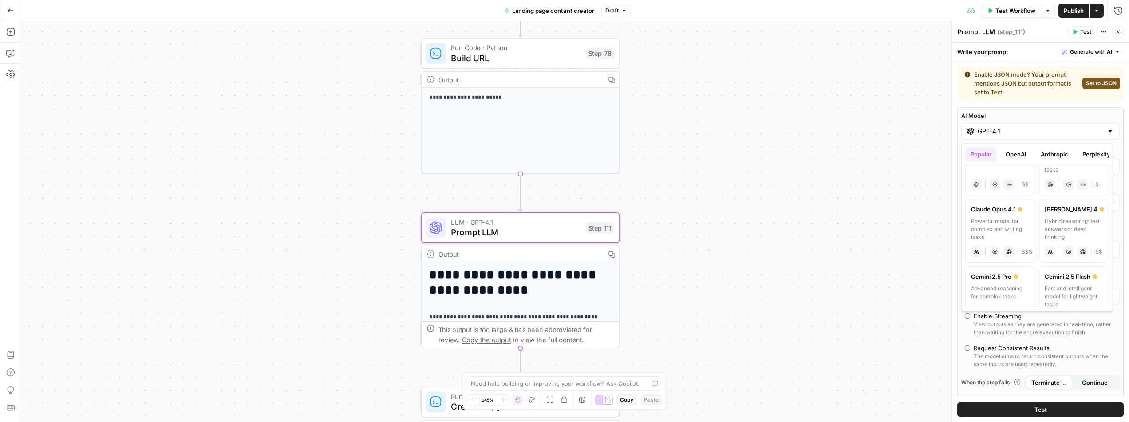
scroll to position [176, 0]
click at [995, 220] on div "Advanced reasoning for complex tasks" at bounding box center [1000, 225] width 59 height 24
type input "Gemini 2.5 Pro"
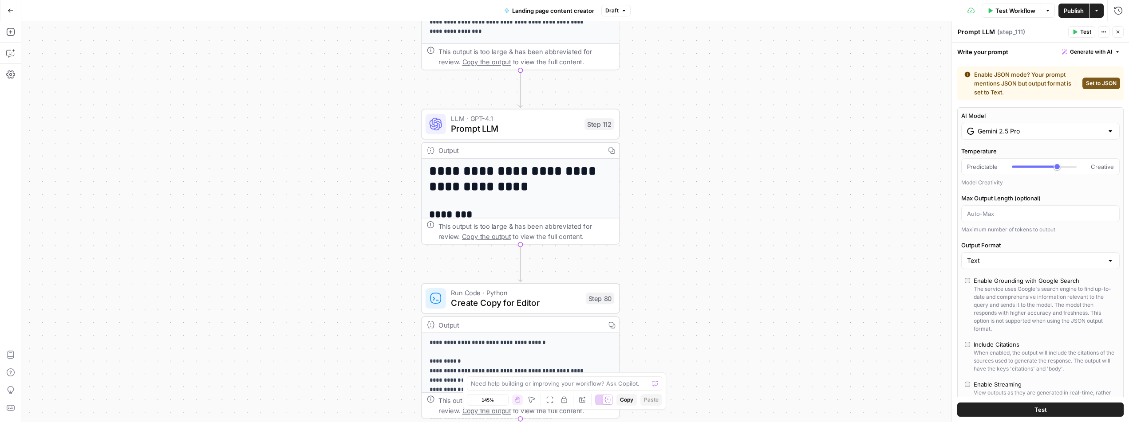
click at [541, 129] on span "Prompt LLM" at bounding box center [515, 128] width 128 height 13
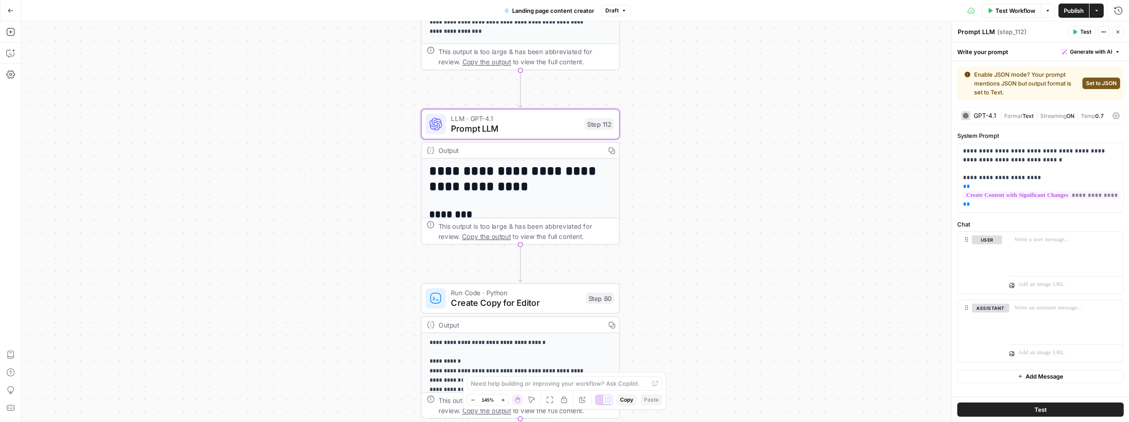
click at [987, 116] on div "GPT-4.1" at bounding box center [984, 116] width 23 height 6
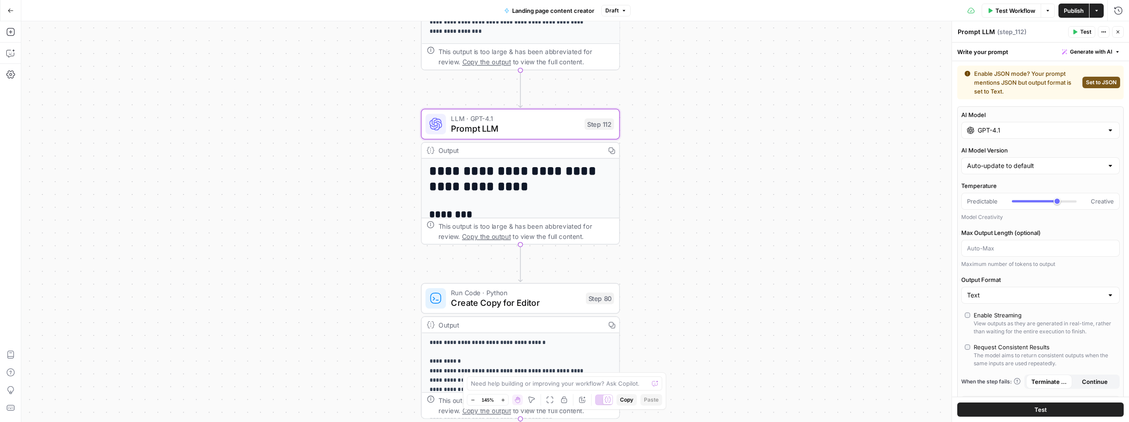
scroll to position [2, 0]
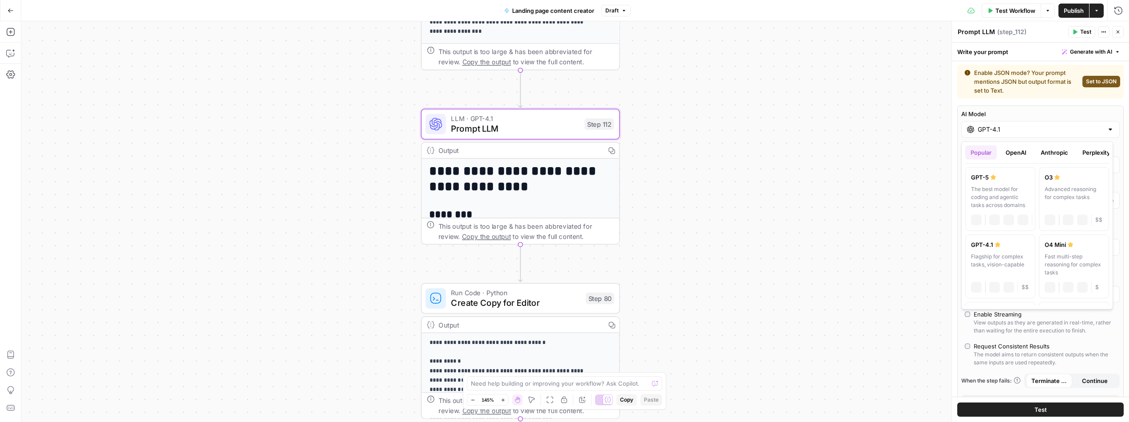
drag, startPoint x: 998, startPoint y: 127, endPoint x: 1000, endPoint y: 133, distance: 6.0
click at [998, 127] on input "GPT-4.1" at bounding box center [1040, 129] width 126 height 9
click at [999, 240] on div "Gemini 2.5 Pro" at bounding box center [1000, 237] width 59 height 9
type input "Gemini 2.5 Pro"
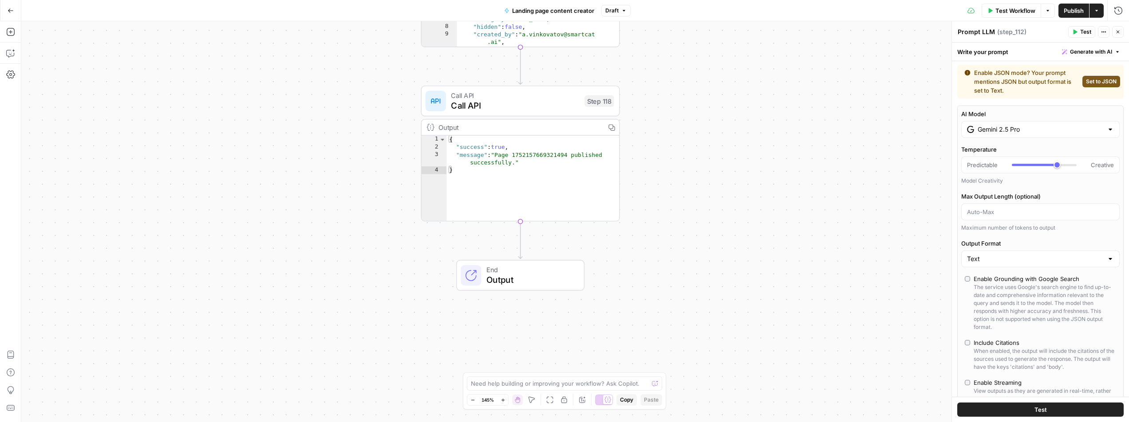
click at [1067, 13] on span "Publish" at bounding box center [1073, 10] width 20 height 9
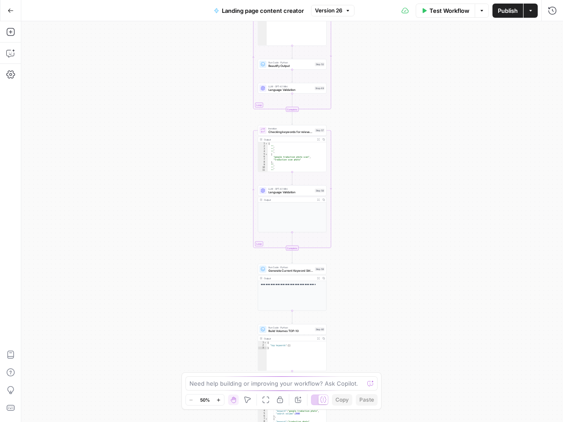
click at [378, 294] on div "**********" at bounding box center [292, 221] width 542 height 401
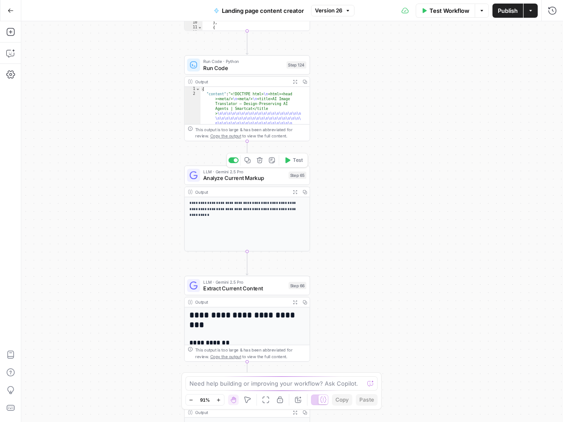
click at [258, 181] on span "Analyze Current Markup" at bounding box center [244, 178] width 82 height 8
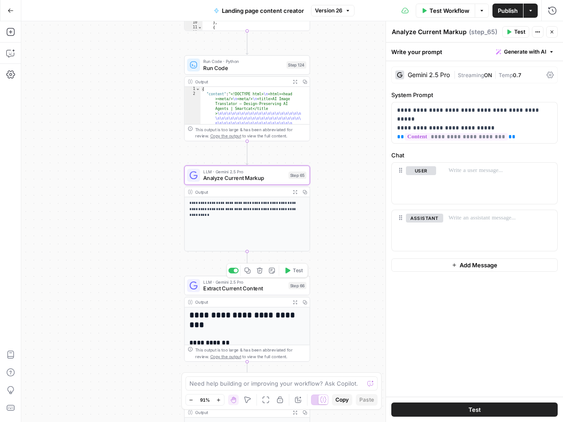
click at [273, 288] on span "Extract Current Content" at bounding box center [244, 288] width 82 height 8
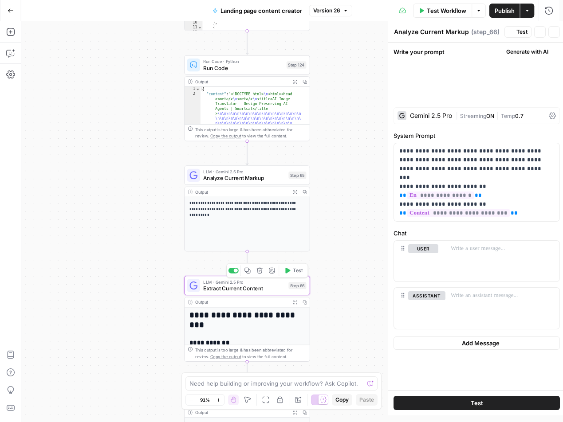
type textarea "Extract Current Content"
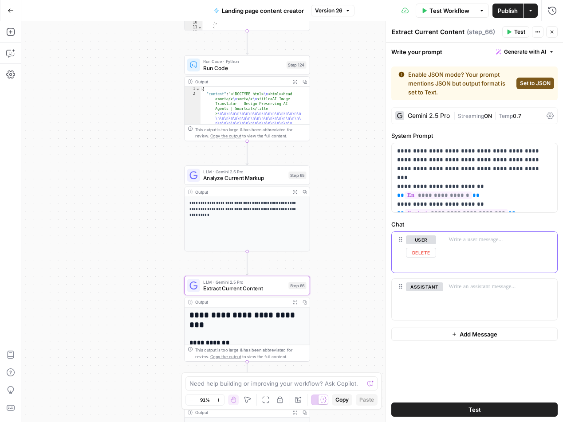
click at [421, 251] on button "Delete" at bounding box center [421, 253] width 30 height 10
click at [421, 251] on button "Delete" at bounding box center [424, 253] width 37 height 10
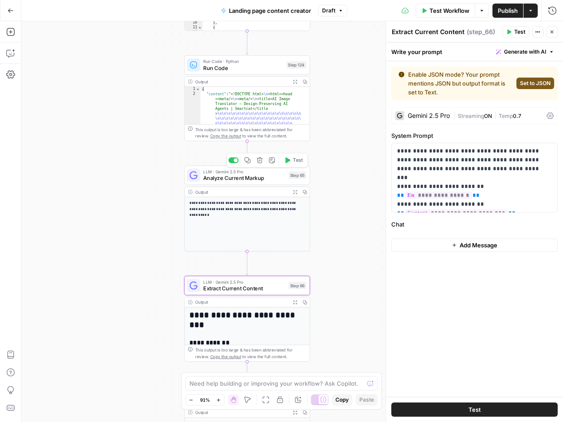
click at [270, 177] on span "Analyze Current Markup" at bounding box center [244, 178] width 82 height 8
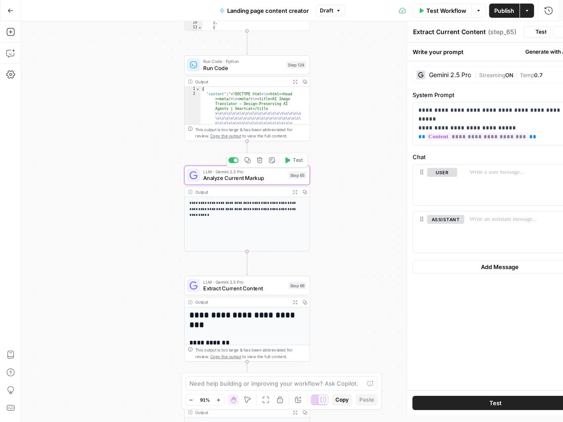
type textarea "Analyze Current Markup"
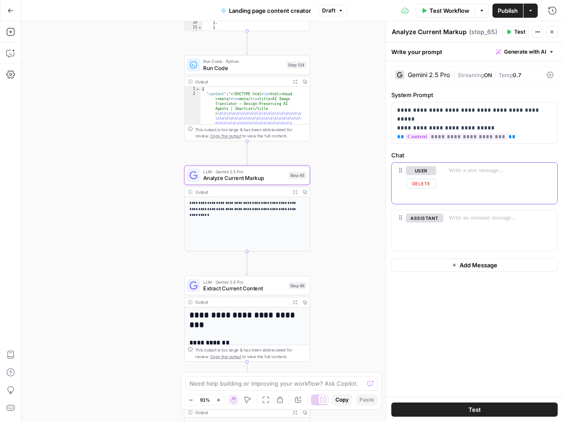
click at [421, 183] on button "Delete" at bounding box center [421, 184] width 30 height 10
click at [421, 183] on button "Delete" at bounding box center [424, 184] width 37 height 10
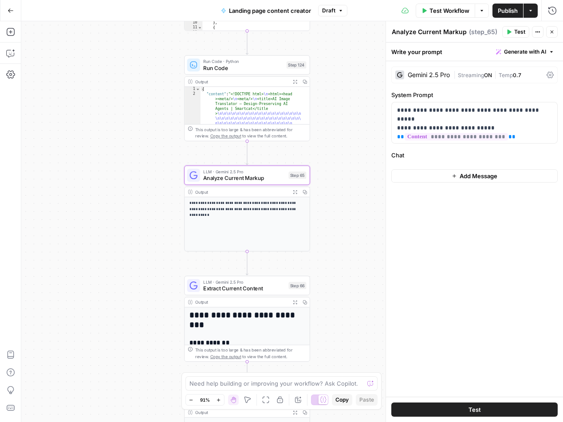
click at [552, 77] on icon at bounding box center [550, 75] width 7 height 7
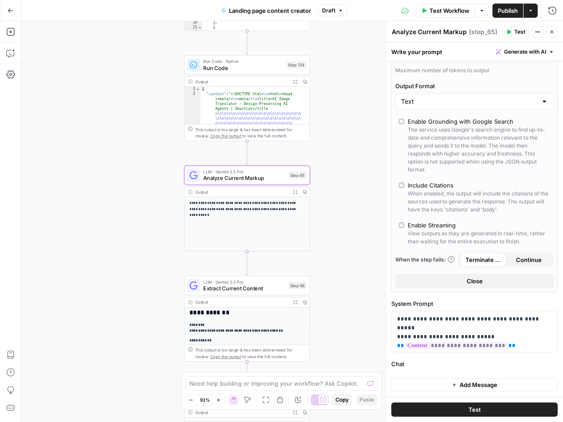
scroll to position [41, 0]
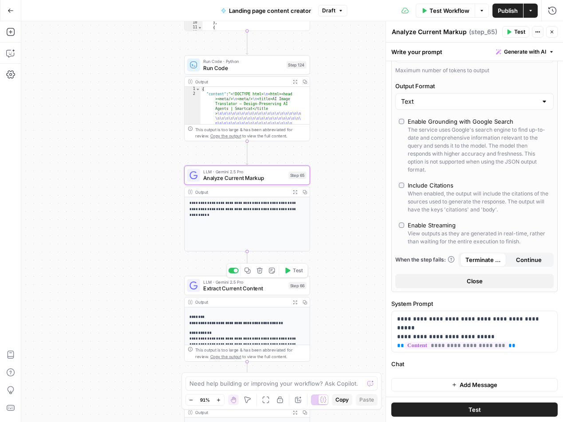
click at [274, 290] on span "Extract Current Content" at bounding box center [244, 288] width 82 height 8
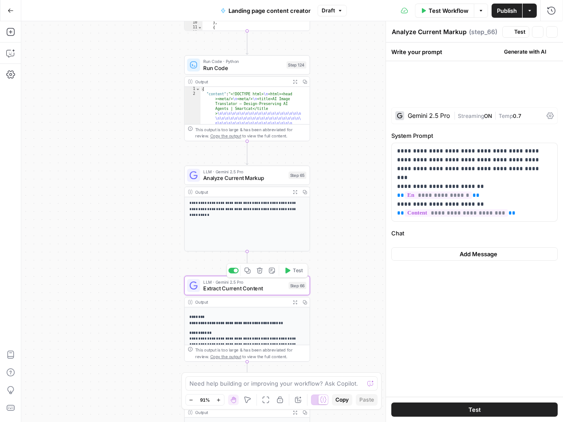
type textarea "Extract Current Content"
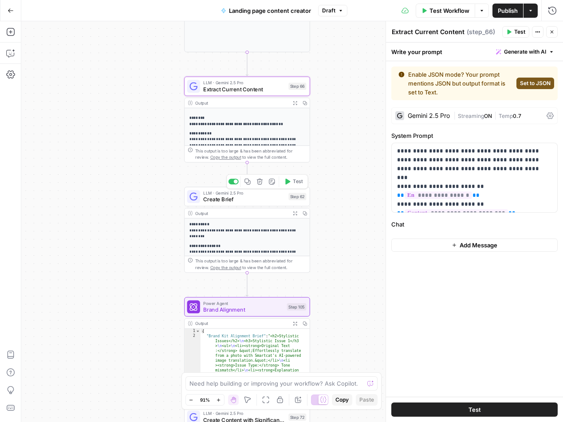
click at [264, 203] on span "Create Brief" at bounding box center [244, 200] width 82 height 8
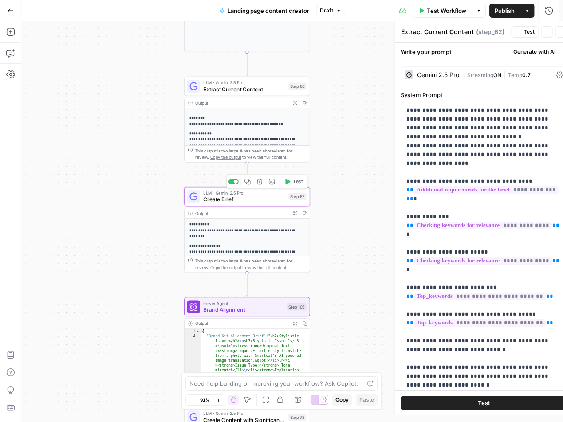
type textarea "Create Brief"
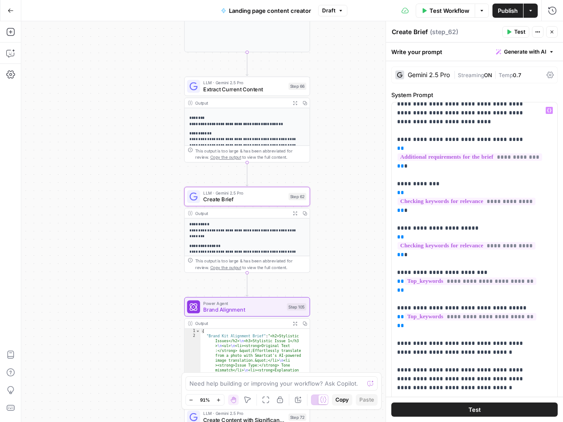
scroll to position [158, 0]
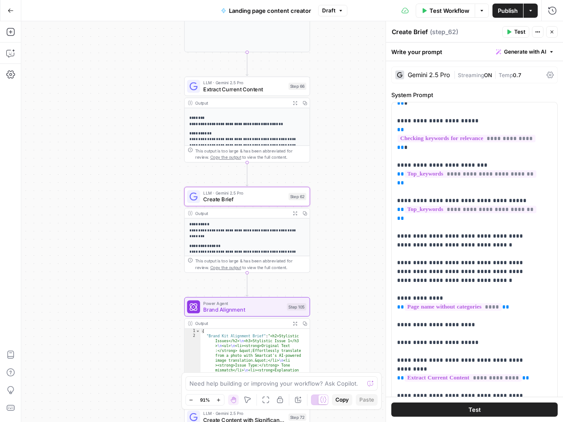
click at [438, 57] on div "Write your prompt Generate with AI" at bounding box center [474, 52] width 177 height 18
click at [422, 75] on div "Gemini 2.5 Pro" at bounding box center [429, 75] width 42 height 6
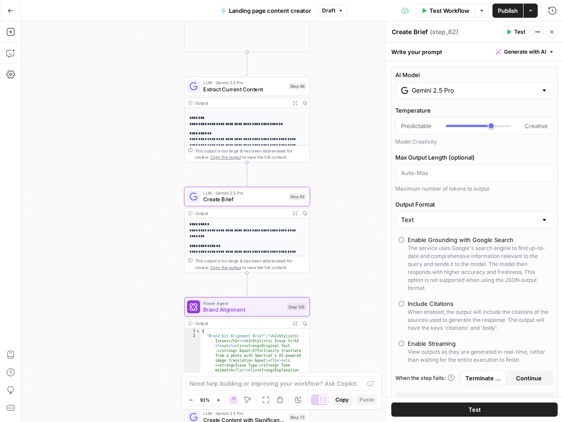
click at [445, 73] on label "AI Model" at bounding box center [474, 75] width 158 height 9
click at [445, 86] on input "Gemini 2.5 Pro" at bounding box center [475, 90] width 126 height 9
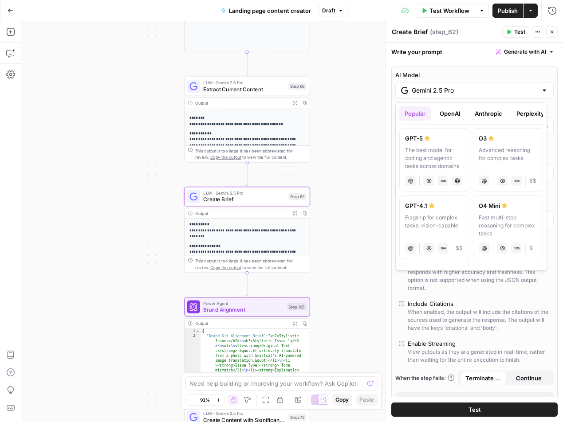
click at [358, 92] on div "**********" at bounding box center [292, 221] width 542 height 401
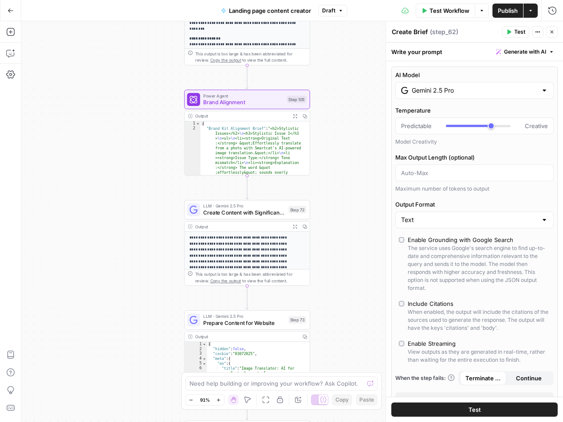
scroll to position [528, 0]
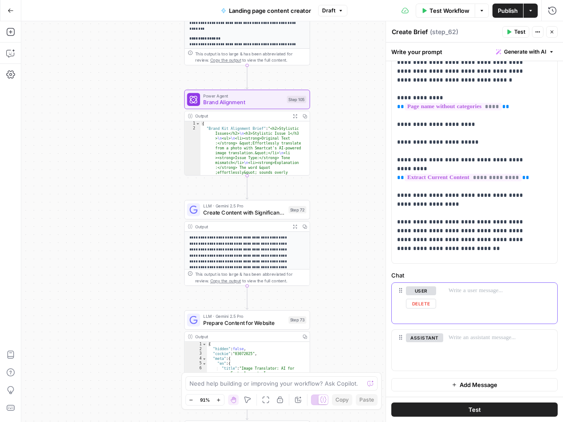
click at [420, 307] on button "Delete" at bounding box center [421, 304] width 30 height 10
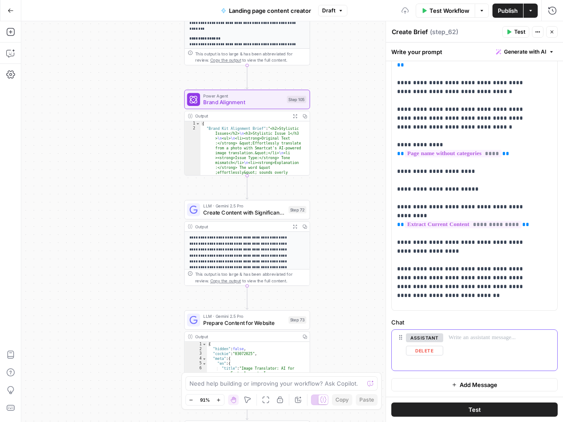
click at [418, 347] on button "Delete" at bounding box center [424, 351] width 37 height 10
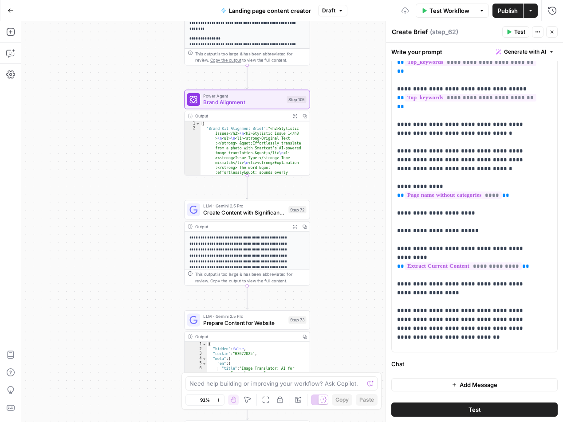
scroll to position [439, 0]
click at [512, 9] on span "Publish" at bounding box center [508, 10] width 20 height 9
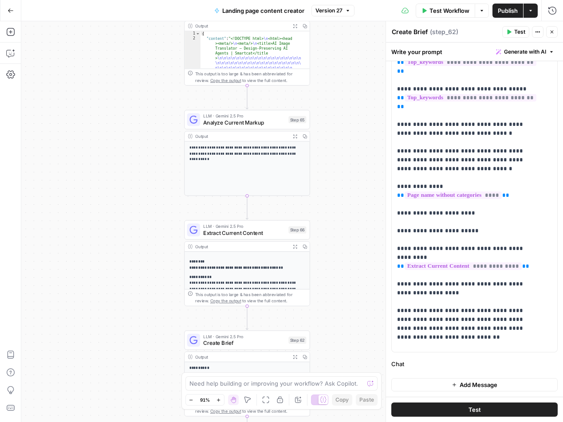
click at [271, 122] on span "Analyze Current Markup" at bounding box center [244, 122] width 82 height 8
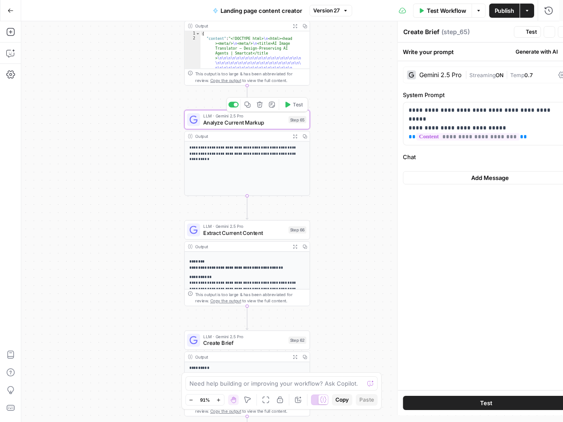
type textarea "Analyze Current Markup"
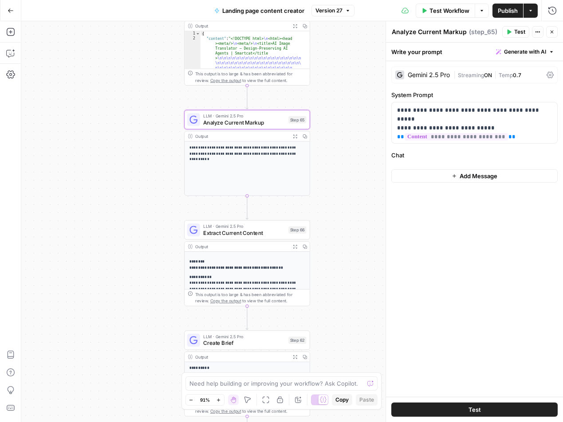
click at [454, 173] on button "Add Message" at bounding box center [474, 175] width 166 height 13
click at [474, 167] on p at bounding box center [500, 170] width 103 height 9
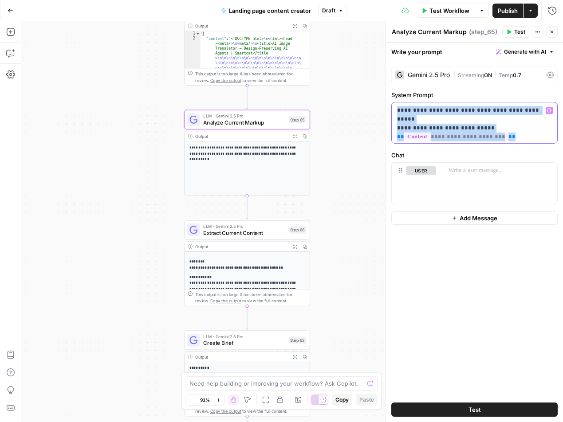
drag, startPoint x: 514, startPoint y: 126, endPoint x: 393, endPoint y: 106, distance: 121.9
click at [393, 106] on div "**********" at bounding box center [474, 122] width 165 height 41
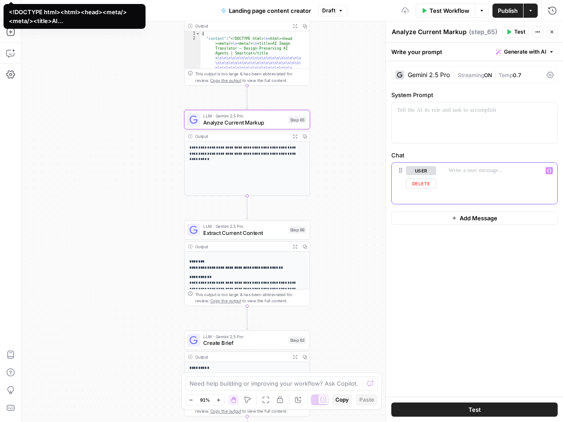
click at [462, 168] on p at bounding box center [500, 170] width 103 height 9
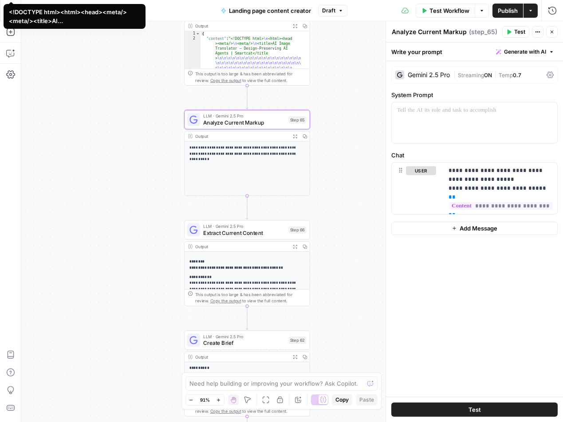
click at [507, 13] on span "Publish" at bounding box center [508, 10] width 20 height 9
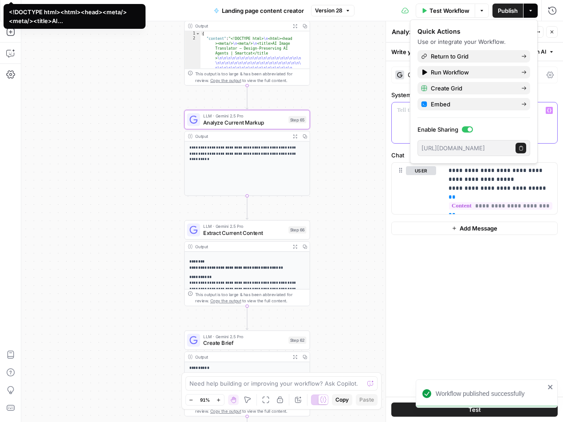
click at [400, 122] on div at bounding box center [474, 122] width 165 height 41
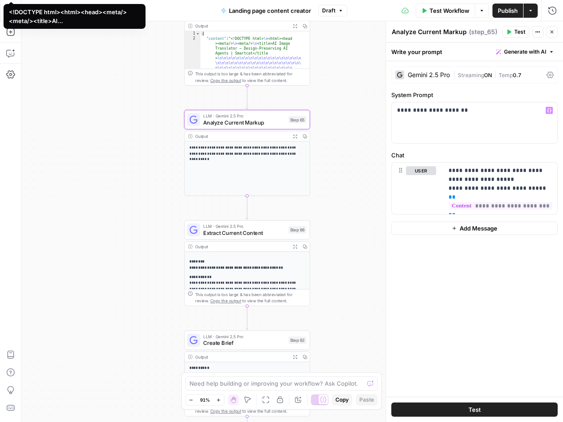
click at [510, 13] on span "Publish" at bounding box center [508, 10] width 20 height 9
drag, startPoint x: 450, startPoint y: 112, endPoint x: 460, endPoint y: 115, distance: 11.1
click at [450, 112] on p "**********" at bounding box center [474, 110] width 155 height 9
click at [456, 130] on div "**********" at bounding box center [474, 122] width 165 height 41
click at [422, 110] on p "**********" at bounding box center [474, 110] width 155 height 9
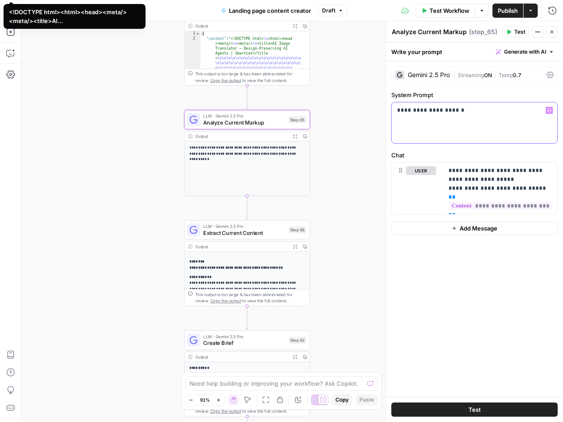
click at [419, 110] on p "**********" at bounding box center [474, 110] width 155 height 9
click at [416, 115] on div "**********" at bounding box center [474, 122] width 165 height 41
click at [273, 233] on span "Extract Current Content" at bounding box center [244, 233] width 82 height 8
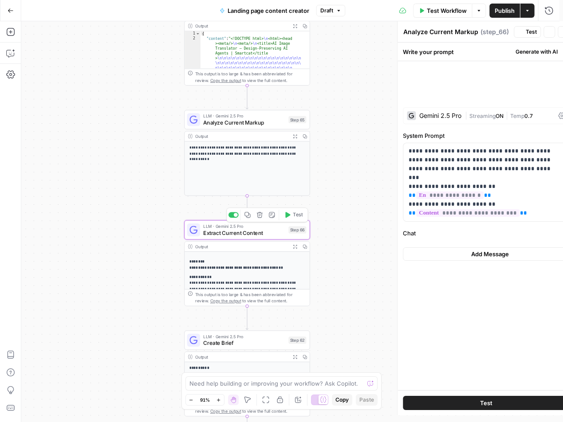
type textarea "Extract Current Content"
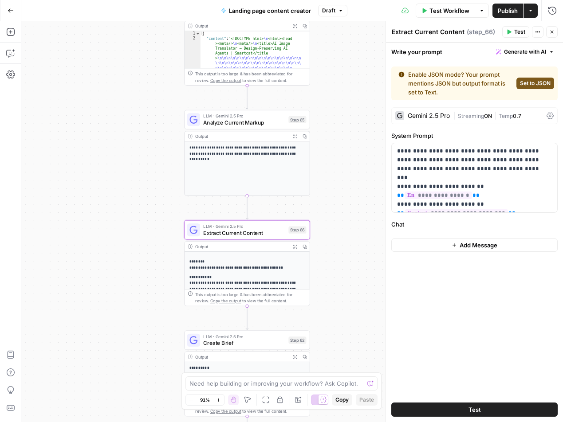
click at [472, 247] on span "Add Message" at bounding box center [479, 245] width 38 height 9
drag, startPoint x: 514, startPoint y: 205, endPoint x: 396, endPoint y: 148, distance: 131.1
click at [396, 148] on div "**********" at bounding box center [474, 177] width 165 height 69
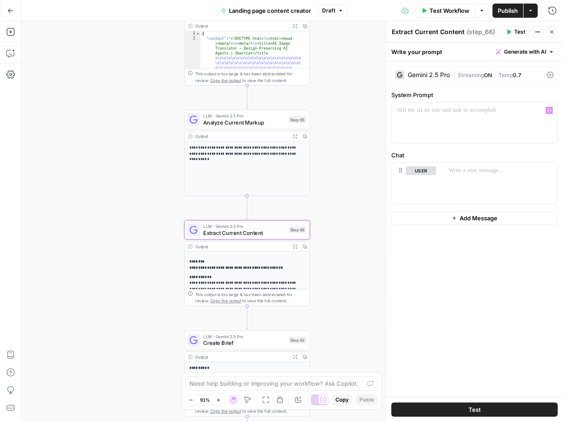
click at [466, 229] on div "Gemini 2.5 Pro | Streaming ON | Temp 0.7 System Prompt “/” to reference Variabl…" at bounding box center [474, 229] width 177 height 336
click at [470, 174] on p at bounding box center [500, 170] width 103 height 9
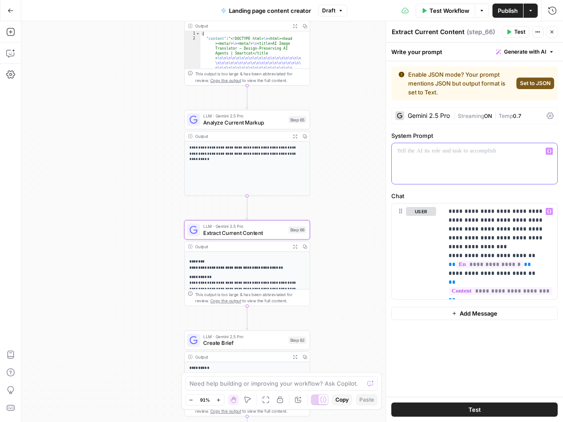
click at [437, 152] on p at bounding box center [474, 151] width 155 height 9
click at [421, 163] on div at bounding box center [474, 163] width 165 height 41
click at [417, 157] on div at bounding box center [474, 163] width 165 height 41
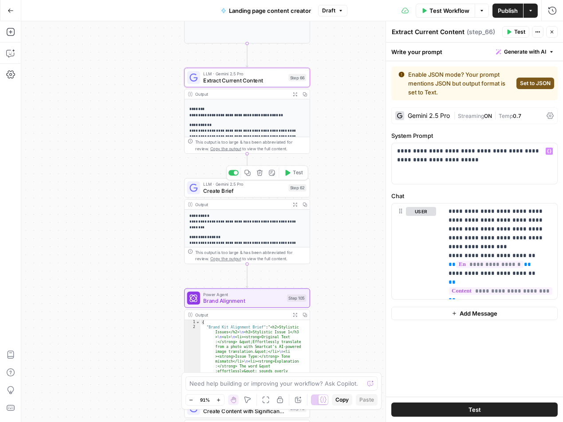
click at [263, 187] on span "Create Brief" at bounding box center [244, 191] width 82 height 8
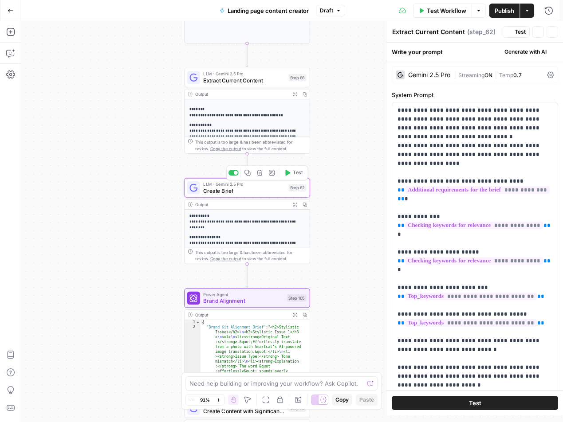
type textarea "Create Brief"
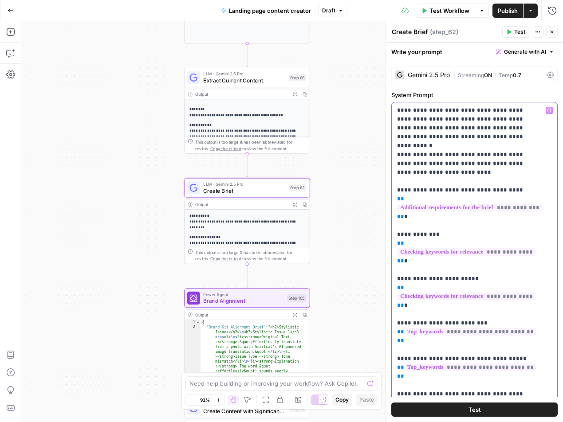
click at [442, 132] on p "**********" at bounding box center [468, 359] width 142 height 506
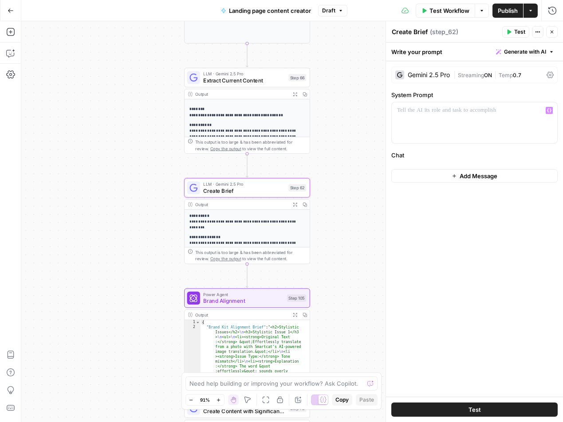
click at [446, 174] on button "Add Message" at bounding box center [474, 175] width 166 height 13
click at [458, 185] on div at bounding box center [500, 183] width 114 height 41
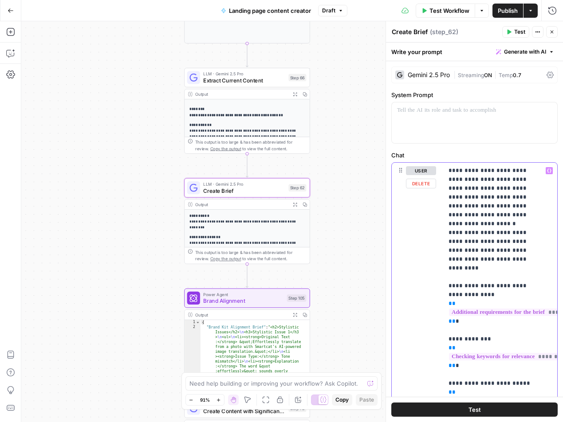
drag, startPoint x: 508, startPoint y: 248, endPoint x: 481, endPoint y: 225, distance: 35.5
drag, startPoint x: 498, startPoint y: 214, endPoint x: 449, endPoint y: 165, distance: 69.6
click at [444, 165] on div "**********" at bounding box center [500, 344] width 114 height 362
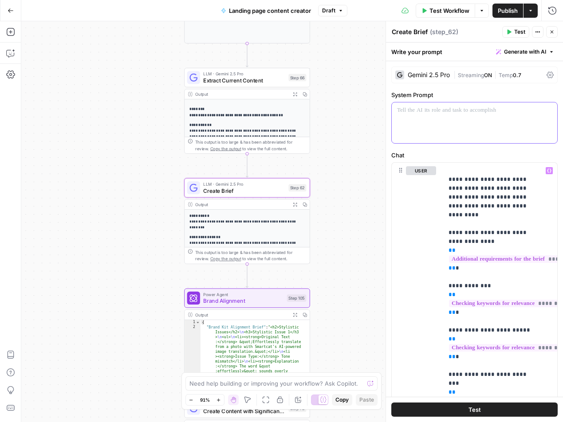
click at [445, 125] on div at bounding box center [474, 122] width 165 height 41
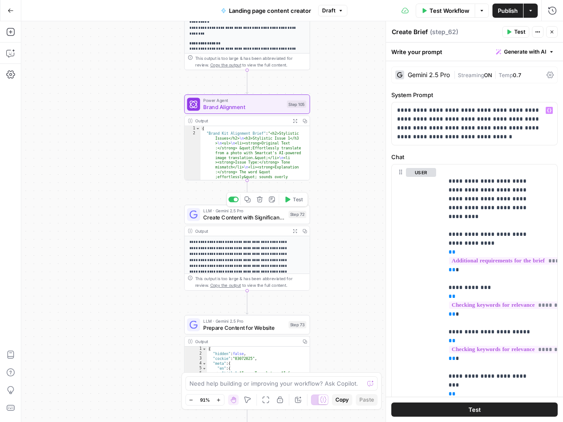
click at [269, 220] on span "Create Сontent with Significant Changes" at bounding box center [244, 217] width 82 height 8
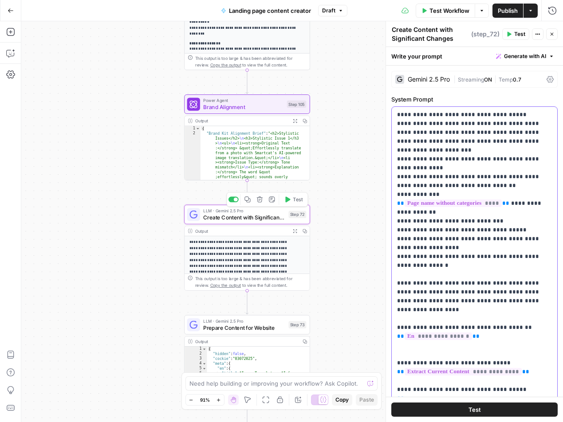
click at [450, 167] on p "**********" at bounding box center [471, 261] width 148 height 302
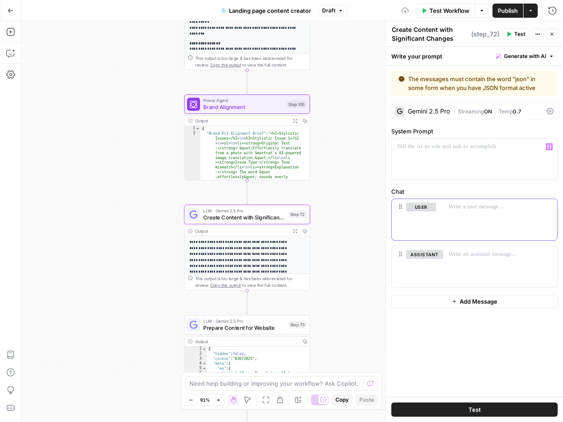
click at [462, 208] on p at bounding box center [500, 207] width 103 height 9
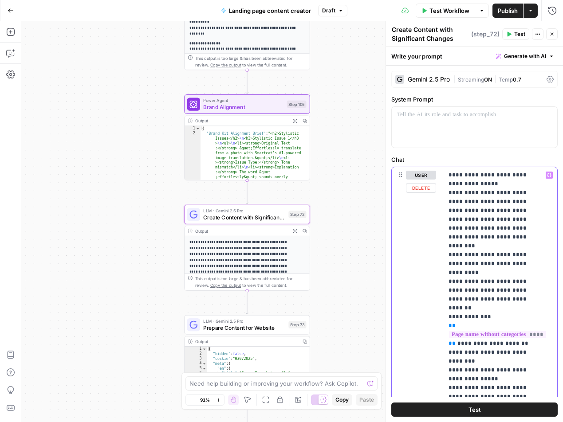
drag, startPoint x: 494, startPoint y: 185, endPoint x: 423, endPoint y: 163, distance: 74.7
click at [423, 163] on div "**********" at bounding box center [474, 365] width 166 height 421
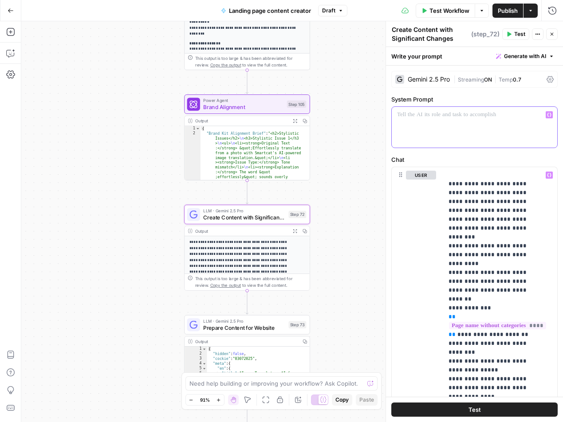
click at [424, 117] on p at bounding box center [471, 114] width 148 height 9
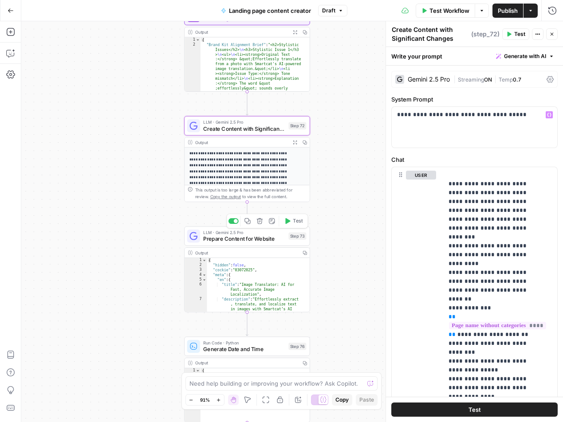
click at [252, 240] on span "Prepare Content for Website" at bounding box center [244, 239] width 82 height 8
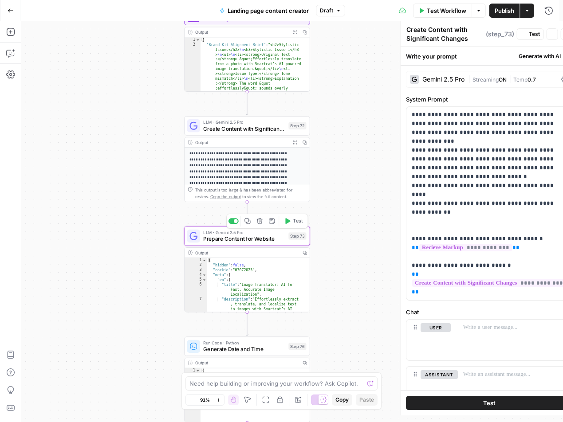
type textarea "Prepare Content for Website"
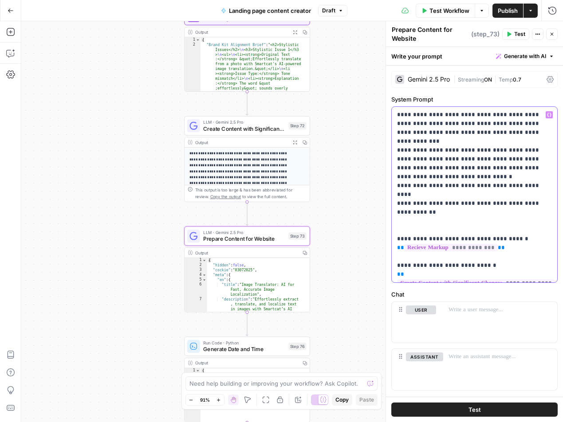
click at [456, 173] on p "**********" at bounding box center [471, 194] width 148 height 169
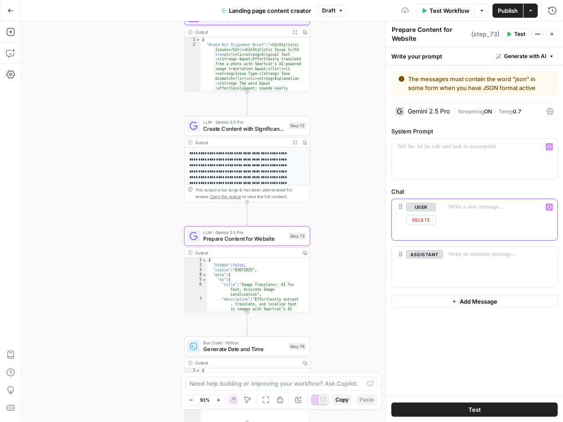
click at [461, 220] on div at bounding box center [500, 219] width 114 height 41
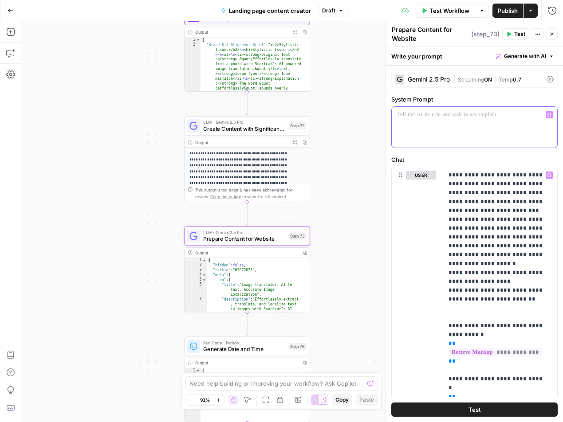
click at [445, 125] on div at bounding box center [474, 127] width 165 height 41
paste div
click at [485, 115] on p "**********" at bounding box center [471, 119] width 148 height 18
click at [429, 122] on p "**********" at bounding box center [471, 119] width 148 height 18
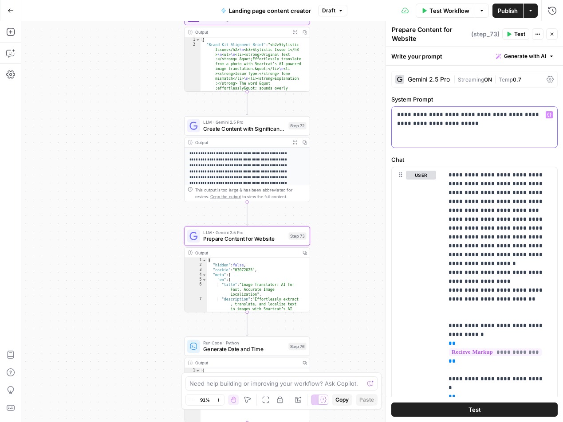
click at [432, 125] on p "**********" at bounding box center [471, 119] width 148 height 18
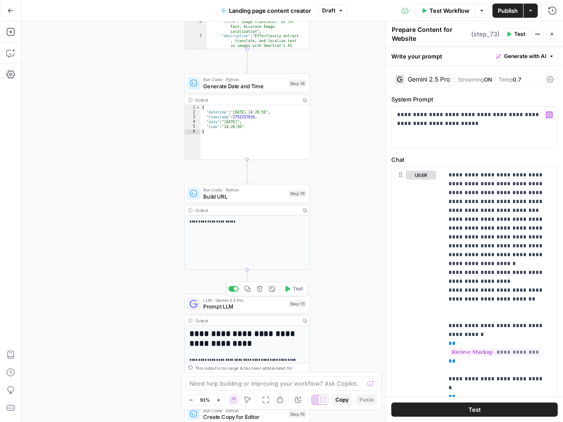
click at [263, 308] on span "Prompt LLM" at bounding box center [244, 307] width 82 height 8
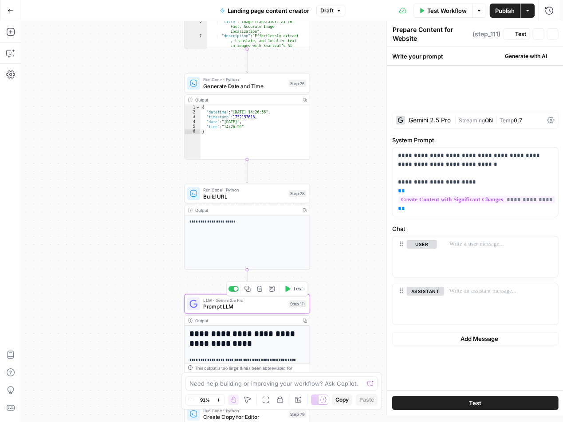
type textarea "Prompt LLM"
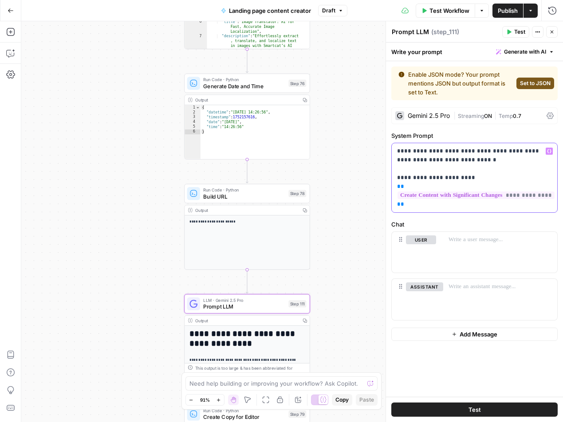
click at [461, 156] on p "**********" at bounding box center [474, 178] width 155 height 62
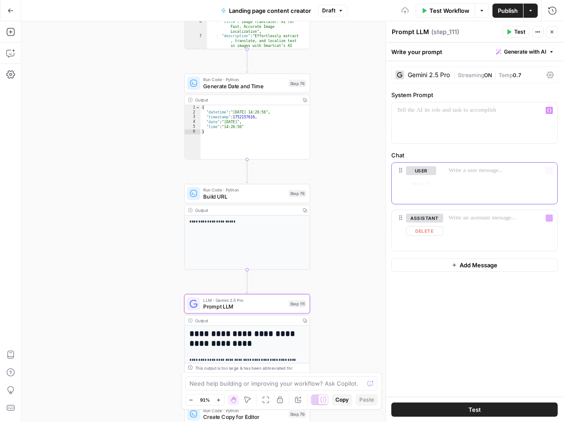
click at [476, 179] on div at bounding box center [500, 183] width 114 height 41
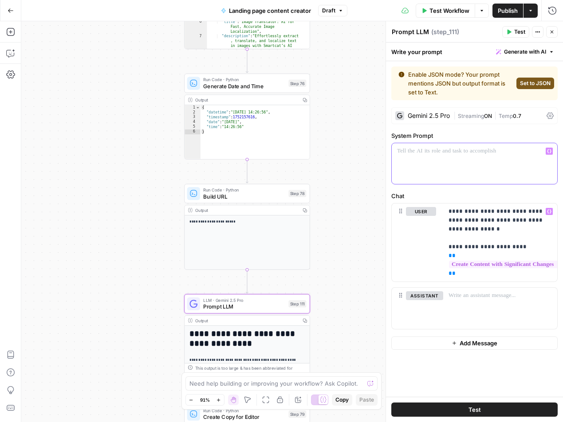
click at [450, 144] on div at bounding box center [474, 163] width 165 height 41
paste div
click at [481, 152] on p "**********" at bounding box center [474, 156] width 155 height 18
click at [409, 161] on p "**********" at bounding box center [474, 156] width 155 height 18
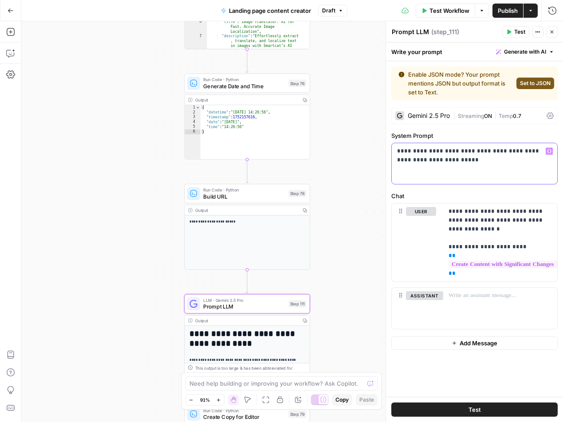
click at [409, 161] on p "**********" at bounding box center [474, 156] width 155 height 18
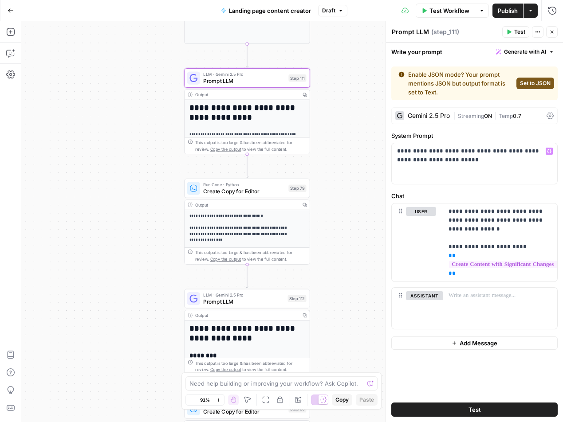
click at [252, 194] on span "Create Copy for Editor" at bounding box center [244, 191] width 82 height 8
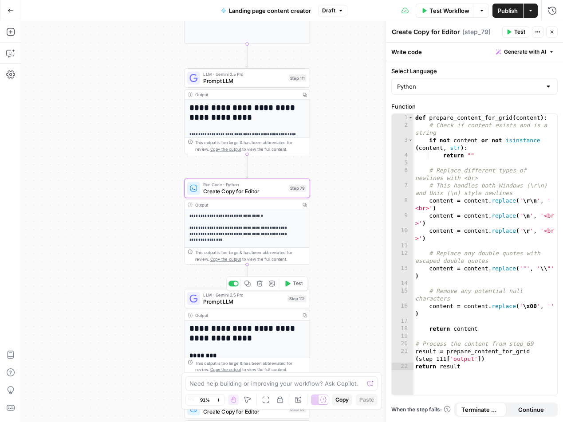
click at [251, 299] on span "Prompt LLM" at bounding box center [243, 302] width 81 height 8
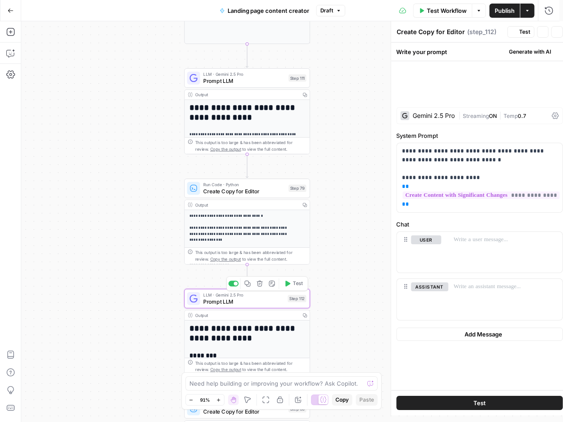
type textarea "Prompt LLM"
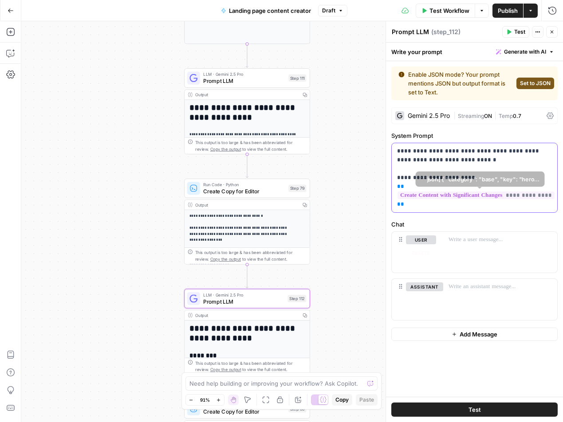
click at [448, 185] on p "**********" at bounding box center [474, 178] width 155 height 62
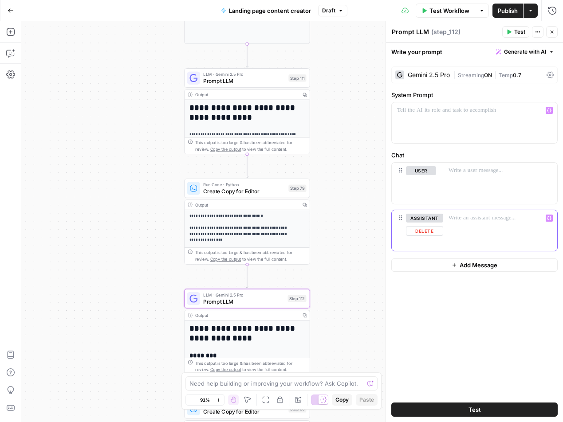
click at [475, 216] on p at bounding box center [500, 218] width 103 height 9
click at [467, 214] on p at bounding box center [500, 218] width 103 height 9
click at [467, 180] on div at bounding box center [500, 183] width 114 height 41
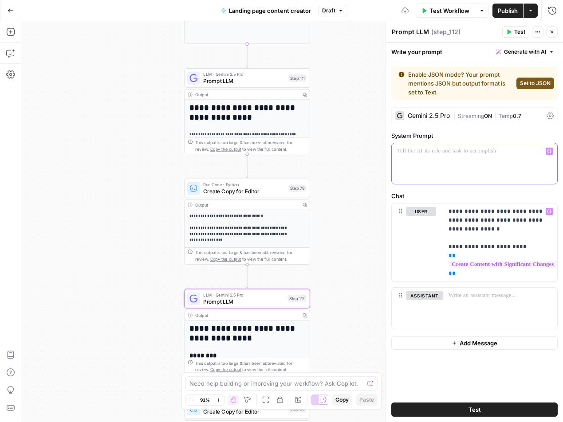
click at [449, 156] on div at bounding box center [474, 163] width 165 height 41
click at [421, 314] on button "Delete" at bounding box center [424, 309] width 37 height 10
click at [431, 156] on div at bounding box center [474, 163] width 165 height 41
paste div
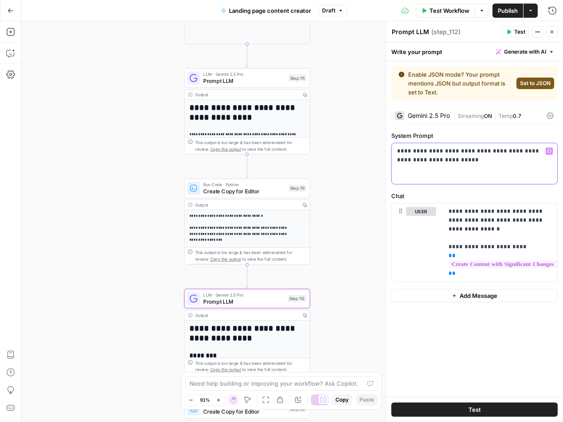
click at [478, 153] on p "**********" at bounding box center [474, 156] width 155 height 18
click at [409, 159] on p "**********" at bounding box center [474, 156] width 155 height 18
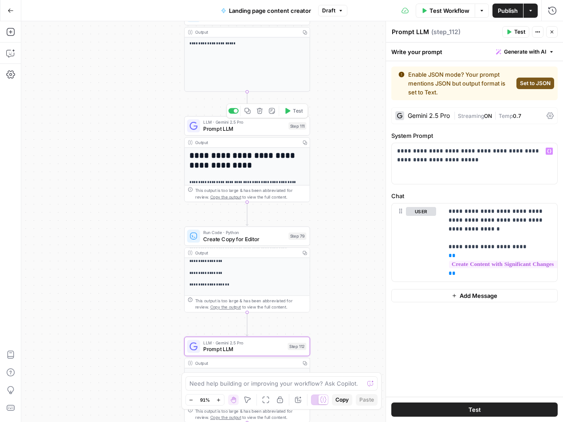
click at [253, 127] on span "Prompt LLM" at bounding box center [244, 129] width 82 height 8
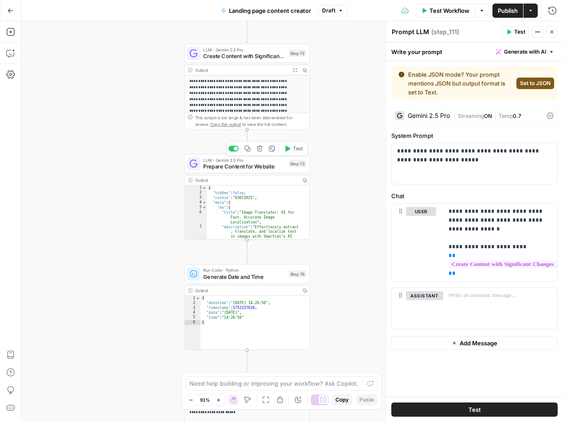
click at [270, 165] on span "Prepare Content for Website" at bounding box center [244, 166] width 82 height 8
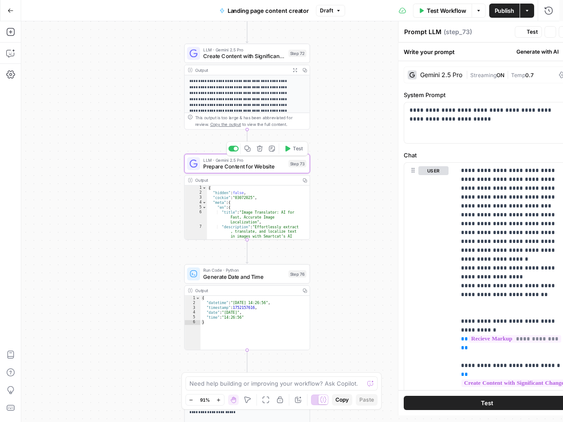
type textarea "Prepare Content for Website"
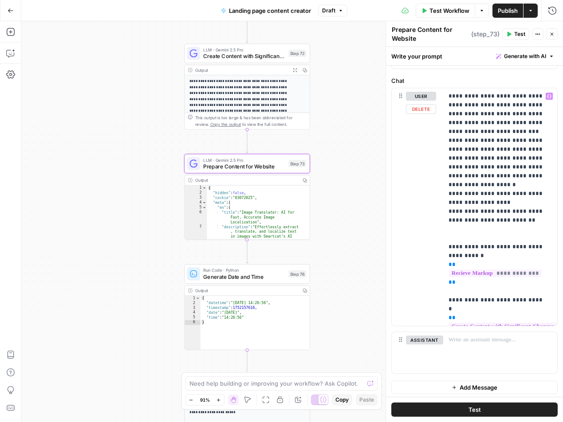
scroll to position [88, 0]
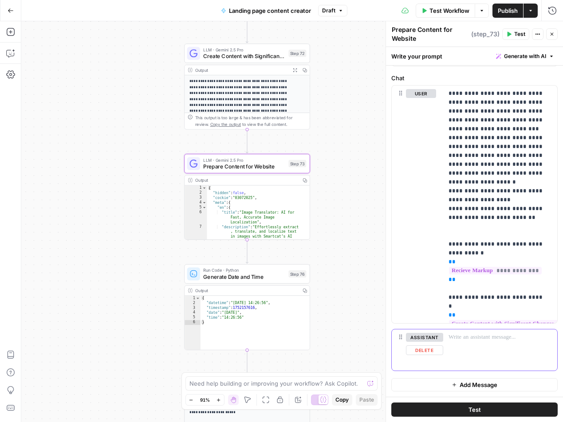
drag, startPoint x: 420, startPoint y: 350, endPoint x: 413, endPoint y: 344, distance: 9.4
click at [420, 350] on button "Delete" at bounding box center [424, 351] width 37 height 10
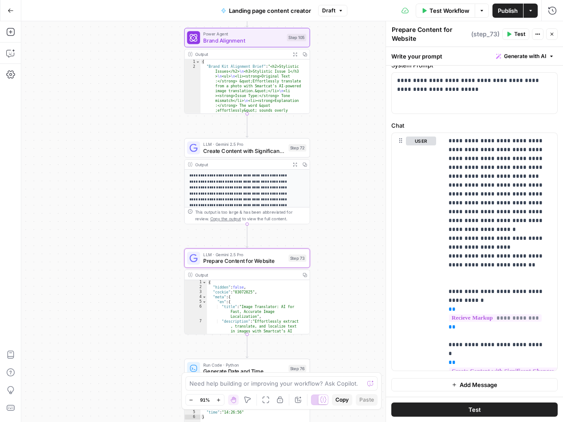
click at [264, 151] on span "Create Сontent with Significant Changes" at bounding box center [244, 151] width 82 height 8
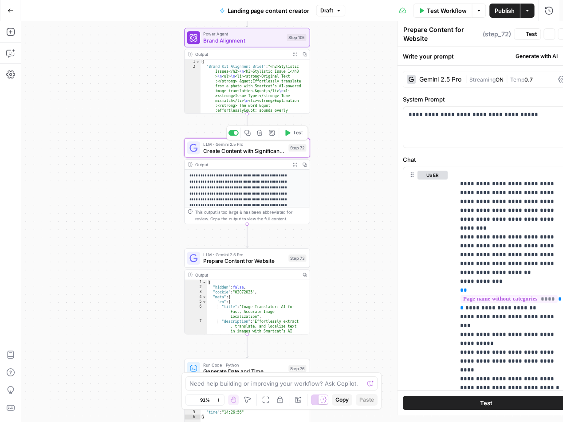
type textarea "Create Сontent with Significant Changes"
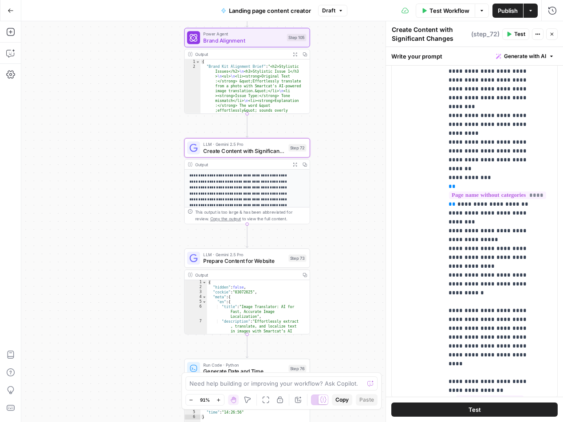
scroll to position [205, 0]
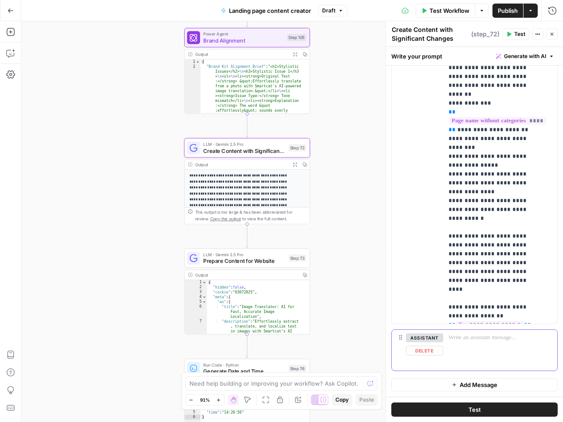
click at [420, 352] on button "Delete" at bounding box center [424, 351] width 37 height 10
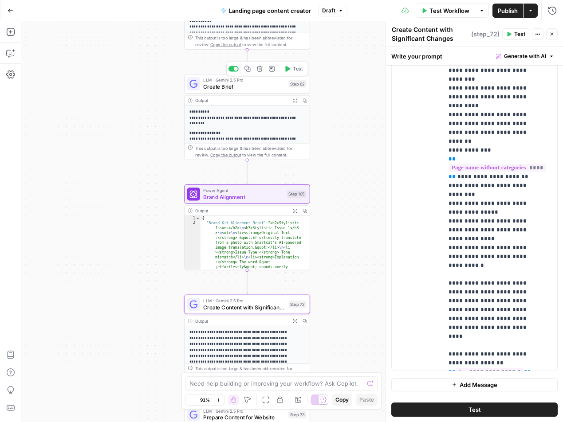
click at [257, 82] on span "LLM · Gemini 2.5 Pro" at bounding box center [244, 80] width 82 height 7
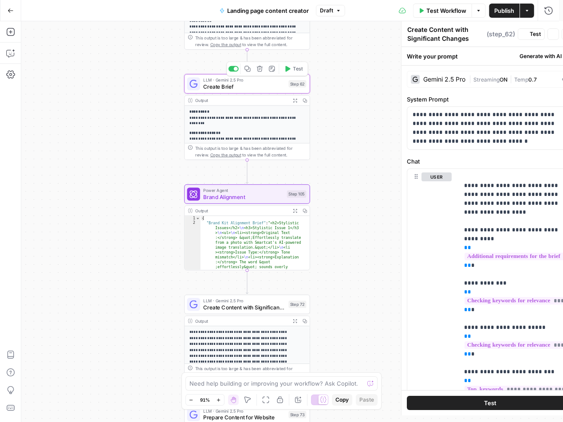
type textarea "Create Brief"
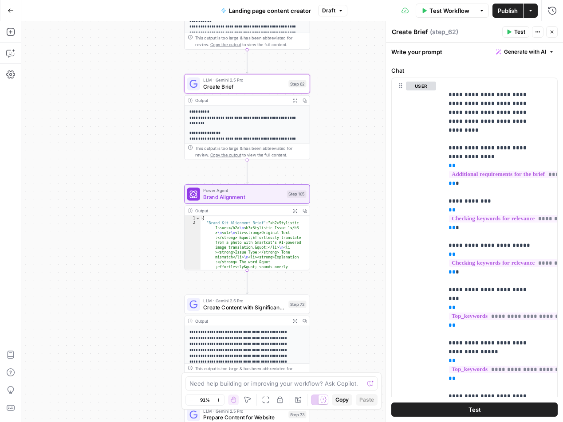
scroll to position [155, 0]
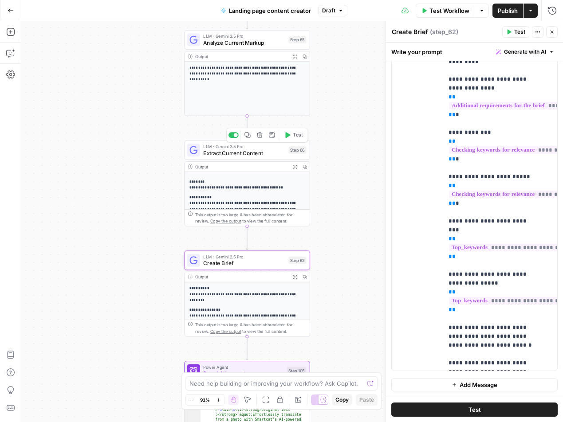
click at [268, 151] on span "Extract Current Content" at bounding box center [244, 153] width 82 height 8
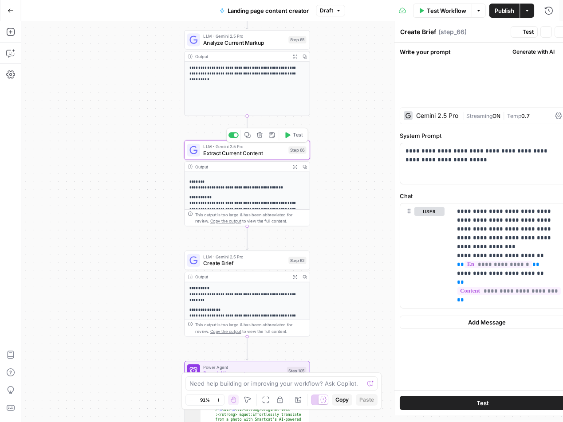
type textarea "Extract Current Content"
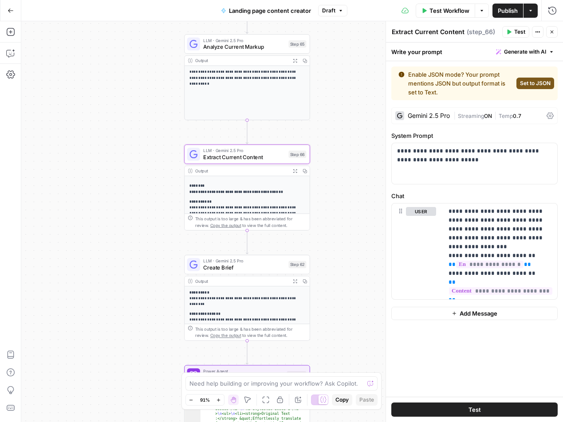
click at [506, 10] on span "Publish" at bounding box center [508, 10] width 20 height 9
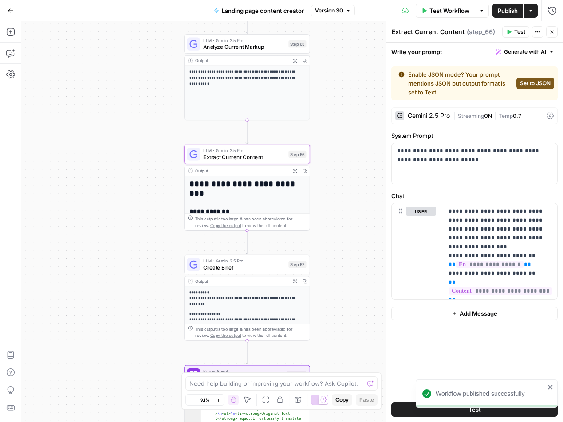
scroll to position [29, 0]
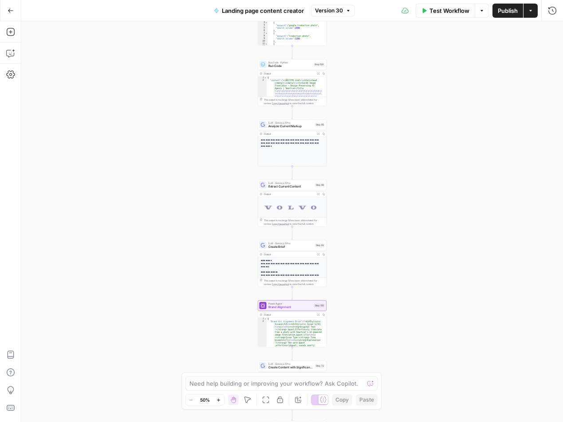
scroll to position [256, 0]
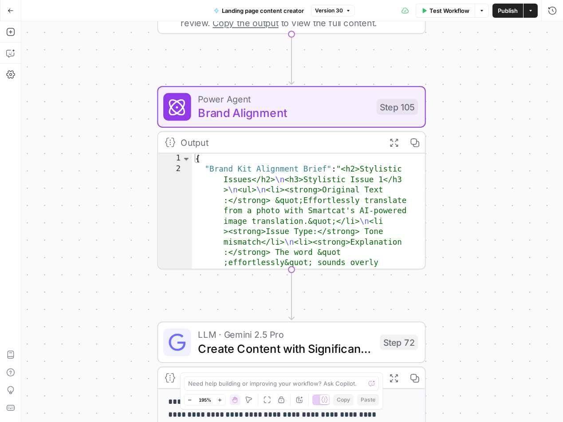
click at [303, 114] on span "Brand Alignment" at bounding box center [284, 112] width 172 height 17
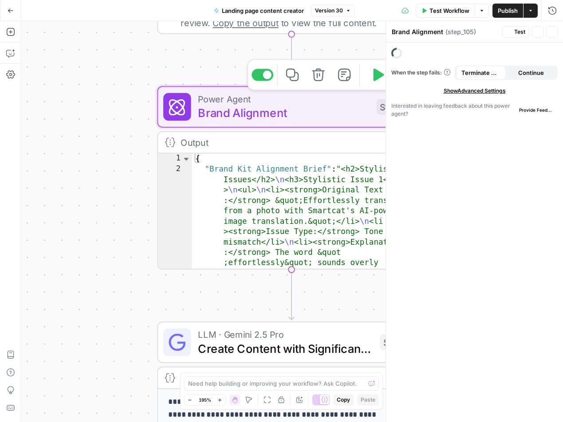
click at [303, 114] on span "Brand Alignment" at bounding box center [284, 112] width 172 height 17
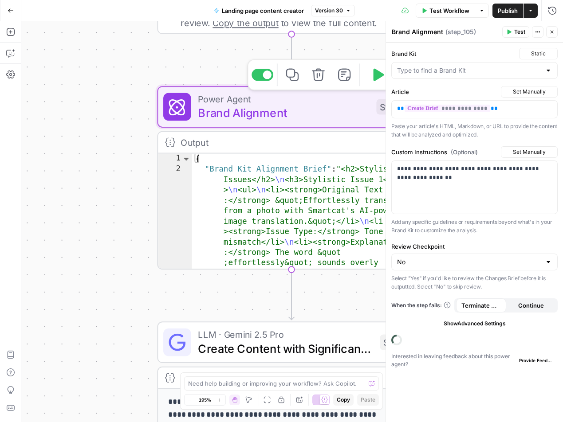
type input "Smartcat"
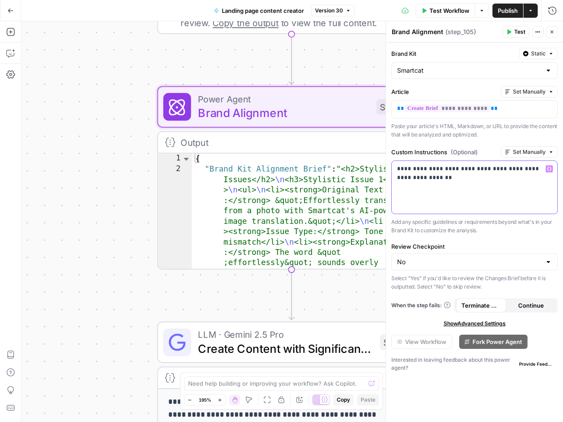
click at [456, 202] on div "**********" at bounding box center [474, 187] width 165 height 53
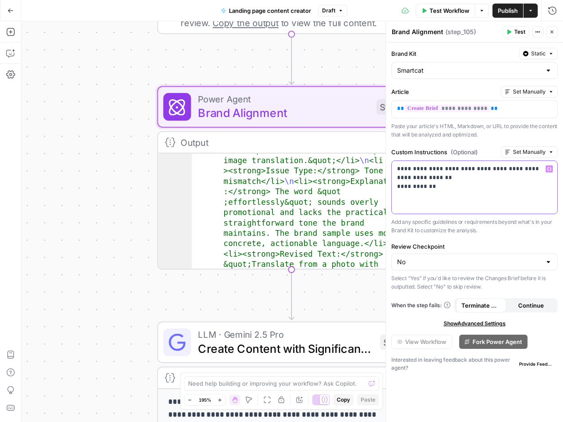
scroll to position [31, 0]
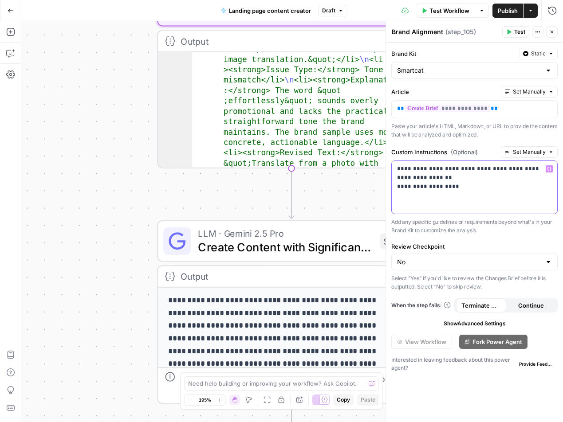
drag, startPoint x: 438, startPoint y: 188, endPoint x: 450, endPoint y: 187, distance: 12.1
click at [450, 187] on p "**********" at bounding box center [474, 178] width 155 height 27
drag, startPoint x: 457, startPoint y: 187, endPoint x: 438, endPoint y: 187, distance: 19.5
click at [438, 187] on p "**********" at bounding box center [474, 178] width 155 height 27
click at [469, 188] on p "**********" at bounding box center [474, 178] width 155 height 27
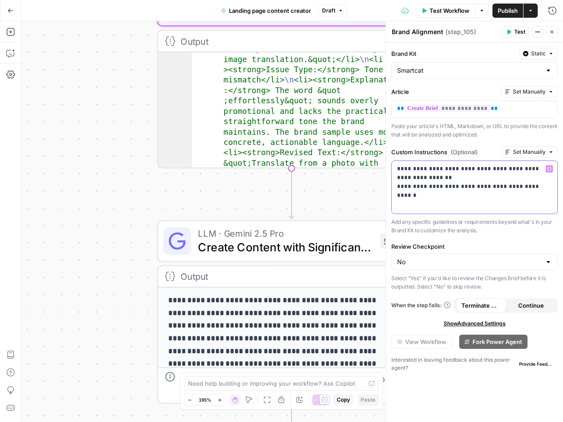
click at [543, 188] on p "**********" at bounding box center [474, 178] width 155 height 27
click at [550, 169] on icon "button" at bounding box center [549, 169] width 4 height 4
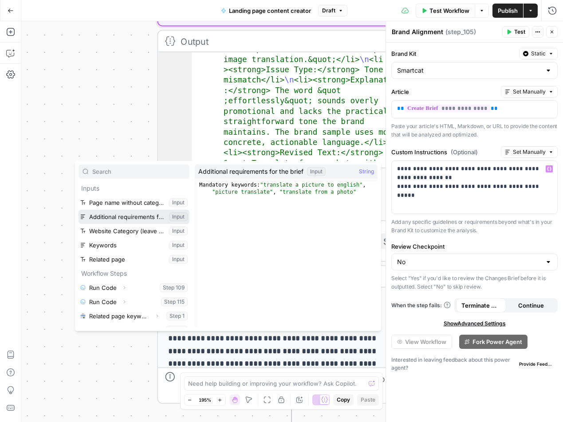
click at [149, 217] on button "Select variable Additional requirements for the brief" at bounding box center [134, 217] width 111 height 14
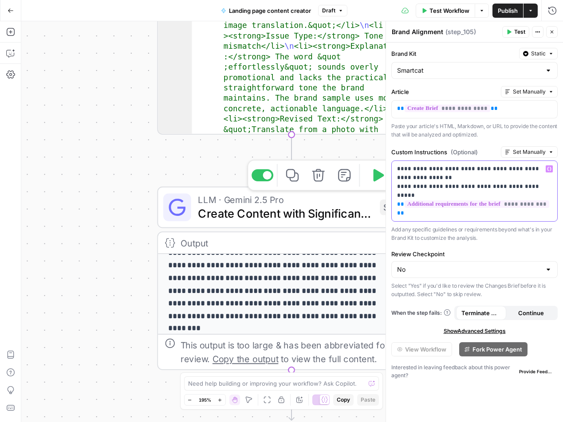
scroll to position [29, 0]
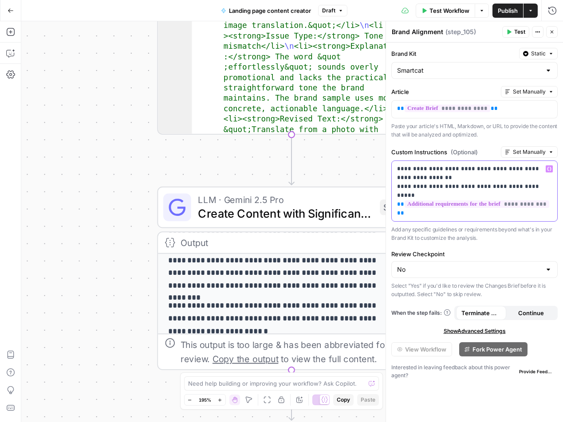
drag, startPoint x: 412, startPoint y: 215, endPoint x: 390, endPoint y: 188, distance: 35.3
click at [390, 188] on div "**********" at bounding box center [474, 221] width 177 height 401
copy p "**********"
click at [282, 271] on p "**********" at bounding box center [279, 248] width 220 height 89
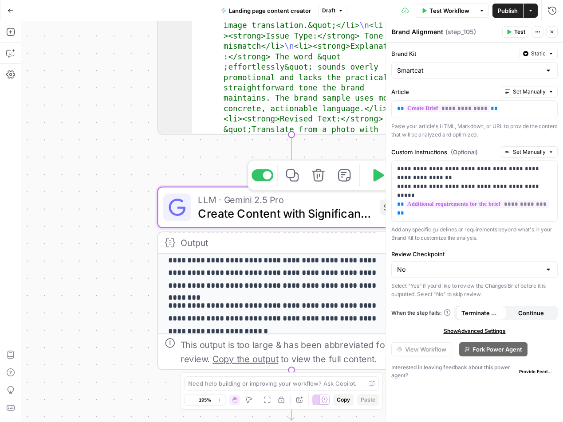
click at [328, 213] on span "Create Сontent with Significant Changes" at bounding box center [285, 213] width 175 height 17
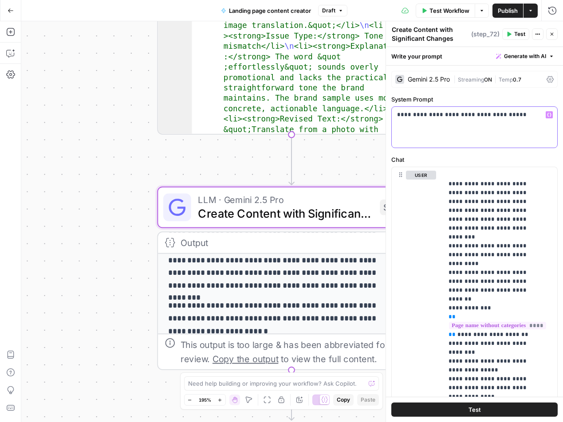
click at [458, 131] on div "**********" at bounding box center [474, 127] width 165 height 41
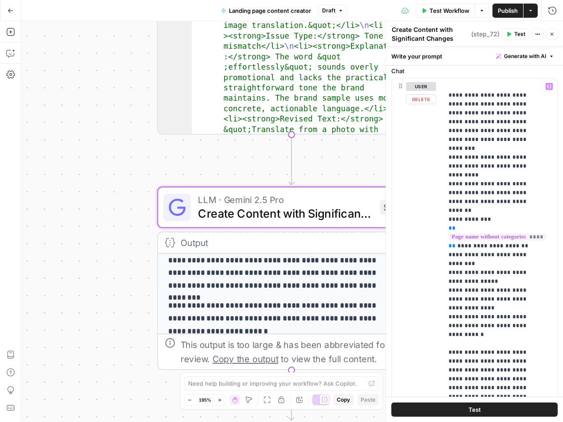
scroll to position [0, 0]
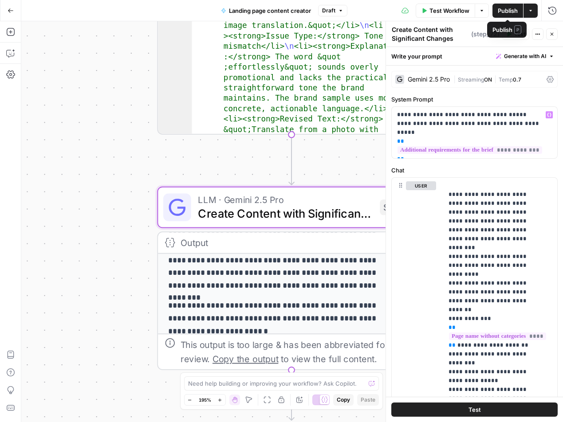
click at [504, 12] on span "Publish" at bounding box center [508, 10] width 20 height 9
